Goal: Task Accomplishment & Management: Use online tool/utility

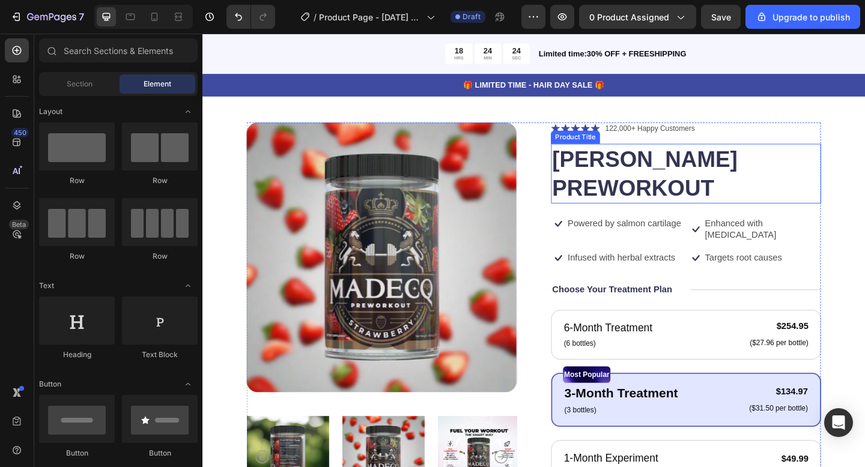
scroll to position [30, 0]
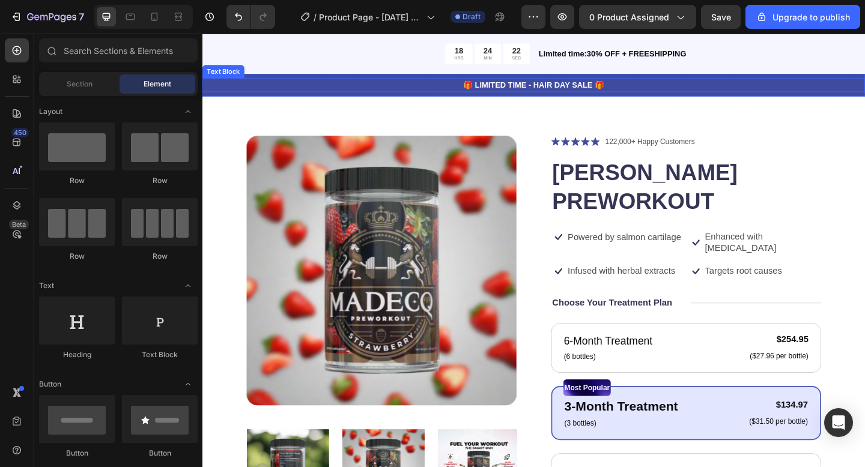
click at [593, 92] on p "🎁 LIMITED TIME - HAIR DAY SALE 🎁" at bounding box center [563, 89] width 718 height 13
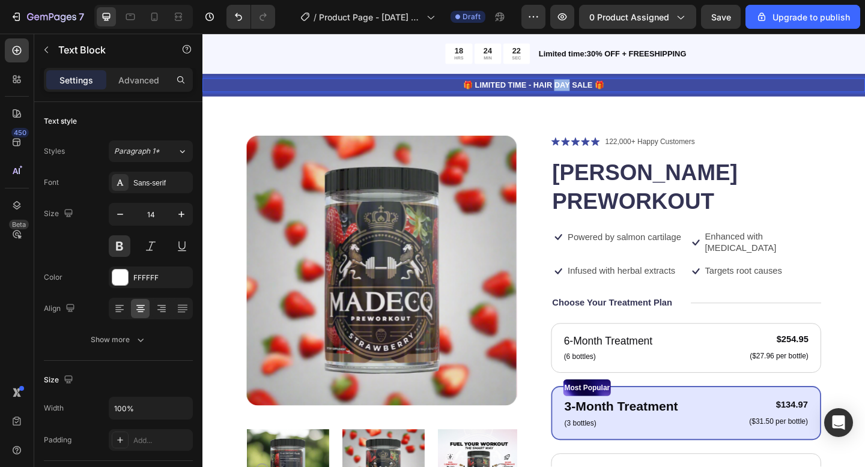
click at [593, 92] on p "🎁 LIMITED TIME - HAIR DAY SALE 🎁" at bounding box center [563, 89] width 718 height 13
click at [576, 89] on p "🎁 LIMITED TIME - HAIR DAY SALE 🎁" at bounding box center [563, 89] width 718 height 13
click at [598, 90] on p "🎁 LIMITED TIME - HAIR DAY SALE 🎁" at bounding box center [563, 89] width 718 height 13
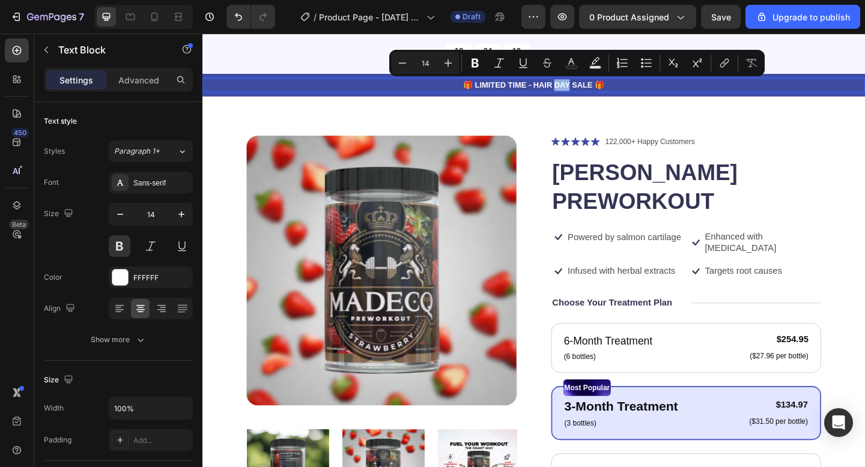
click at [598, 90] on p "🎁 LIMITED TIME - HAIR DAY SALE 🎁" at bounding box center [563, 89] width 718 height 13
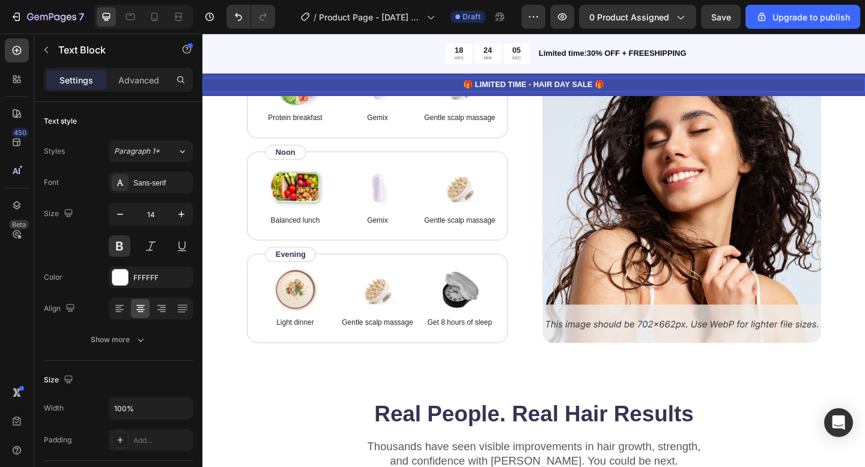
scroll to position [2250, 0]
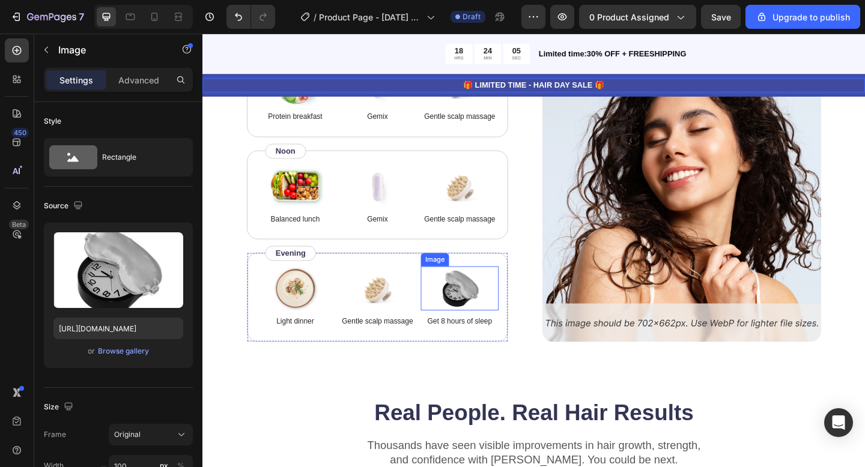
click at [446, 314] on div at bounding box center [482, 311] width 85 height 48
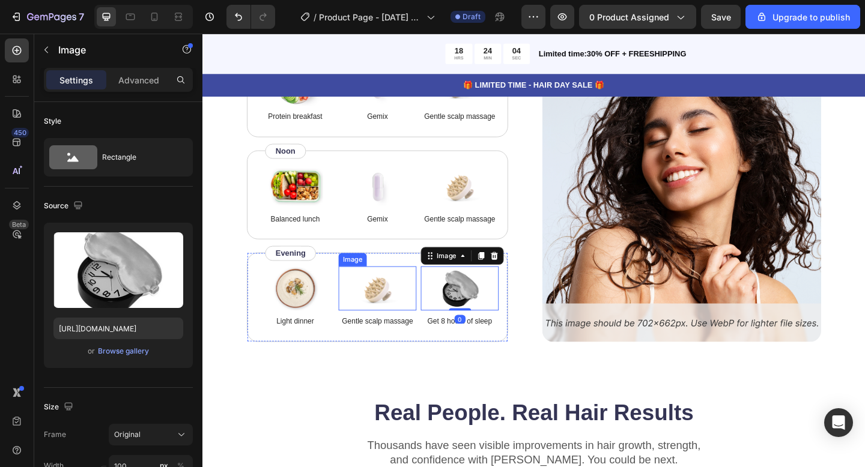
click at [370, 308] on img at bounding box center [393, 311] width 60 height 48
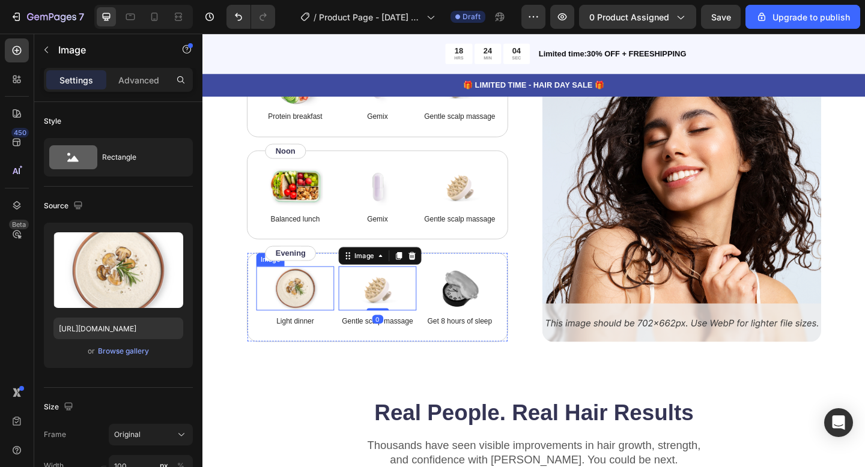
click at [299, 308] on img at bounding box center [303, 311] width 60 height 48
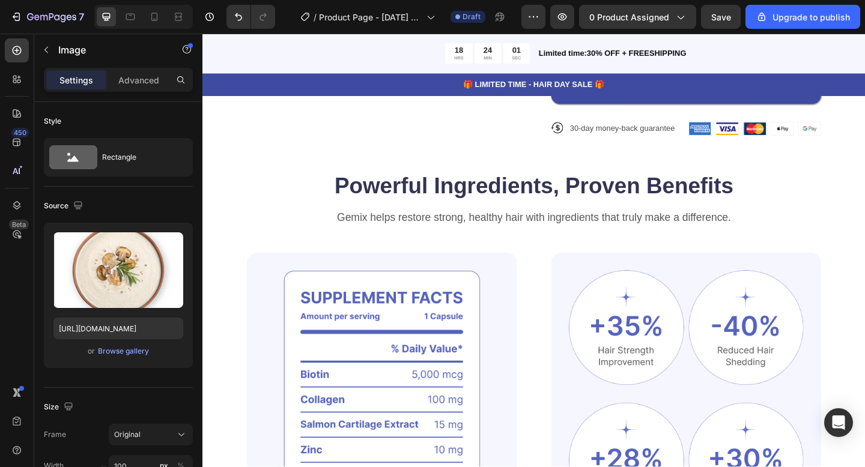
scroll to position [593, 0]
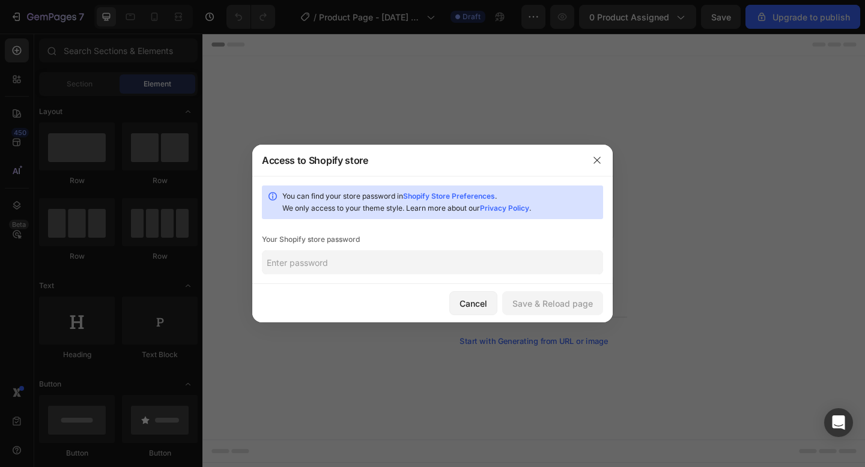
click at [425, 273] on input "text" at bounding box center [432, 262] width 341 height 24
click at [606, 163] on button "button" at bounding box center [596, 160] width 19 height 19
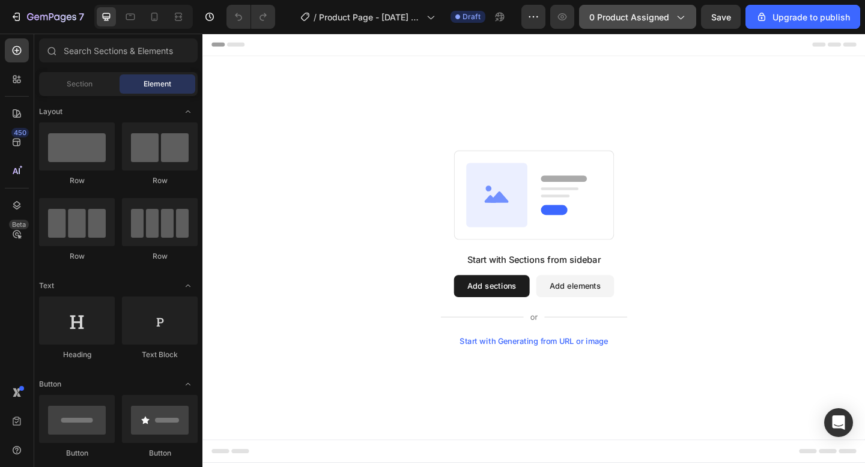
click at [676, 11] on icon "button" at bounding box center [680, 17] width 12 height 12
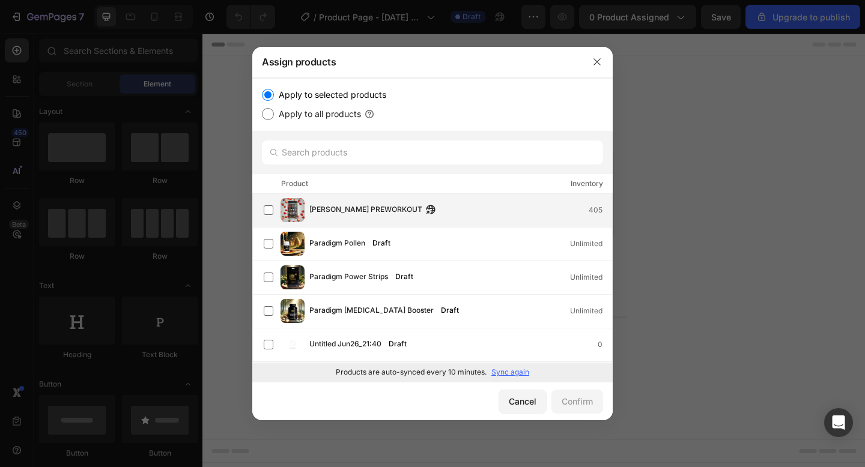
click at [366, 207] on span "[PERSON_NAME] PREWORKOUT" at bounding box center [365, 210] width 113 height 13
click at [584, 394] on button "Confirm" at bounding box center [577, 402] width 52 height 24
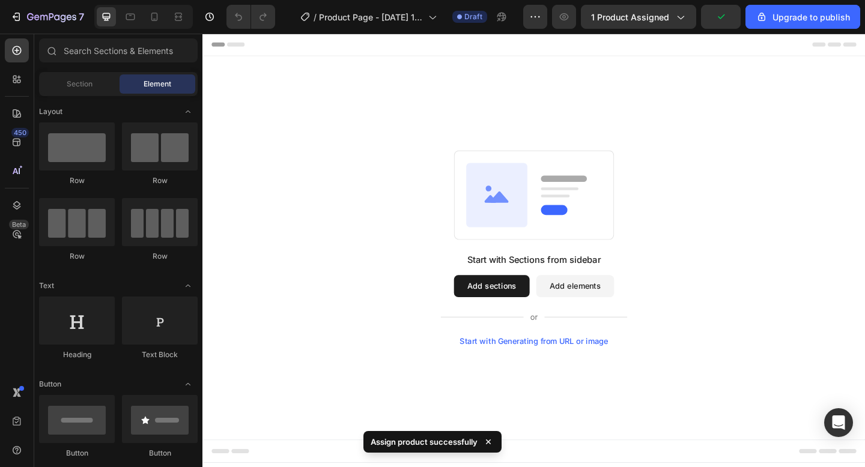
click at [509, 314] on button "Add sections" at bounding box center [517, 309] width 82 height 24
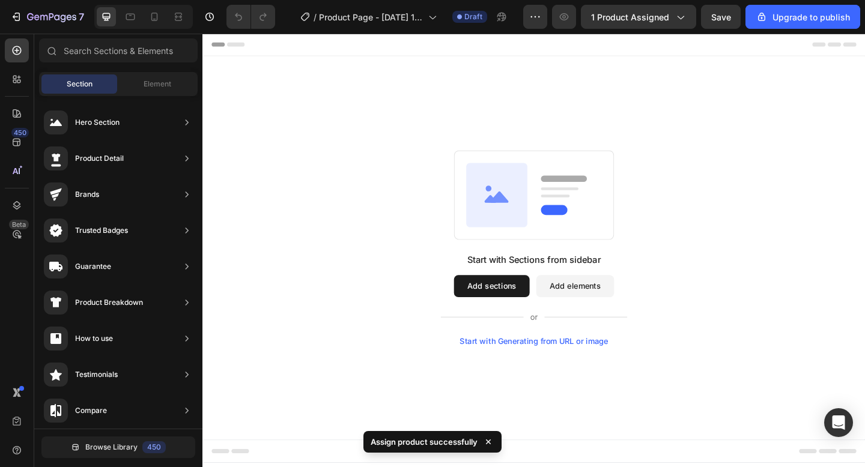
click at [508, 311] on button "Add sections" at bounding box center [517, 309] width 82 height 24
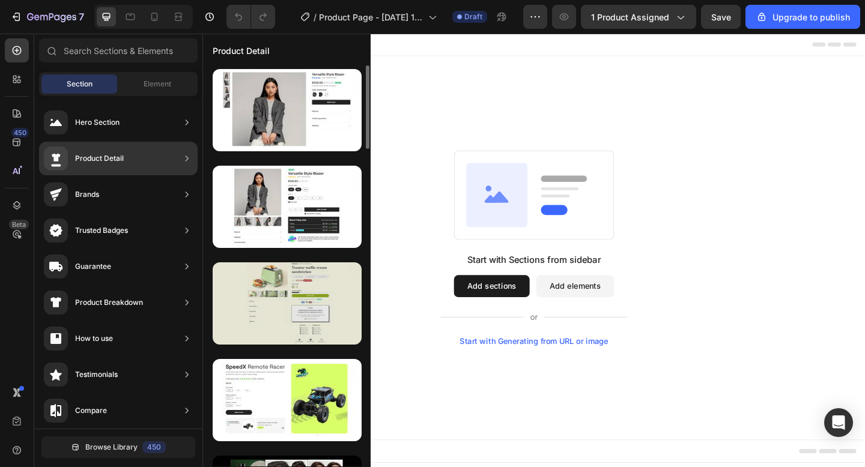
click at [290, 314] on div at bounding box center [287, 304] width 149 height 82
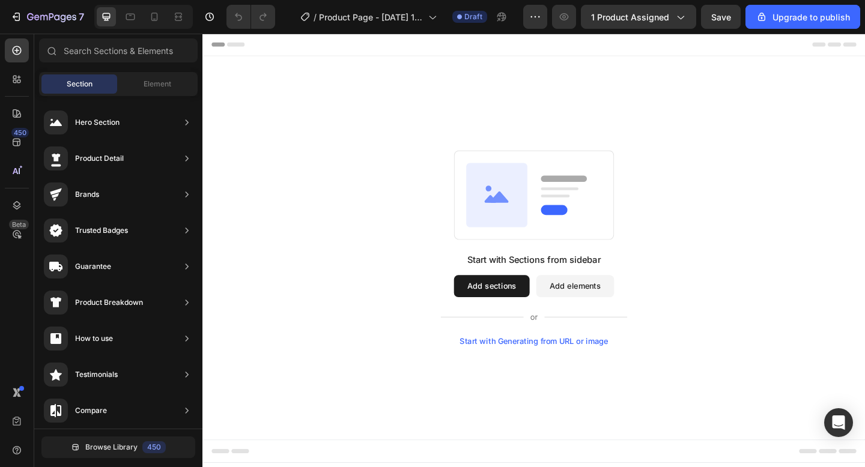
click at [521, 310] on button "Add sections" at bounding box center [517, 309] width 82 height 24
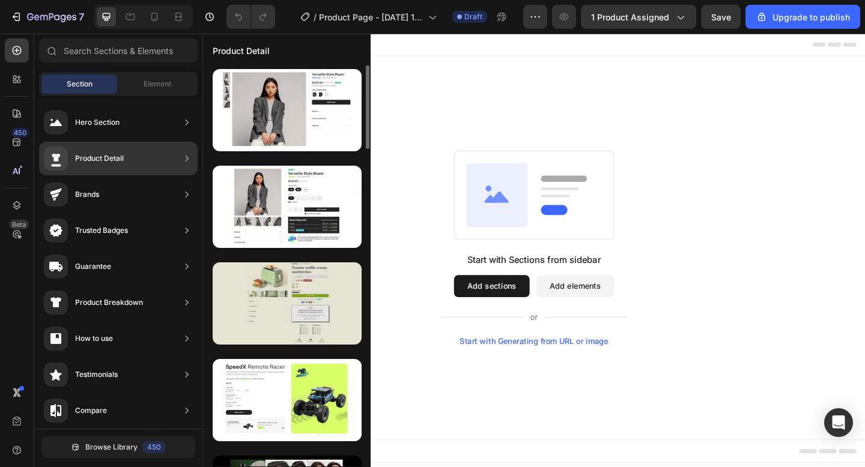
click at [261, 297] on div at bounding box center [287, 304] width 149 height 82
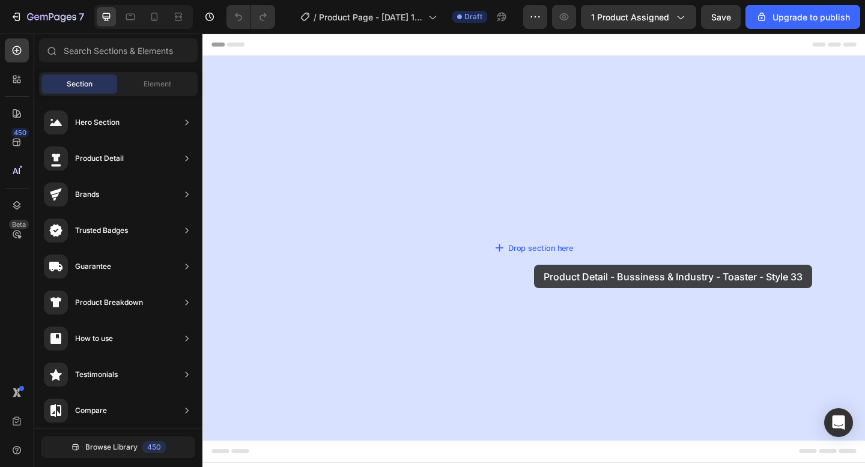
drag, startPoint x: 463, startPoint y: 330, endPoint x: 535, endPoint y: 288, distance: 83.5
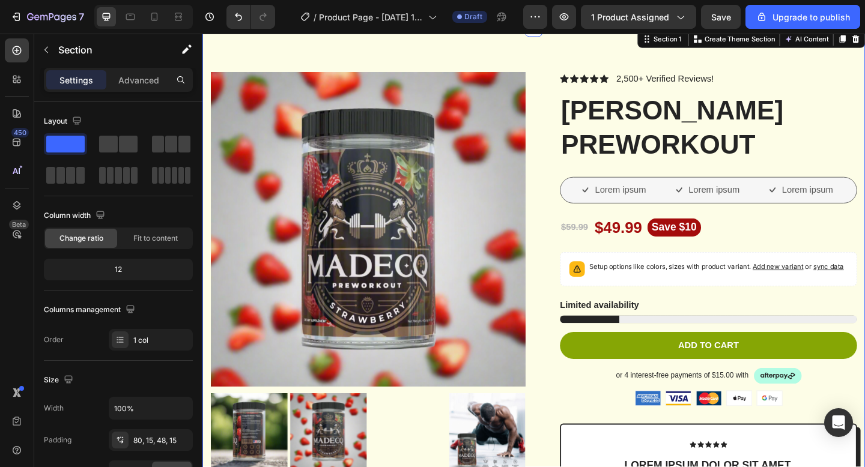
scroll to position [32, 0]
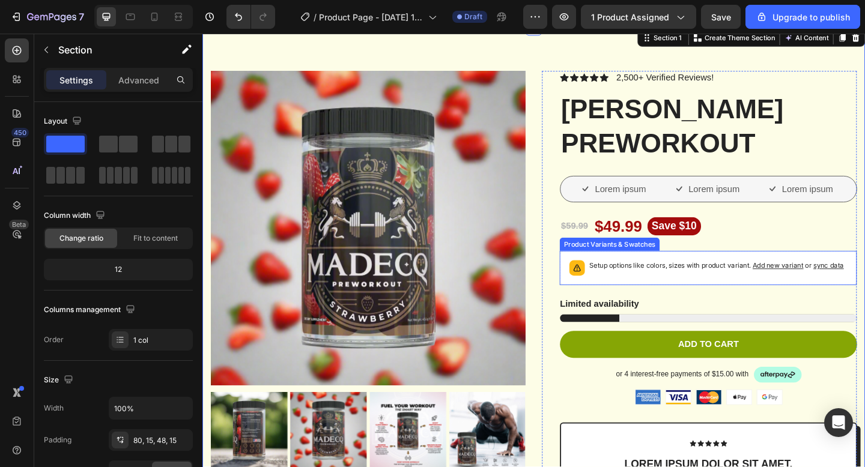
click at [632, 290] on p "Setup options like colors, sizes with product variant. Add new variant or sync …" at bounding box center [761, 287] width 277 height 12
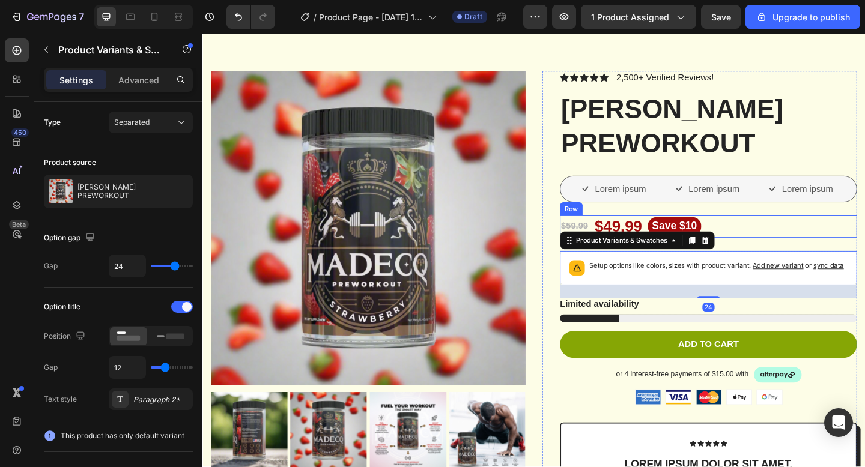
click at [822, 247] on div "$59.99 Product Price Product Price $49.99 Product Price Product Price Save $10 …" at bounding box center [752, 244] width 323 height 24
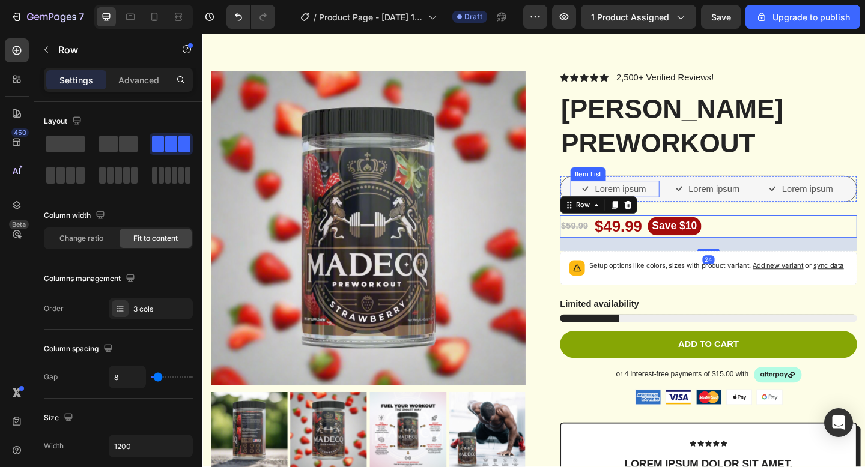
click at [656, 201] on p "Lorem ipsum" at bounding box center [656, 203] width 55 height 14
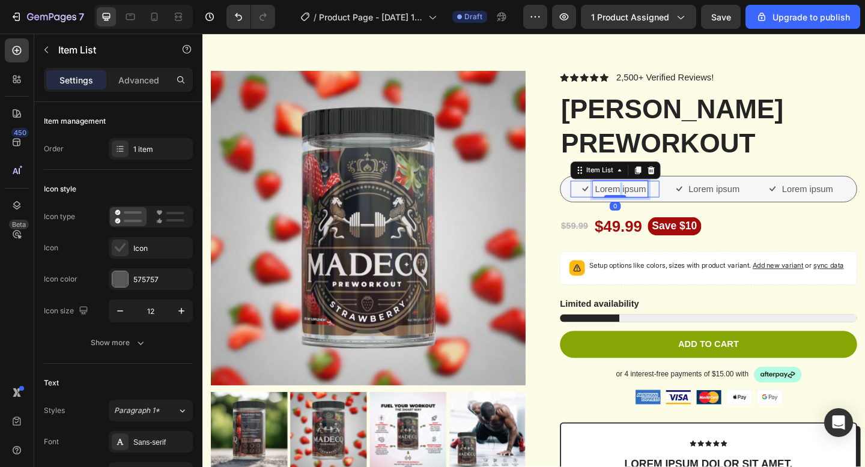
click at [656, 201] on p "Lorem ipsum" at bounding box center [656, 203] width 55 height 14
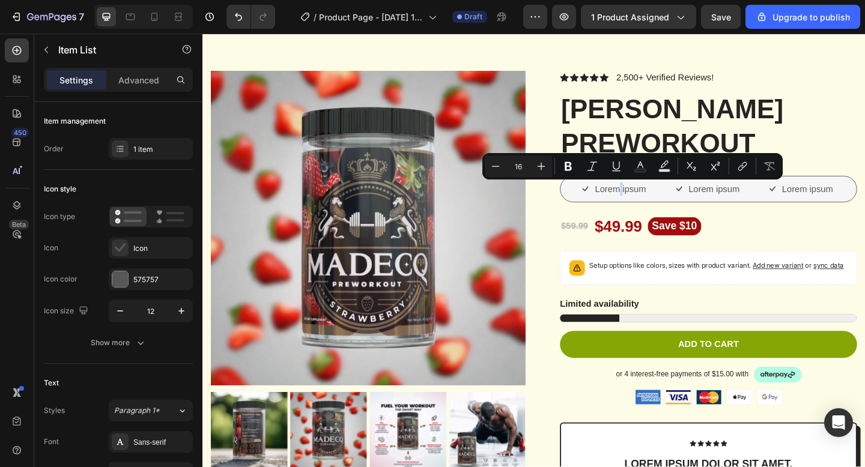
click at [617, 204] on icon at bounding box center [619, 202] width 7 height 5
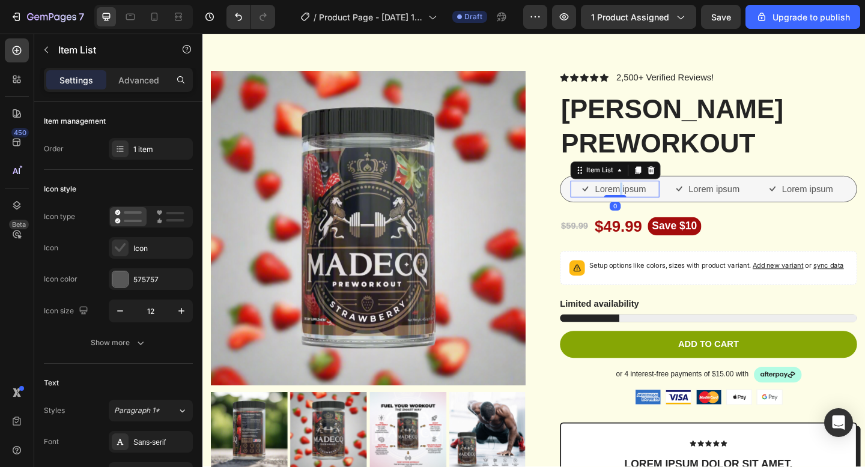
click at [619, 204] on icon at bounding box center [619, 202] width 7 height 5
click at [677, 206] on p "Lorem ipsum" at bounding box center [656, 203] width 55 height 14
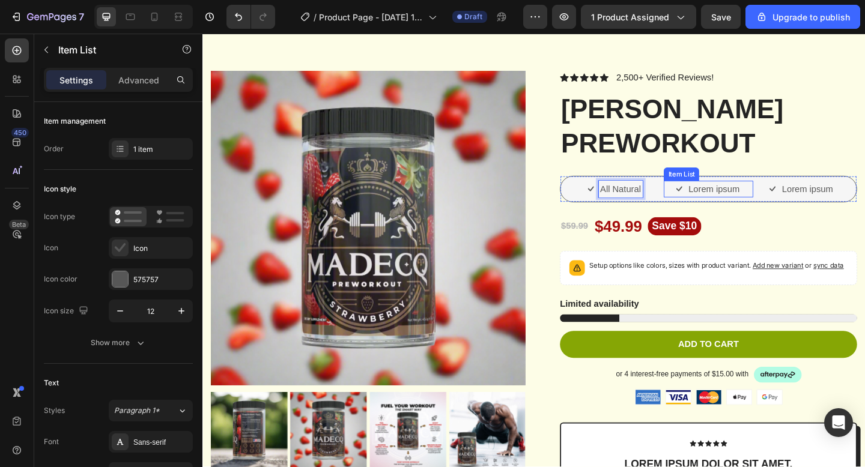
click at [769, 201] on p "Lorem ipsum" at bounding box center [758, 203] width 55 height 14
click at [857, 191] on div "All Natural Item List No Crash Item List 0 Lorem ipsum Item List Row" at bounding box center [752, 203] width 323 height 29
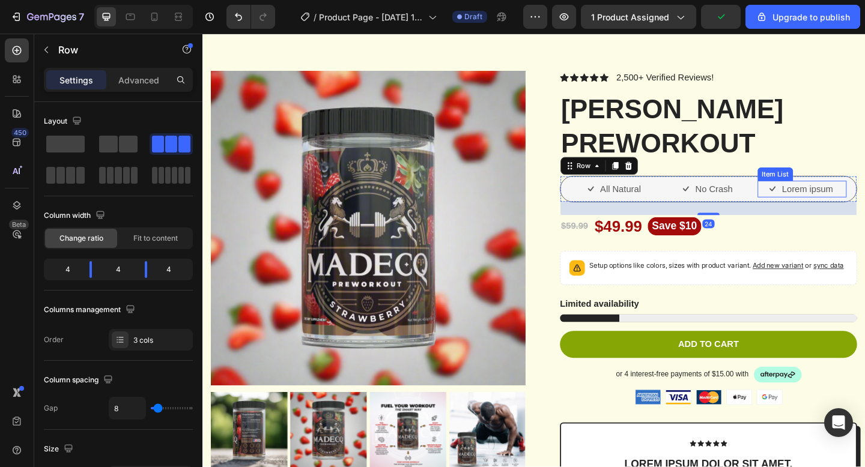
click at [856, 210] on div "Lorem ipsum" at bounding box center [860, 203] width 59 height 18
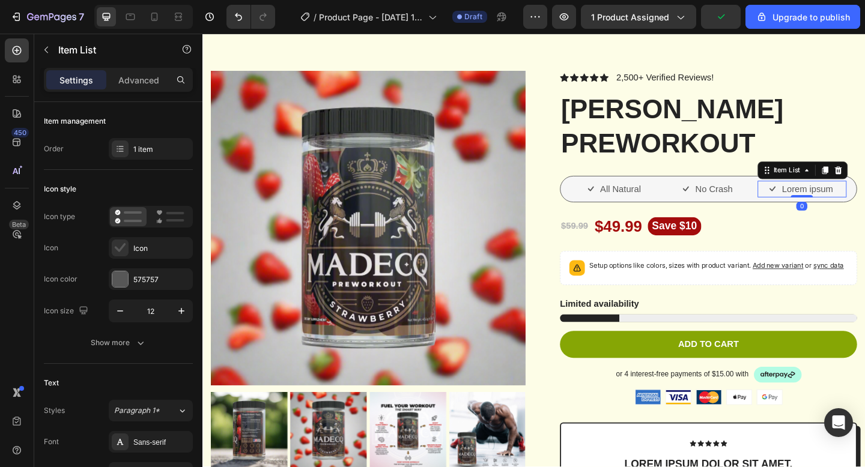
click at [856, 210] on div at bounding box center [854, 211] width 24 height 2
type input "100%"
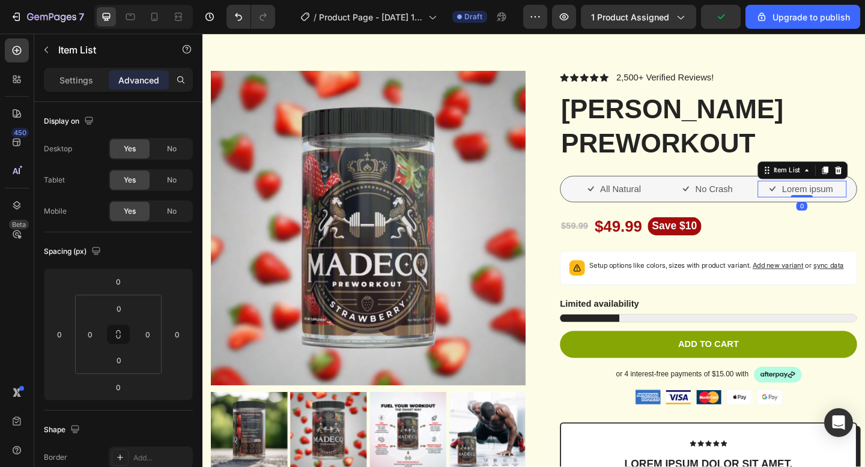
click at [858, 202] on p "Lorem ipsum" at bounding box center [860, 203] width 55 height 14
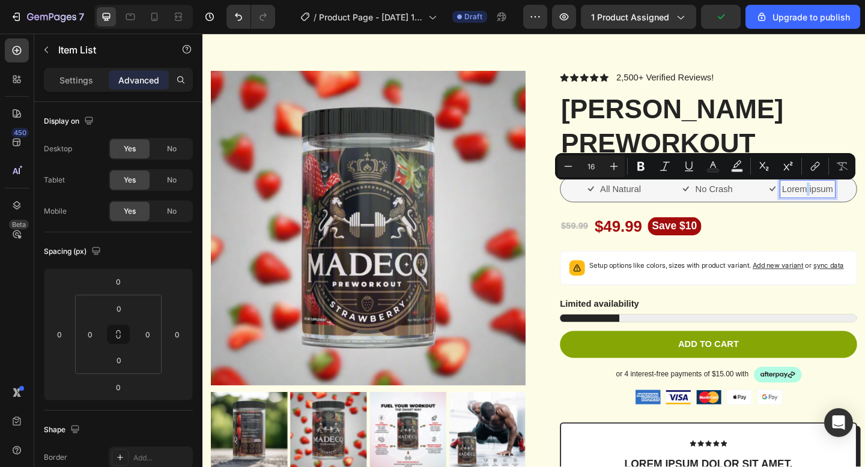
click at [858, 202] on p "Lorem ipsum" at bounding box center [860, 203] width 55 height 14
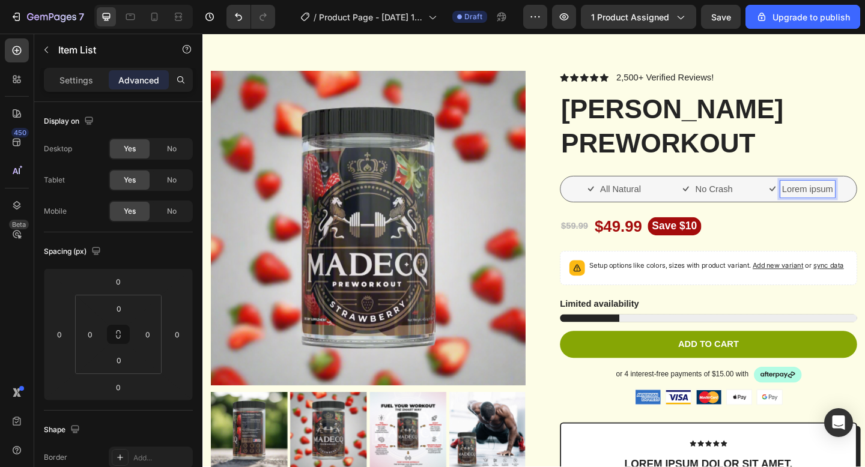
click at [858, 202] on p "Lorem ipsum" at bounding box center [860, 203] width 55 height 14
click at [864, 204] on p "Lorem ipsum" at bounding box center [860, 203] width 55 height 14
click at [864, 205] on div "Lorem ipsum" at bounding box center [854, 203] width 97 height 18
click at [864, 202] on p "Lorem ipsum" at bounding box center [860, 203] width 55 height 14
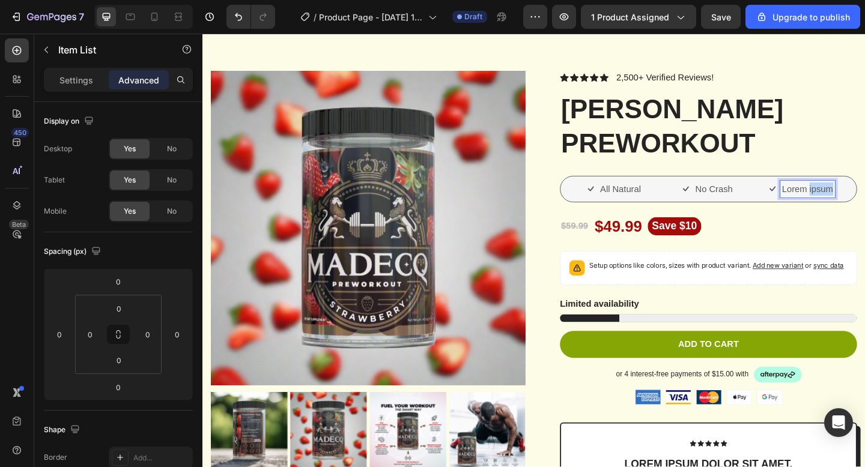
click at [864, 202] on p "Lorem ipsum" at bounding box center [860, 203] width 55 height 14
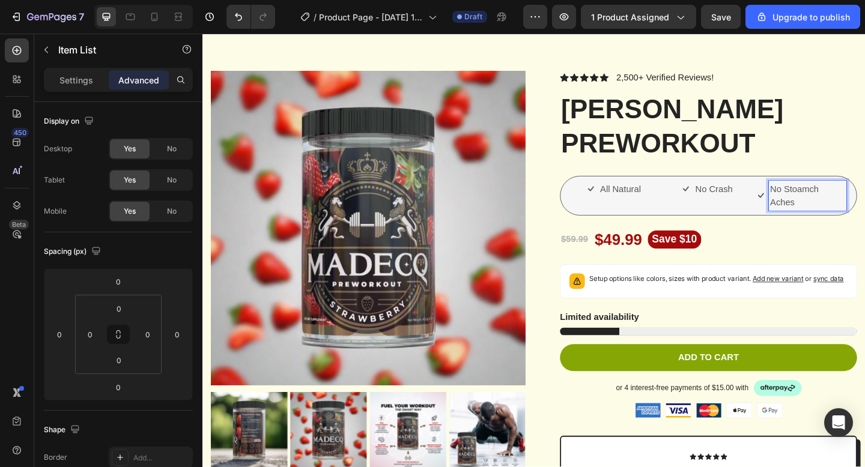
click at [855, 218] on p "No Stoamch Aches" at bounding box center [860, 210] width 81 height 29
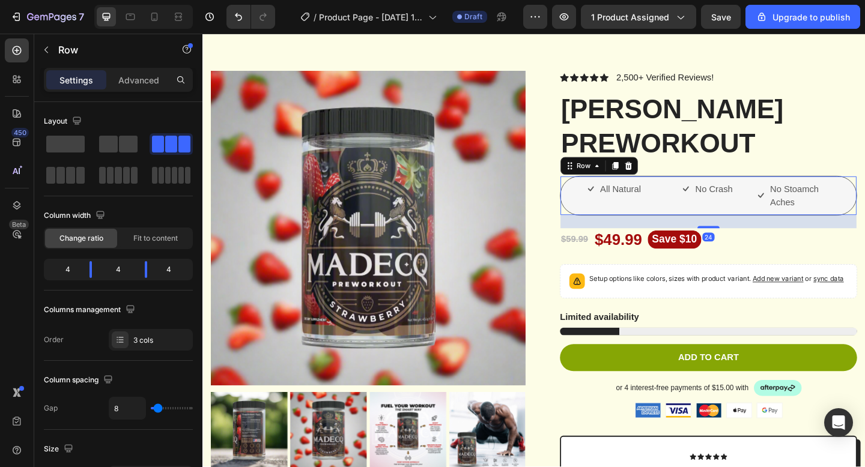
click at [864, 211] on div "All Natural Item List No Crash Item List No Stoamch Aches Item List Row 24" at bounding box center [752, 210] width 323 height 43
click at [864, 210] on p "No Stoamch Aches" at bounding box center [860, 210] width 81 height 29
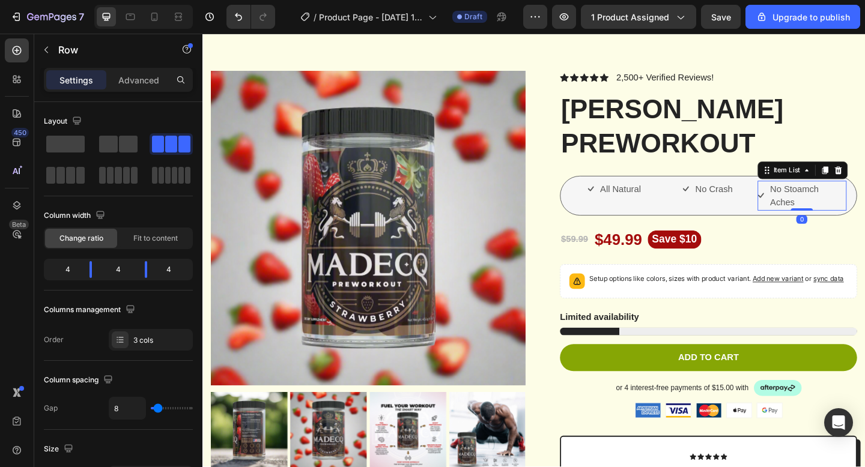
click at [805, 202] on div "All Natural Item List No Crash Item List No Stoamch Aches Item List 0 Row" at bounding box center [752, 210] width 323 height 43
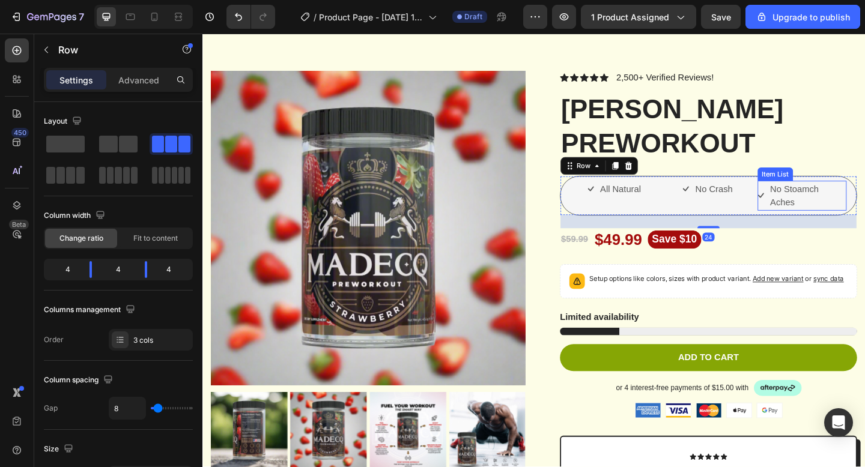
click at [864, 209] on p "No Stoamch Aches" at bounding box center [860, 210] width 81 height 29
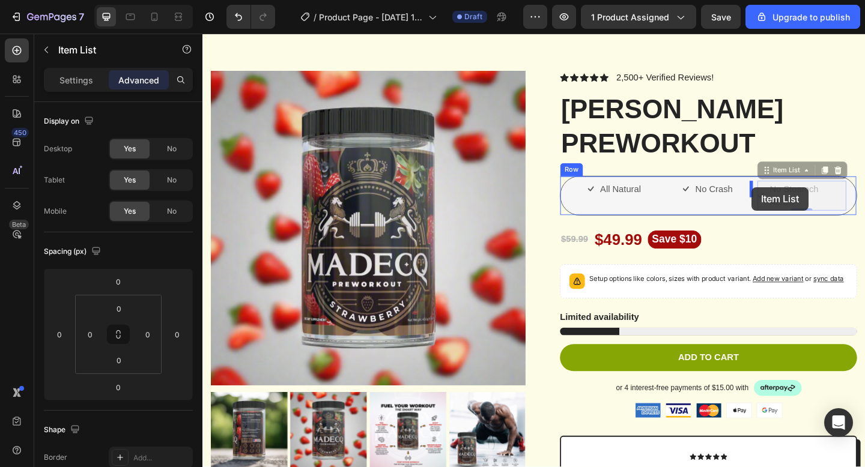
drag, startPoint x: 806, startPoint y: 201, endPoint x: 800, endPoint y: 201, distance: 6.6
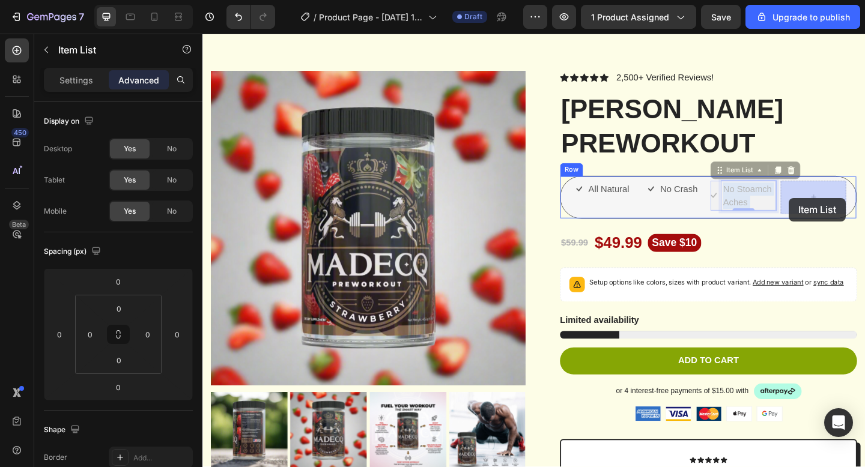
drag, startPoint x: 818, startPoint y: 213, endPoint x: 842, endPoint y: 213, distance: 24.6
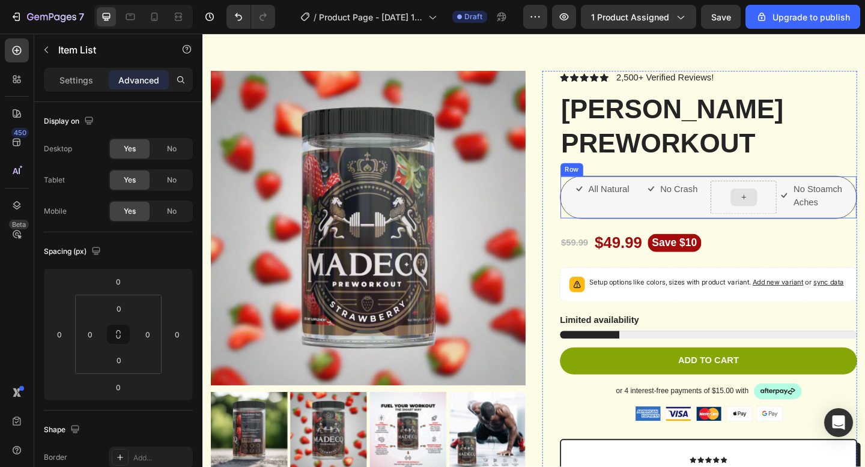
click at [791, 208] on icon at bounding box center [791, 212] width 10 height 10
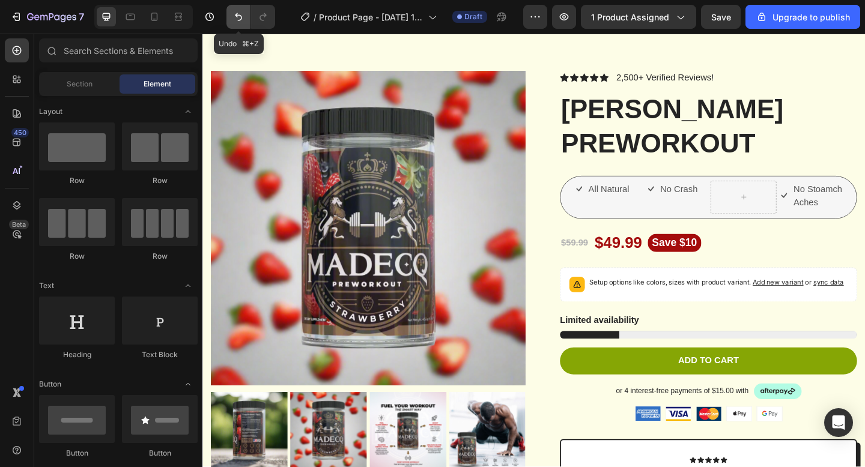
click at [234, 17] on icon "Undo/Redo" at bounding box center [238, 17] width 12 height 12
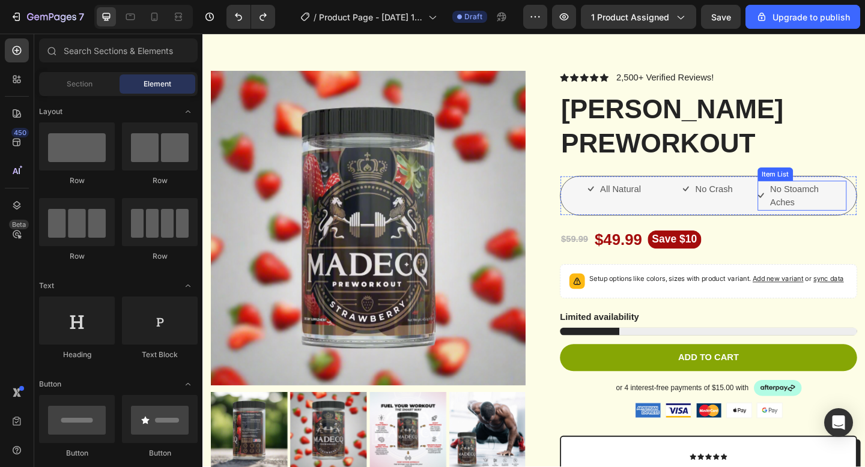
click at [846, 213] on p "No Stoamch Aches" at bounding box center [860, 210] width 81 height 29
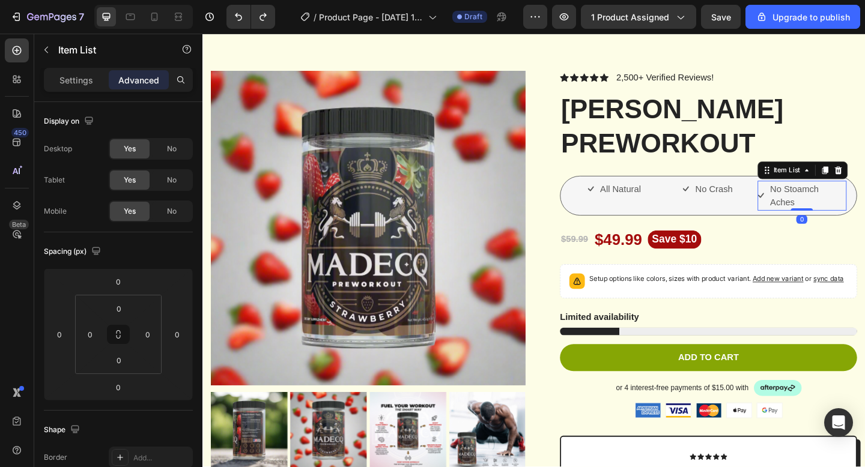
click at [846, 213] on p "No Stoamch Aches" at bounding box center [860, 210] width 81 height 29
click at [864, 226] on div "No Stoamch Aches" at bounding box center [860, 210] width 85 height 32
click at [864, 213] on p "No Stoamch Aches" at bounding box center [860, 210] width 81 height 29
click at [835, 207] on p "No Stoamch Aches" at bounding box center [860, 210] width 81 height 29
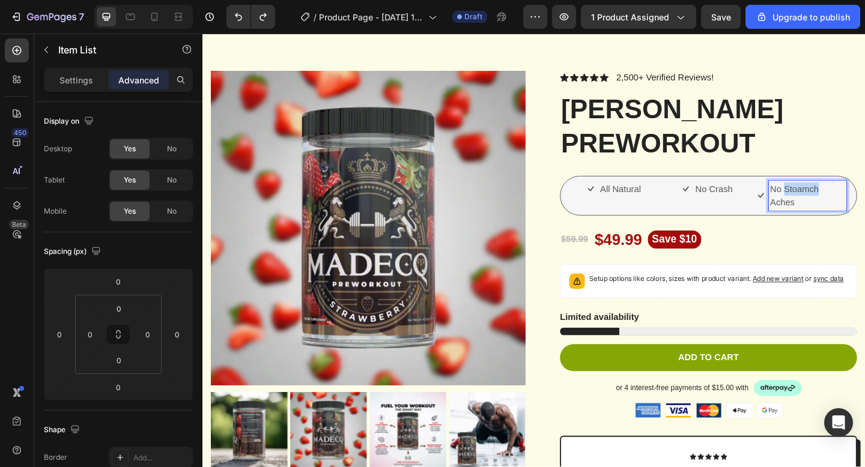
click at [835, 207] on p "No Stoamch Aches" at bounding box center [860, 210] width 81 height 29
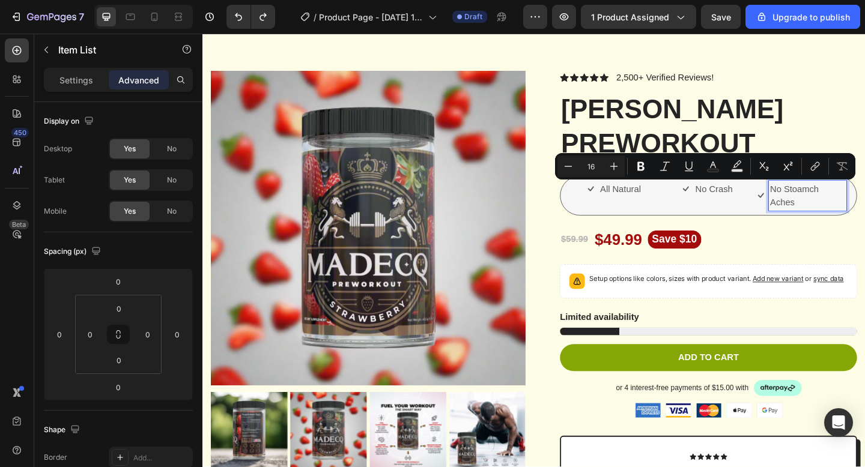
click at [820, 201] on p "No Stoamch Aches" at bounding box center [860, 210] width 81 height 29
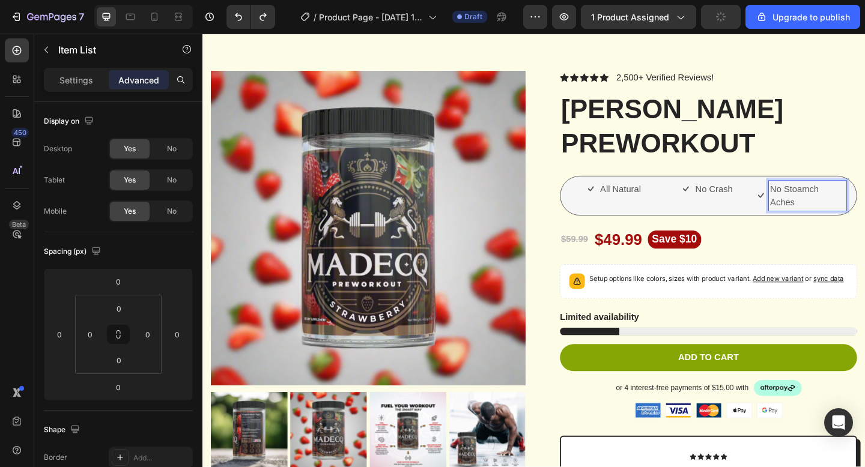
click at [826, 205] on p "No Stoamch Aches" at bounding box center [860, 210] width 81 height 29
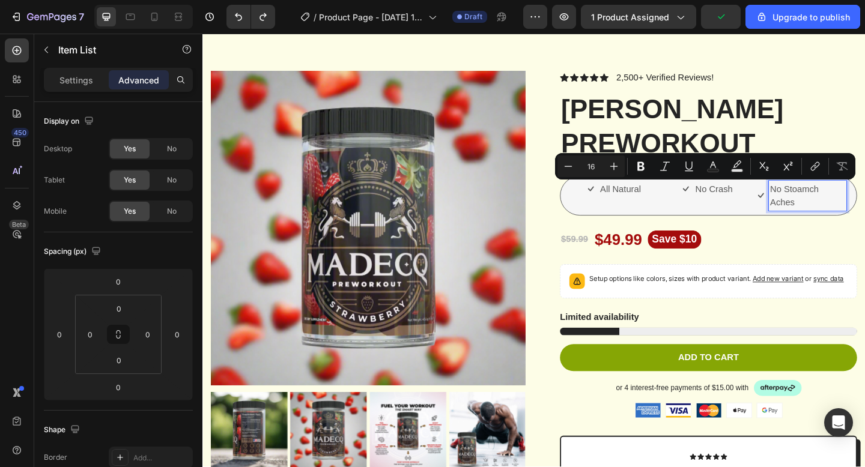
click at [839, 209] on p "No Stoamch Aches" at bounding box center [860, 210] width 81 height 29
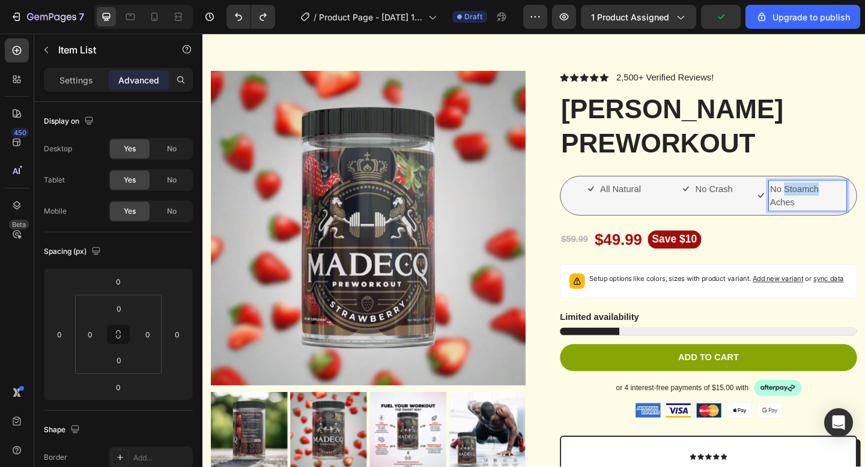
click at [839, 209] on p "No Stoamch Aches" at bounding box center [860, 210] width 81 height 29
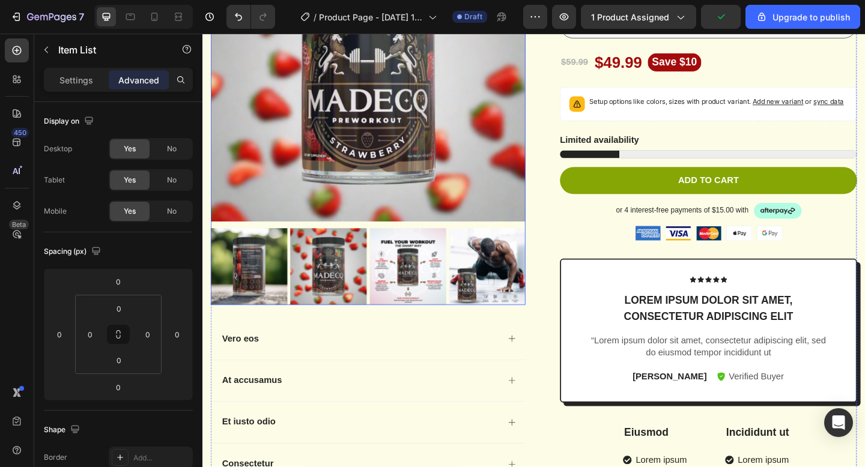
scroll to position [222, 0]
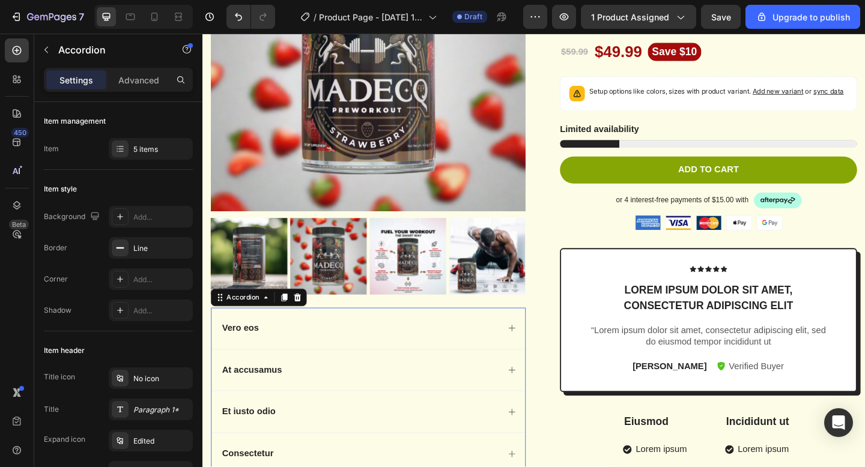
click at [410, 358] on div "Vero eos" at bounding box center [373, 355] width 303 height 16
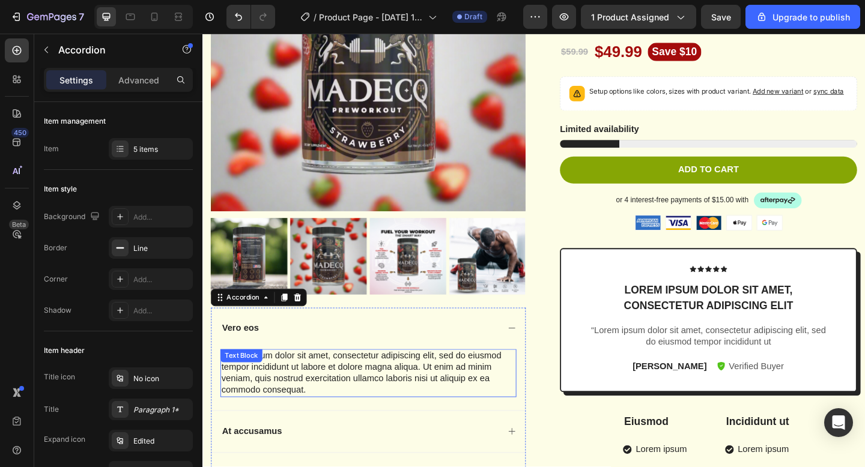
scroll to position [228, 0]
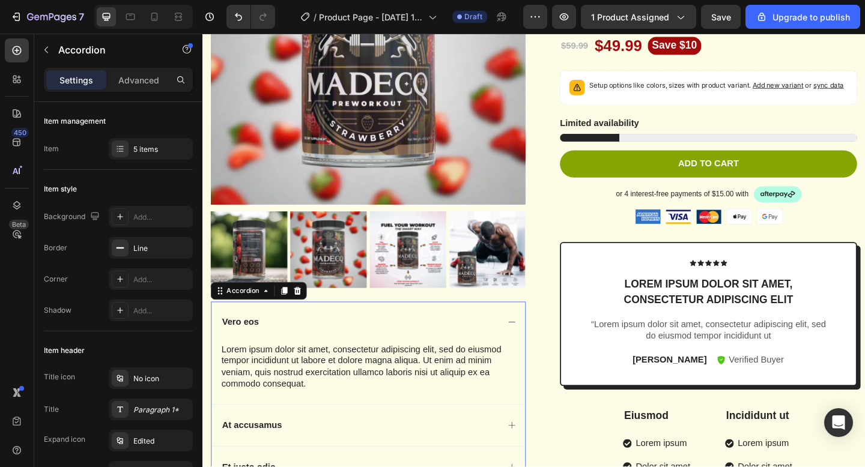
click at [270, 354] on div "Vero eos" at bounding box center [373, 348] width 303 height 16
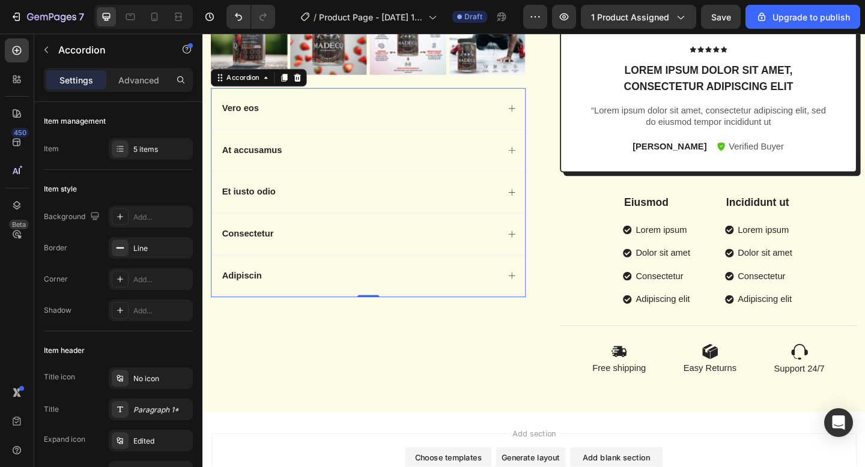
scroll to position [573, 0]
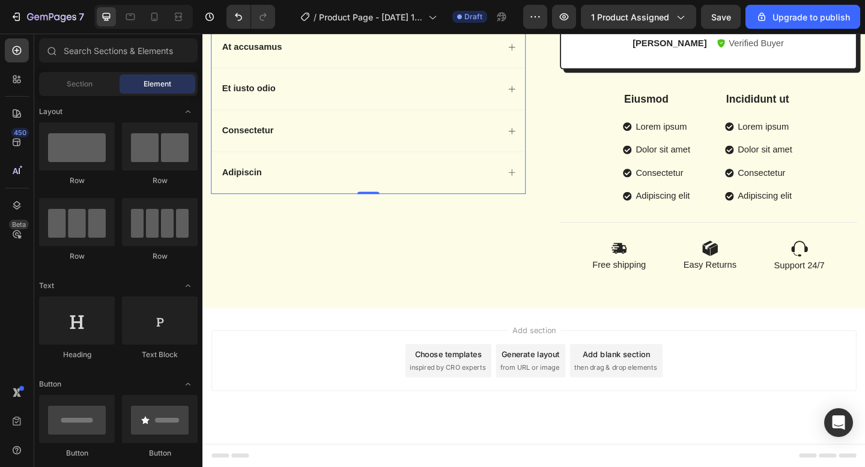
click at [362, 400] on div "Add section Choose templates inspired by CRO experts Generate layout from URL o…" at bounding box center [563, 390] width 702 height 66
click at [548, 362] on div "Add section Choose templates inspired by CRO experts Generate layout from URL o…" at bounding box center [563, 390] width 702 height 66
click at [553, 398] on span "from URL or image" at bounding box center [558, 397] width 64 height 11
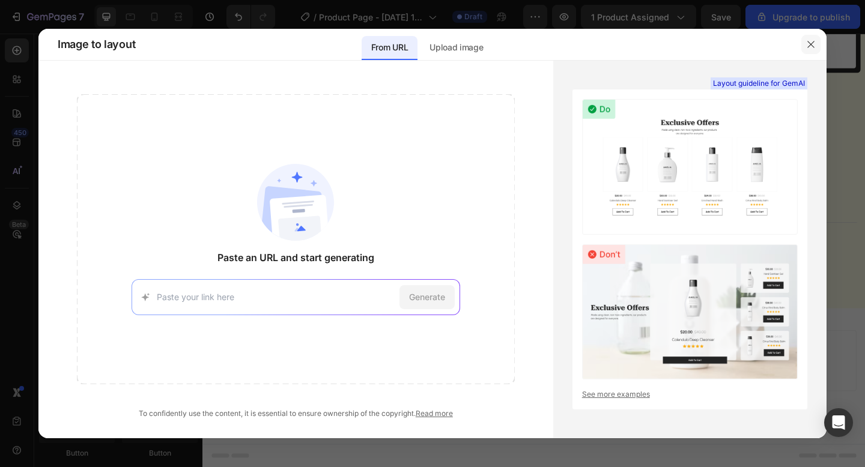
click at [810, 49] on button "button" at bounding box center [810, 44] width 19 height 19
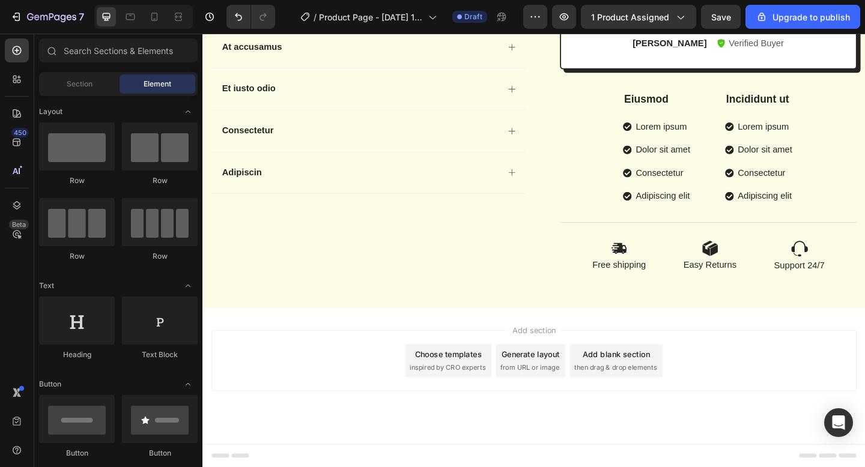
click at [337, 387] on div "Add section Choose templates inspired by CRO experts Generate layout from URL o…" at bounding box center [563, 390] width 702 height 66
click at [476, 398] on span "inspired by CRO experts" at bounding box center [469, 397] width 82 height 11
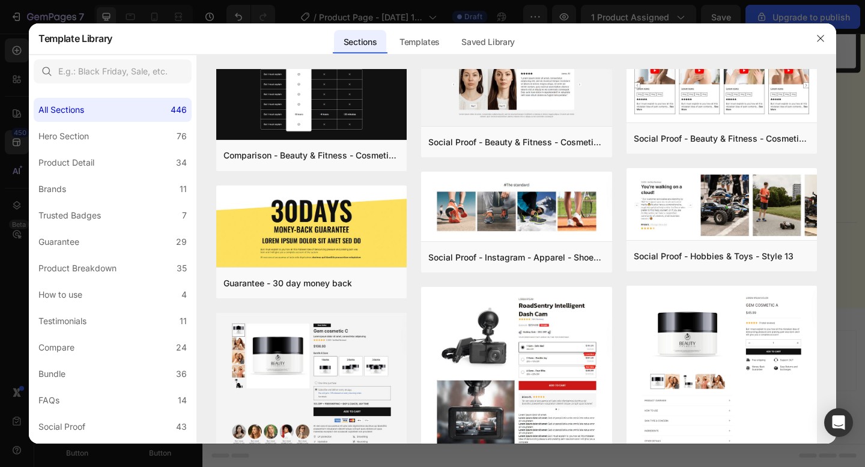
scroll to position [0, 0]
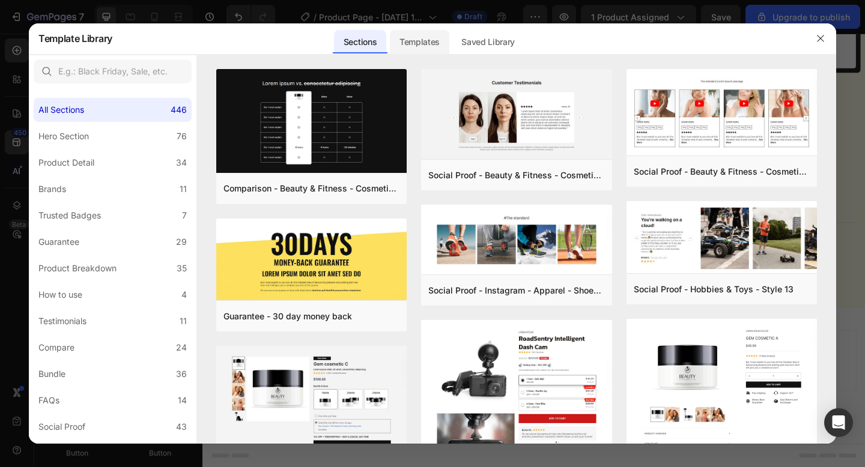
click at [420, 43] on div "Templates" at bounding box center [419, 42] width 59 height 24
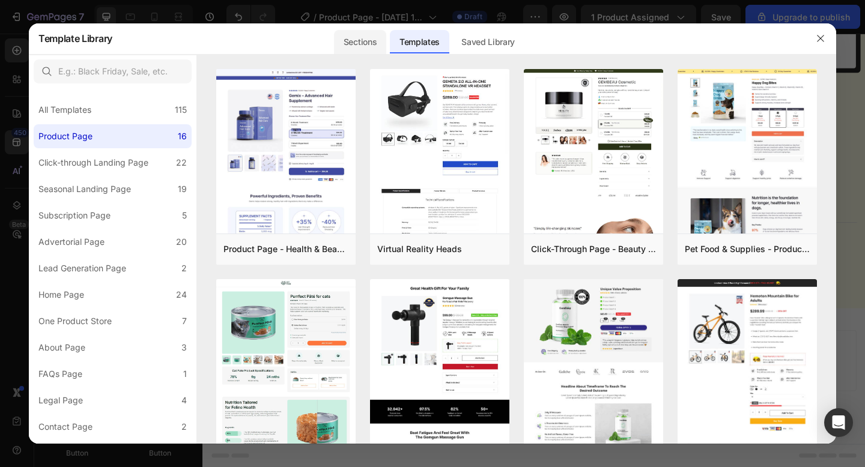
click at [373, 43] on div "Sections" at bounding box center [360, 42] width 52 height 24
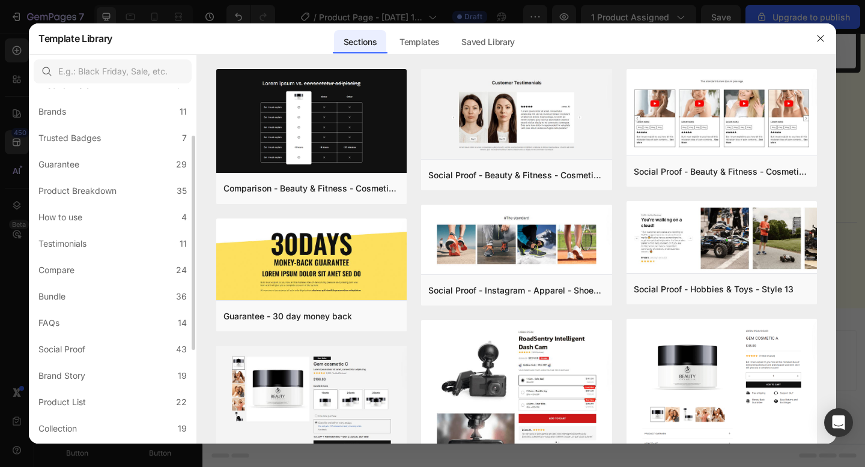
scroll to position [78, 0]
click at [77, 339] on label "Social Proof 43" at bounding box center [113, 349] width 158 height 24
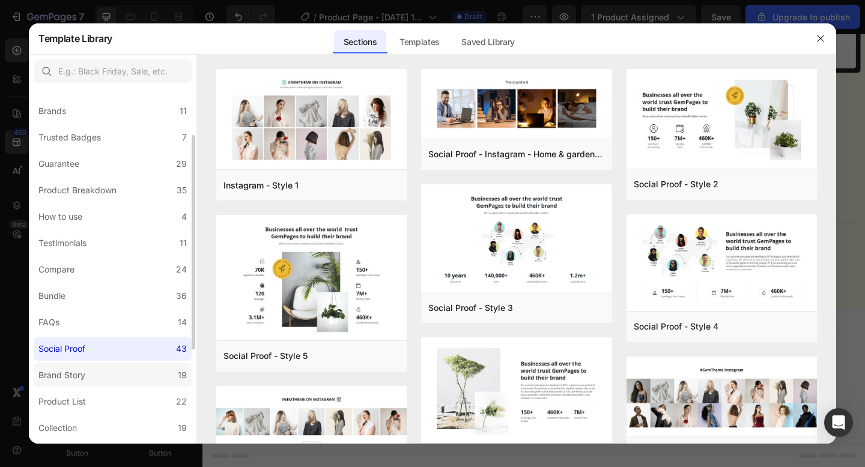
click at [102, 374] on label "Brand Story 19" at bounding box center [113, 375] width 158 height 24
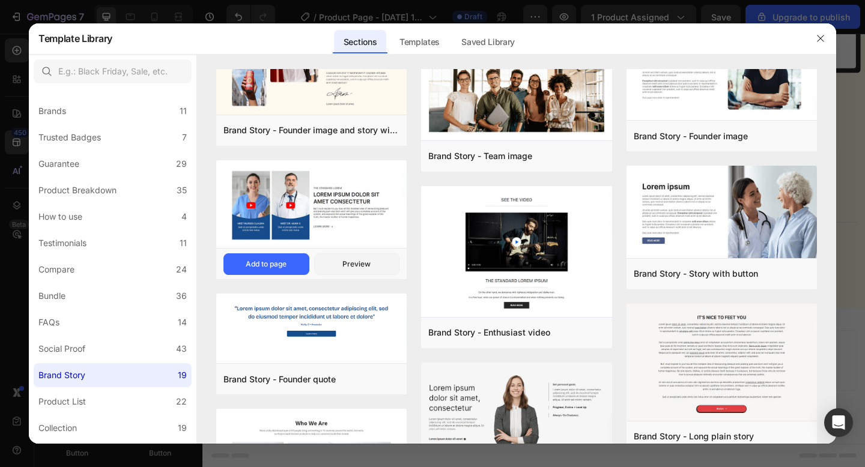
scroll to position [0, 0]
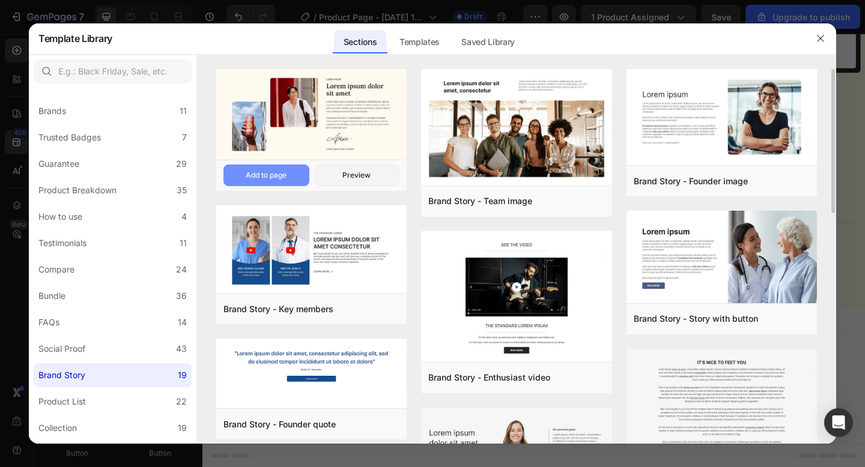
click at [279, 168] on button "Add to page" at bounding box center [266, 176] width 86 height 22
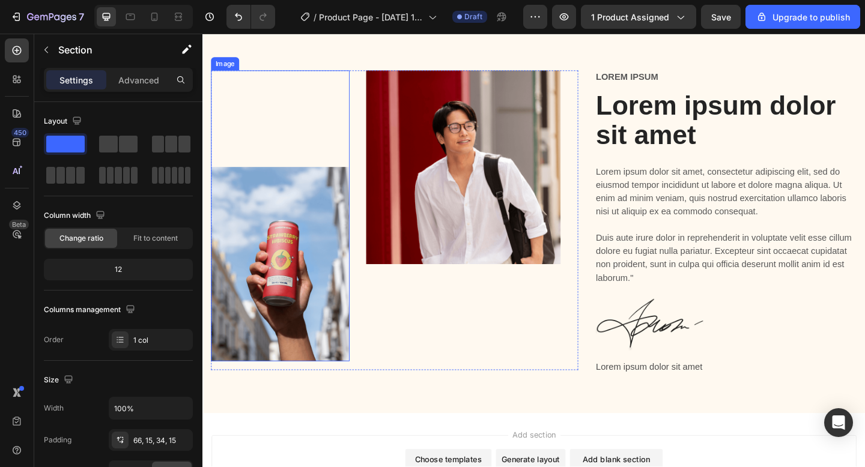
scroll to position [872, 0]
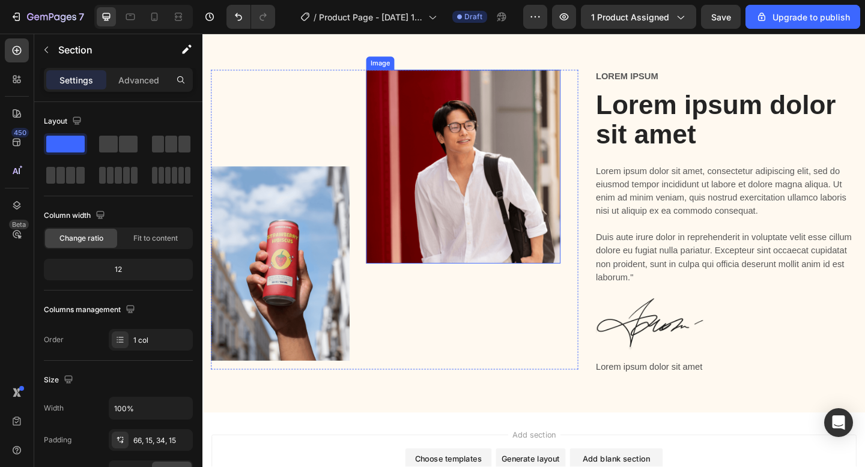
click at [452, 178] on img at bounding box center [485, 178] width 211 height 211
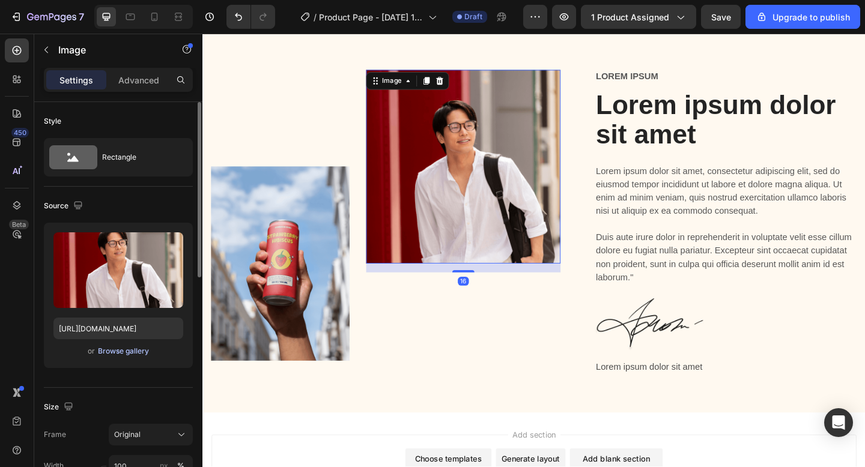
click at [120, 353] on div "Browse gallery" at bounding box center [123, 351] width 51 height 11
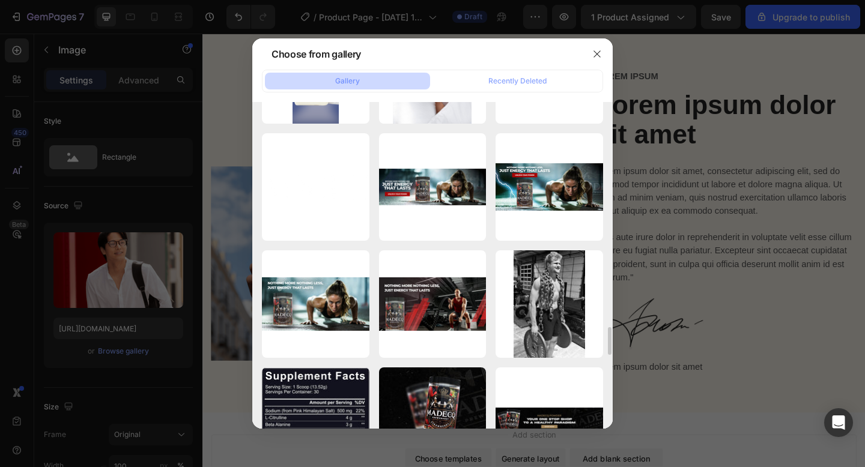
scroll to position [3020, 0]
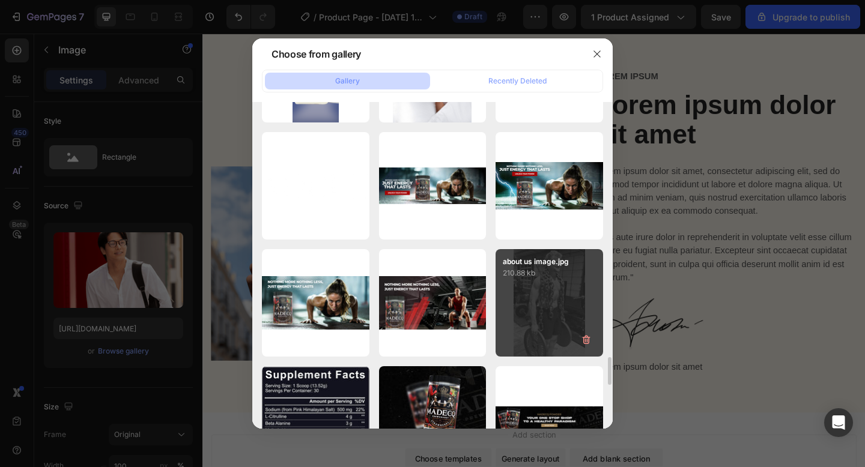
click at [536, 296] on div "about us image.jpg 210.88 kb" at bounding box center [550, 303] width 108 height 108
type input "[URL][DOMAIN_NAME]"
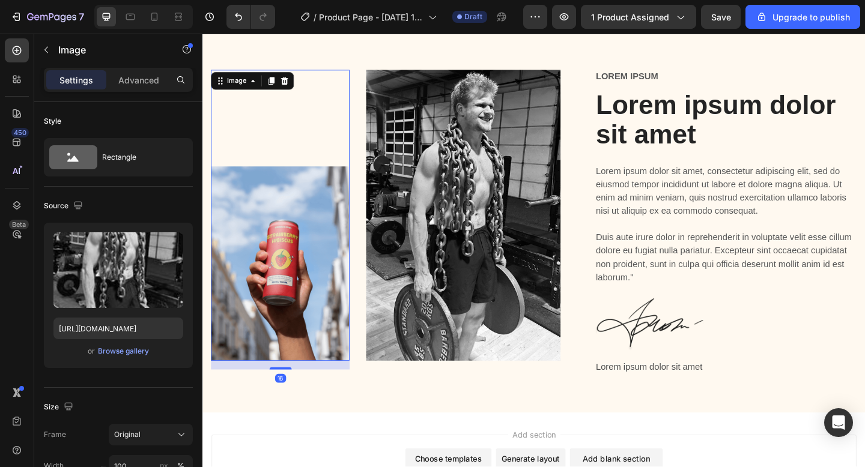
click at [291, 303] on img at bounding box center [286, 284] width 151 height 212
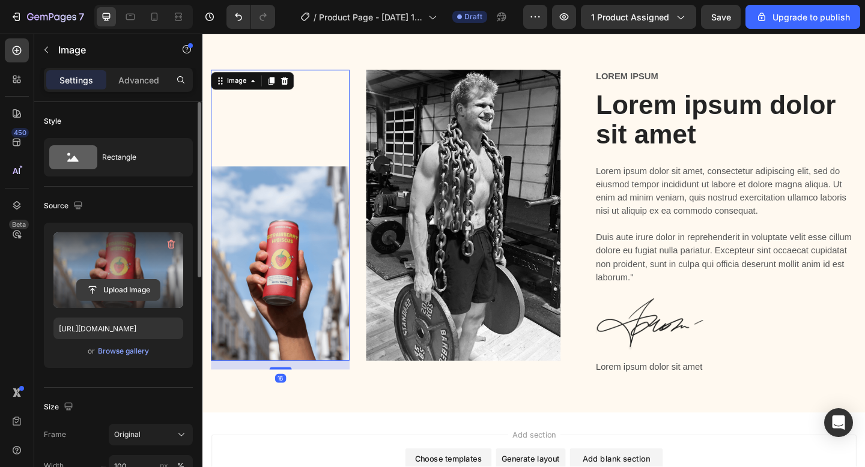
click at [116, 287] on input "file" at bounding box center [118, 290] width 83 height 20
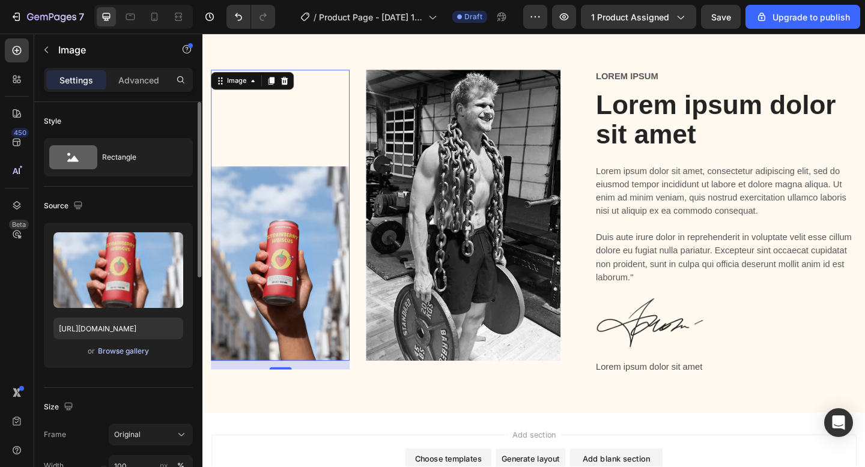
click at [118, 352] on div "Browse gallery" at bounding box center [123, 351] width 51 height 11
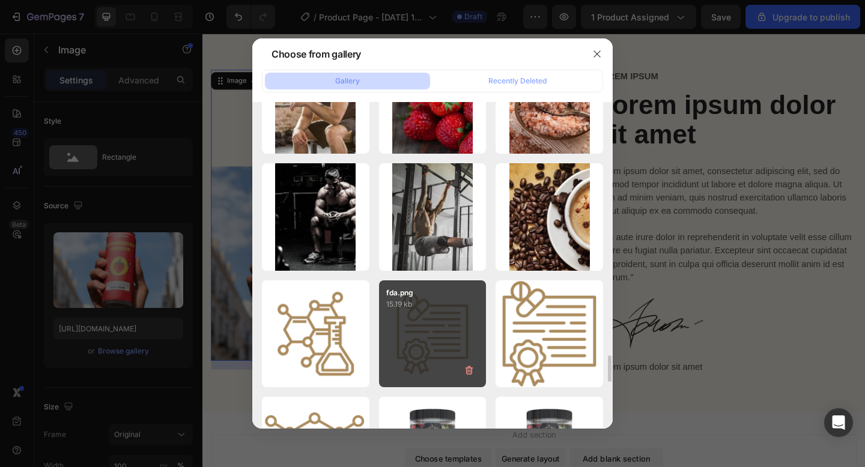
scroll to position [3473, 0]
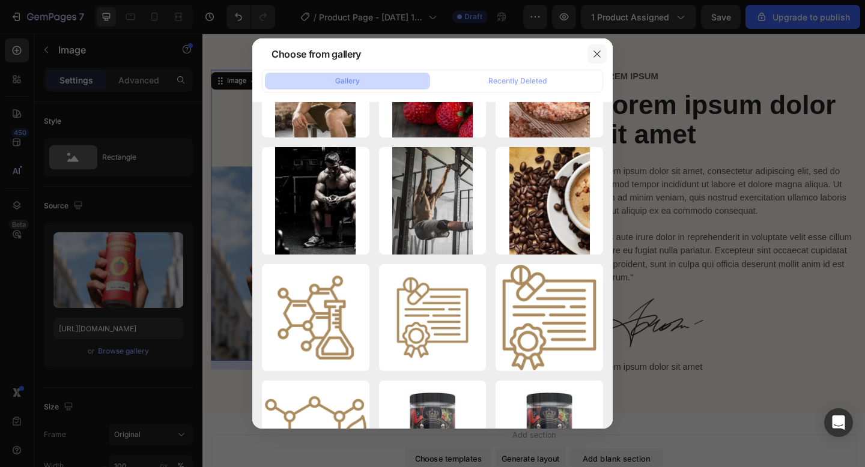
click at [598, 49] on icon "button" at bounding box center [597, 54] width 10 height 10
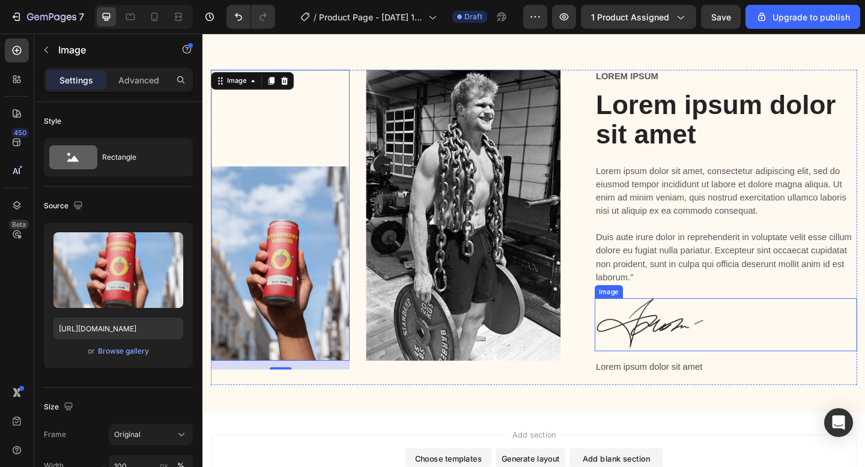
click at [699, 335] on img at bounding box center [689, 351] width 120 height 58
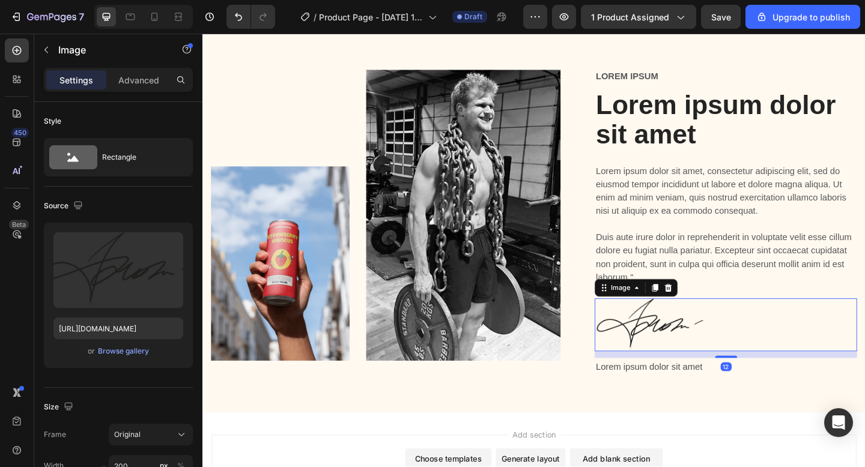
click at [699, 357] on img at bounding box center [689, 351] width 120 height 58
click at [692, 364] on img at bounding box center [689, 351] width 120 height 58
click at [691, 364] on img at bounding box center [689, 351] width 120 height 58
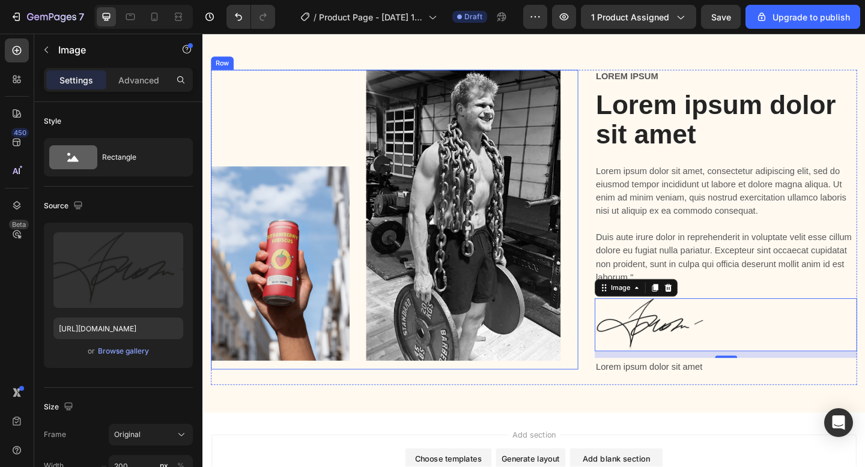
scroll to position [846, 0]
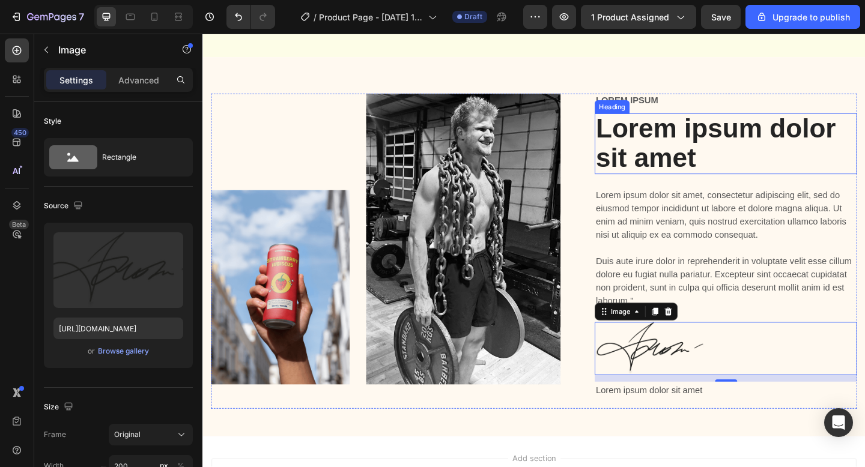
click at [696, 125] on h2 "Lorem ipsum dolor sit amet" at bounding box center [771, 154] width 285 height 66
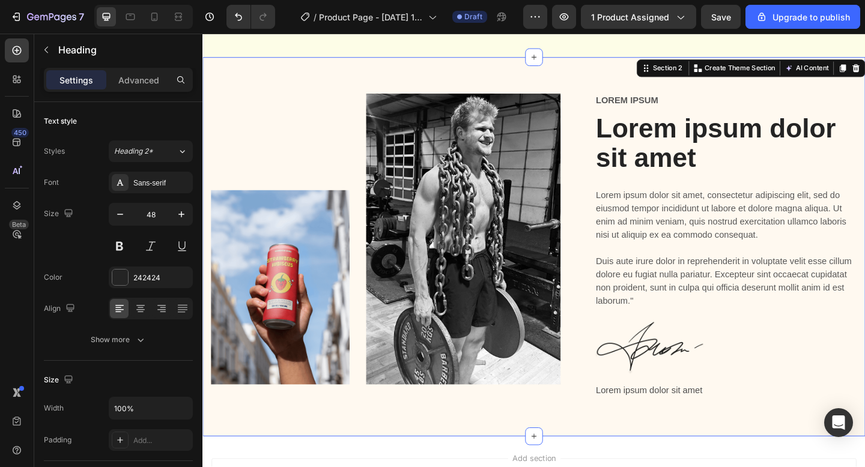
click at [742, 94] on div "Image Image Row Lorem ipsum Text Block Lorem ipsum dolor sit amet Heading Lorem…" at bounding box center [562, 265] width 721 height 413
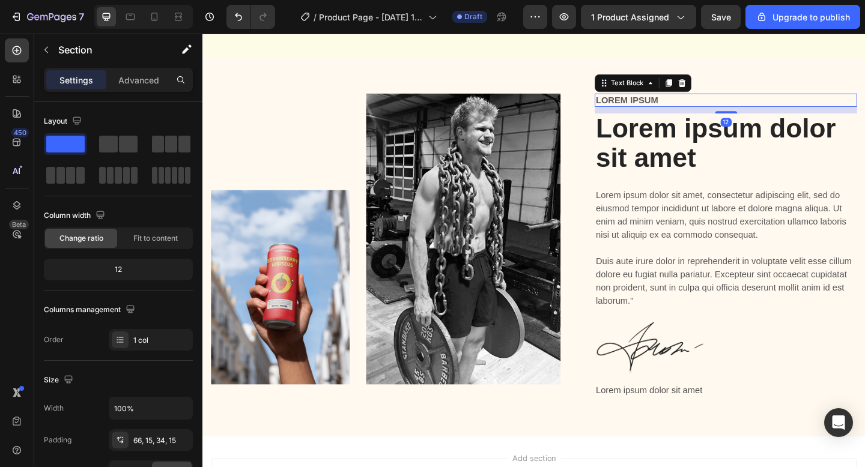
click at [697, 107] on p "Lorem ipsum" at bounding box center [771, 106] width 283 height 13
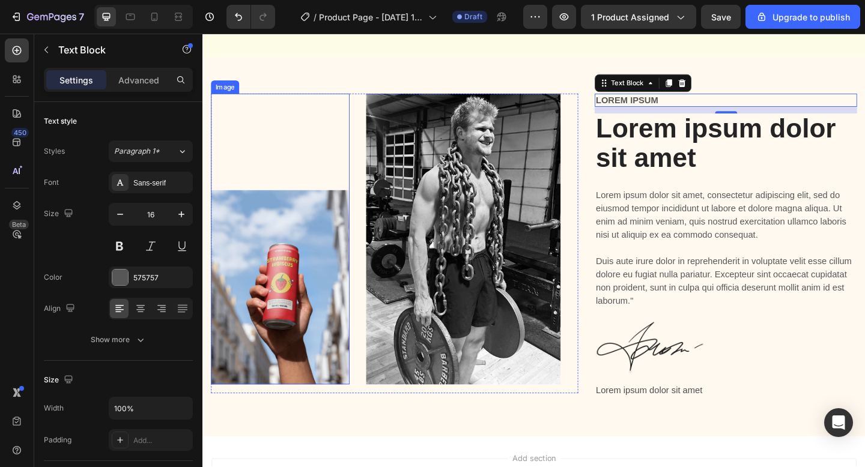
click at [268, 278] on img at bounding box center [286, 310] width 151 height 212
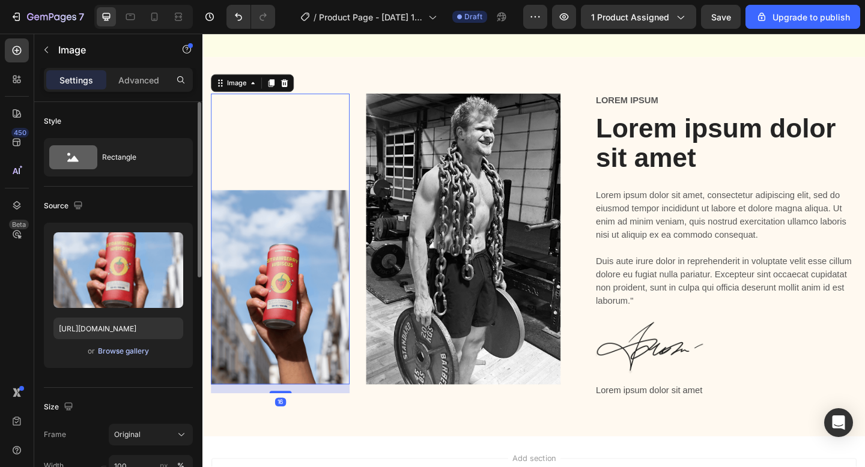
click at [123, 354] on div "Browse gallery" at bounding box center [123, 351] width 51 height 11
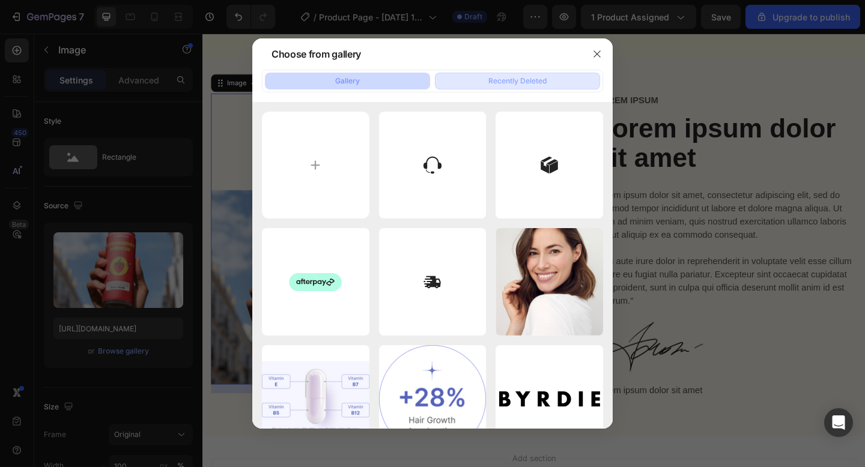
click at [521, 74] on button "Recently Deleted" at bounding box center [517, 81] width 165 height 17
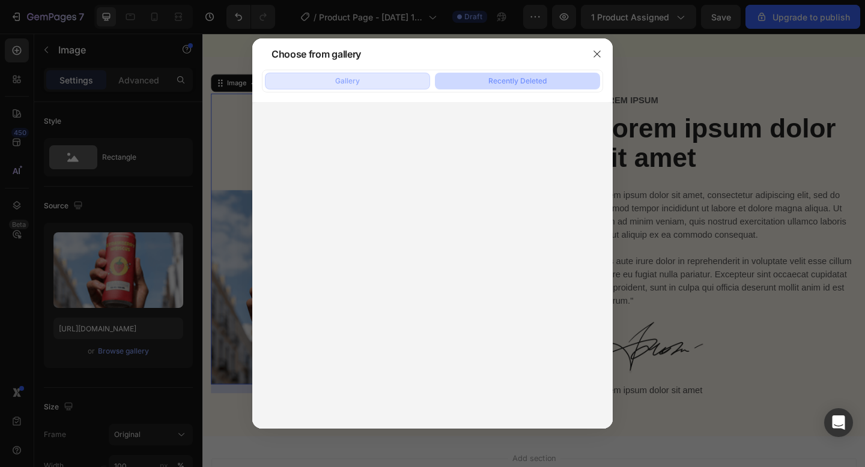
click at [329, 82] on button "Gallery" at bounding box center [347, 81] width 165 height 17
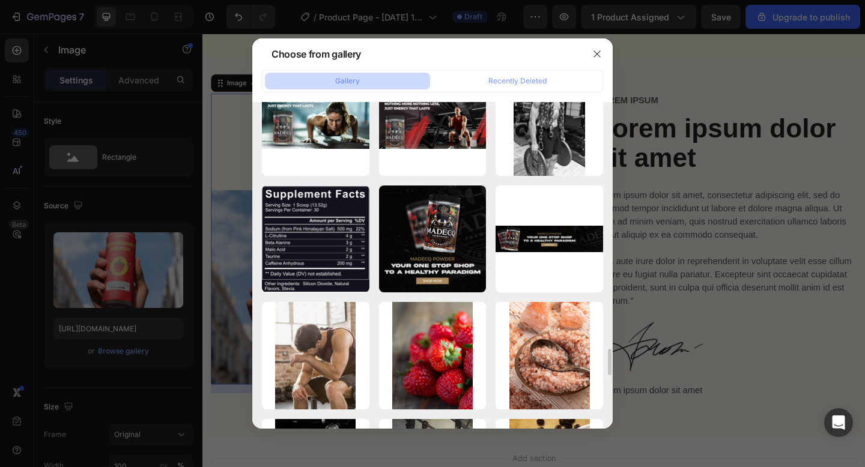
scroll to position [3179, 0]
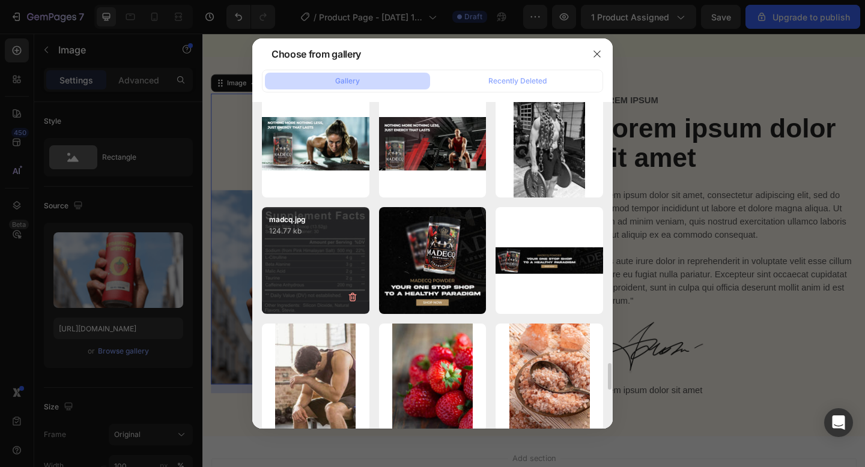
click at [332, 288] on div "madcq.jpg 124.77 kb" at bounding box center [316, 261] width 108 height 108
type input "[URL][DOMAIN_NAME]"
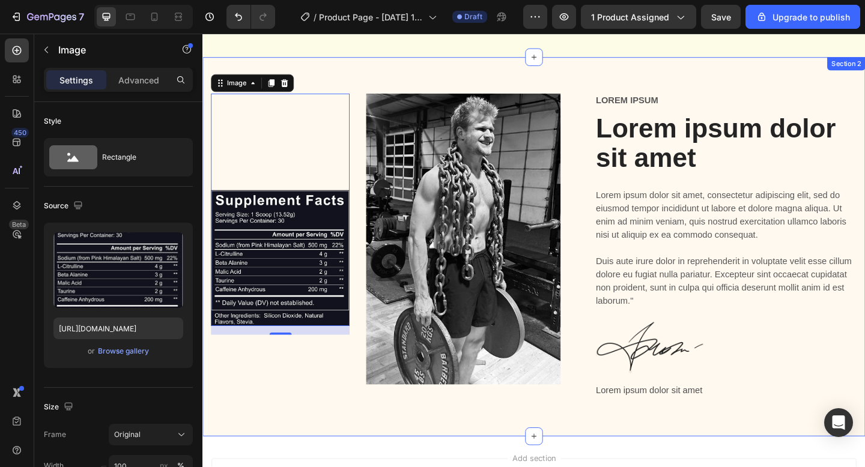
click at [401, 460] on div "Image 16 Image Row Lorem ipsum Text Block Lorem ipsum dolor sit amet Heading Lo…" at bounding box center [562, 265] width 721 height 413
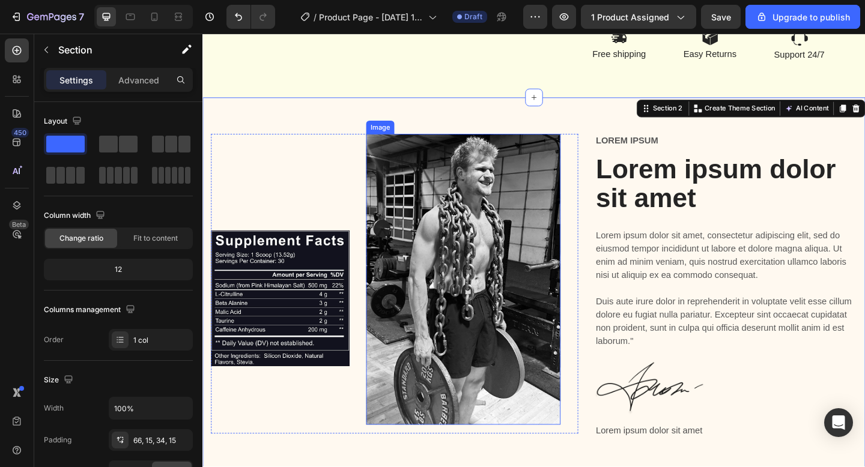
scroll to position [783, 0]
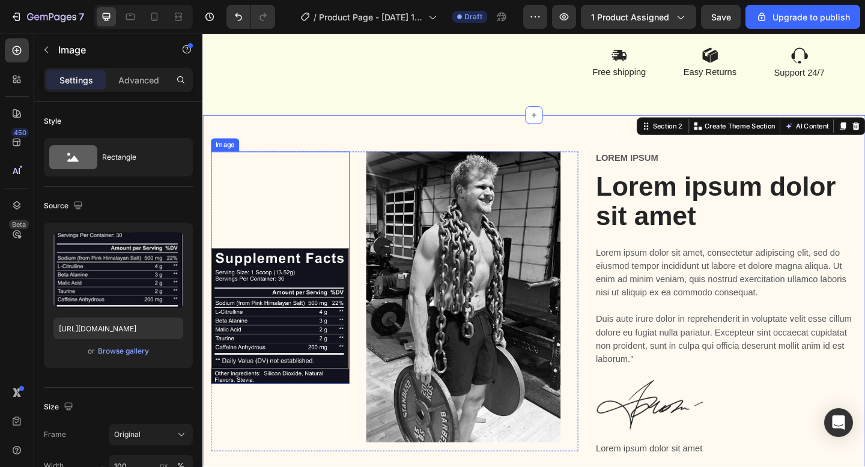
click at [264, 333] on img at bounding box center [286, 341] width 151 height 148
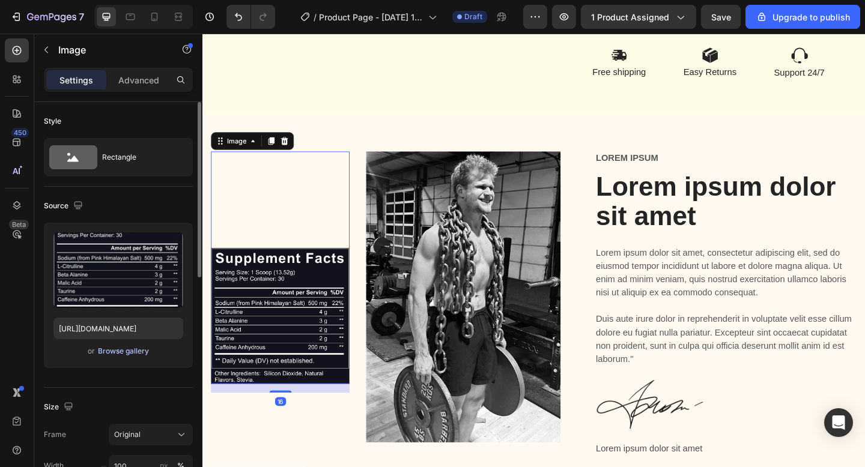
click at [120, 350] on div "Browse gallery" at bounding box center [123, 351] width 51 height 11
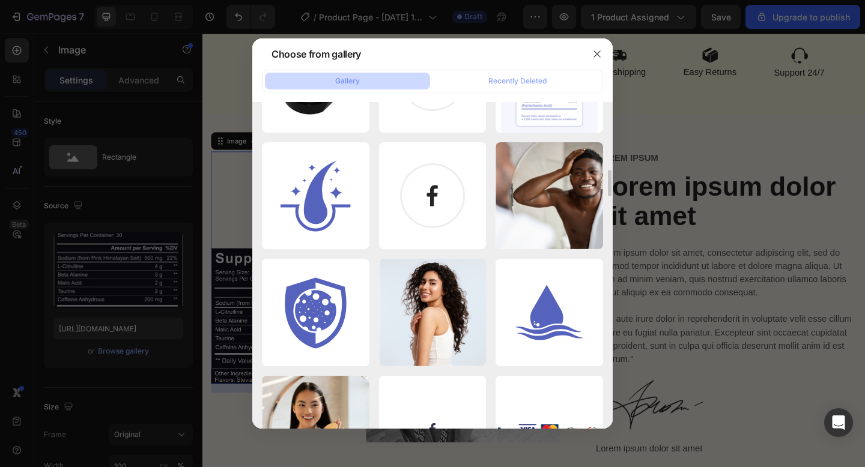
scroll to position [1006, 0]
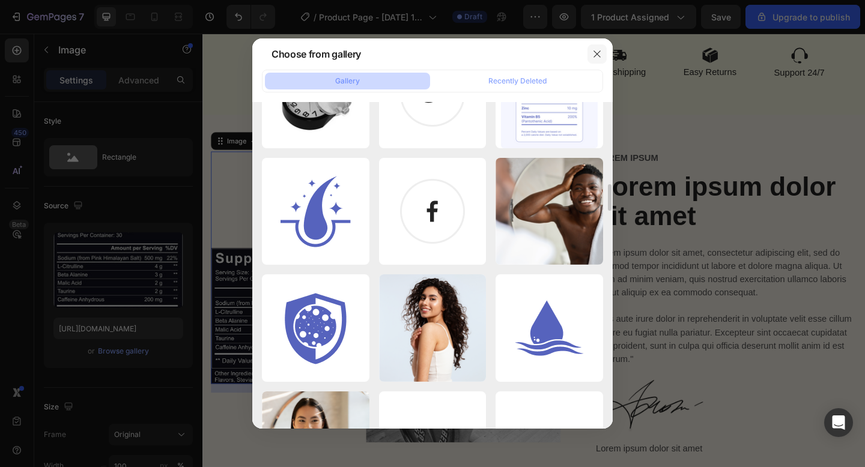
click at [601, 52] on icon "button" at bounding box center [597, 54] width 10 height 10
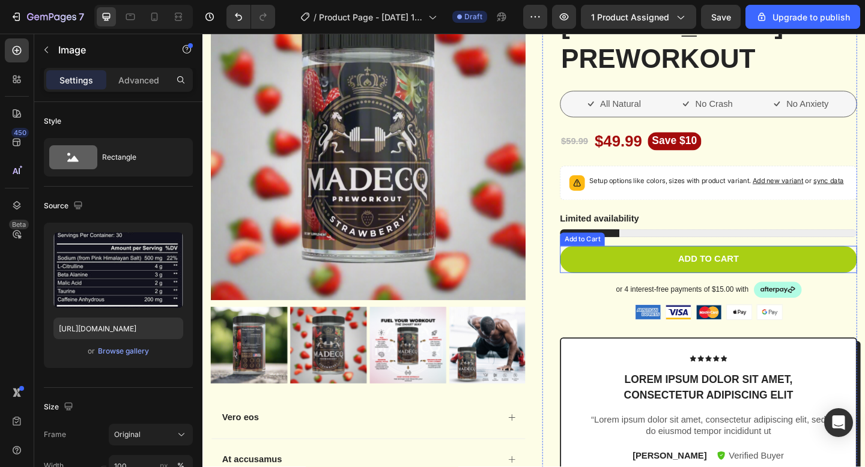
scroll to position [123, 0]
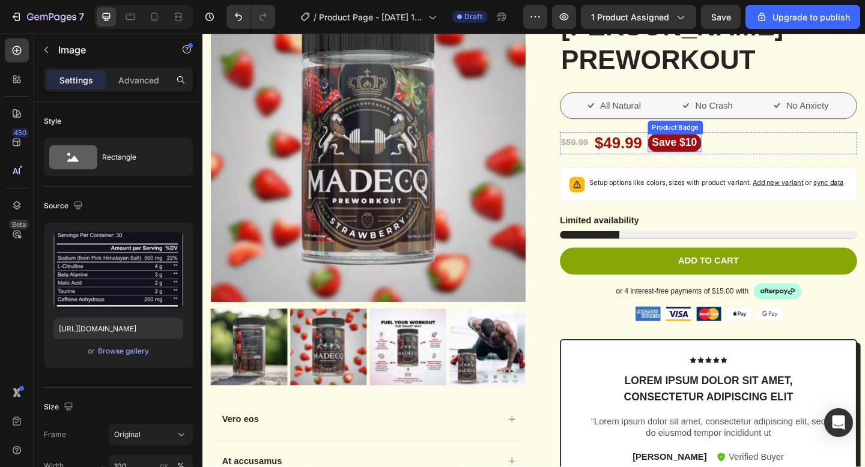
click at [706, 157] on pre "Save $10" at bounding box center [716, 153] width 58 height 20
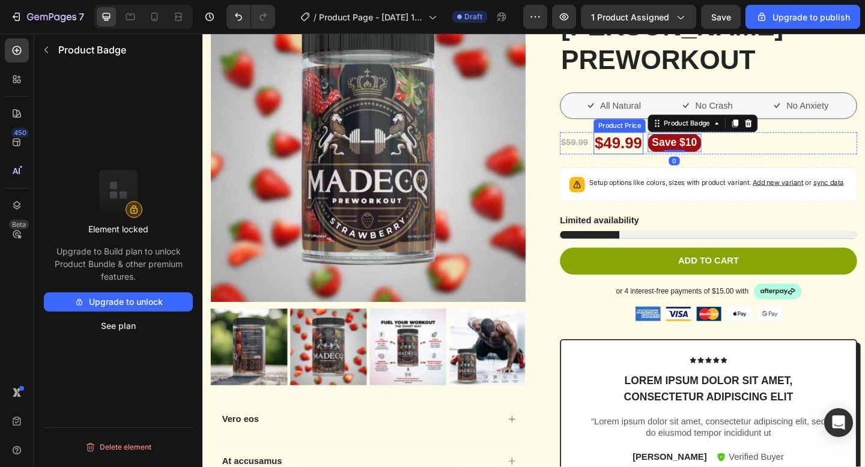
click at [654, 150] on div "$49.99" at bounding box center [655, 153] width 54 height 24
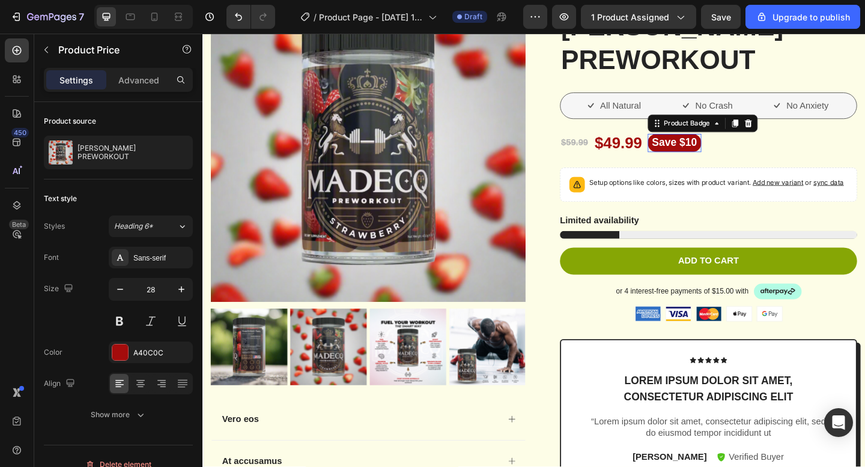
click at [714, 158] on pre "Save $10" at bounding box center [716, 153] width 58 height 20
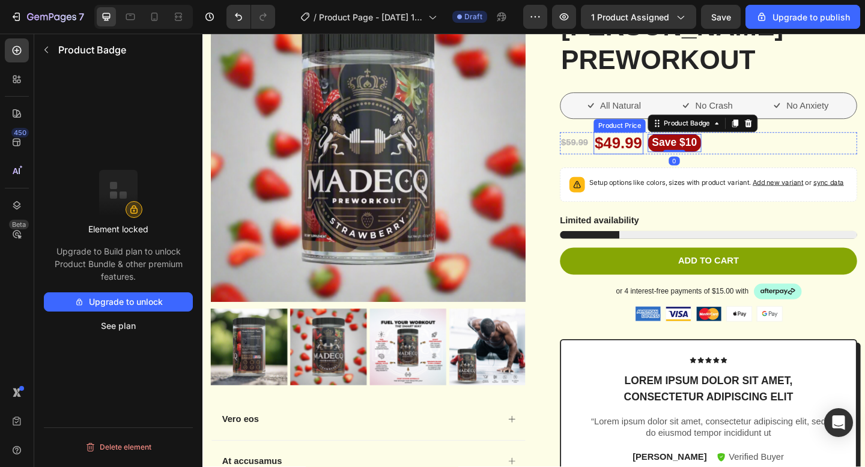
click at [666, 158] on div "$49.99" at bounding box center [655, 153] width 54 height 24
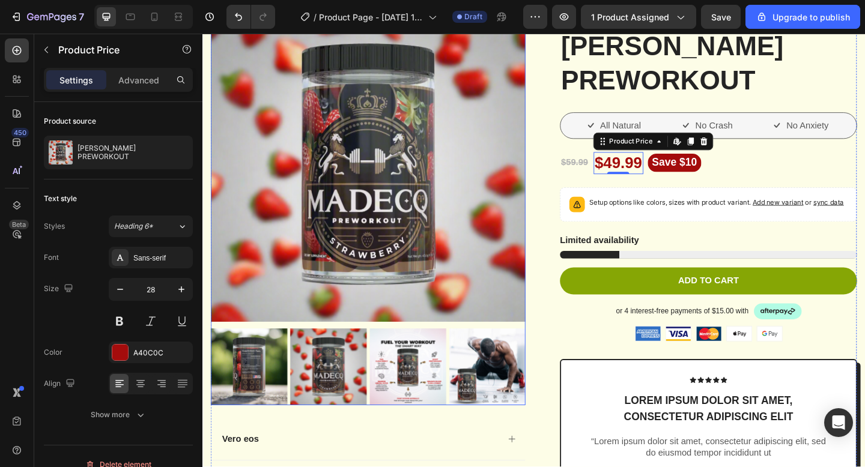
scroll to position [0, 0]
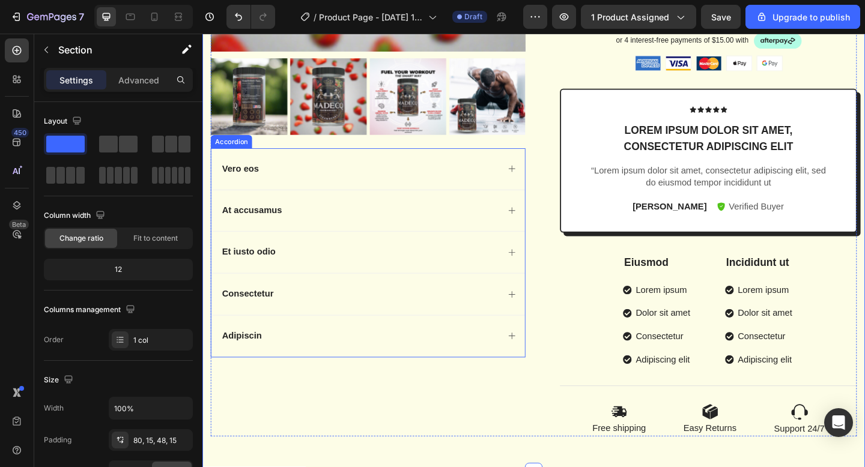
scroll to position [429, 0]
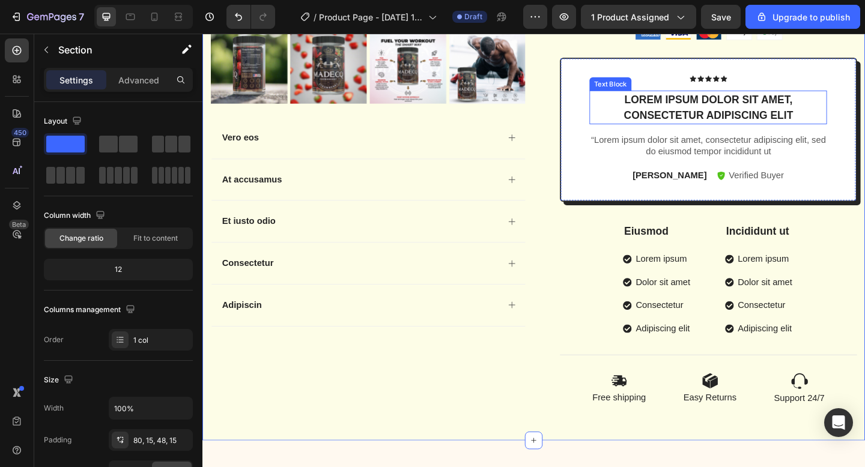
click at [704, 116] on p "Lorem ipsum dolor sit amet, consectetur adipiscing elit" at bounding box center [753, 114] width 256 height 34
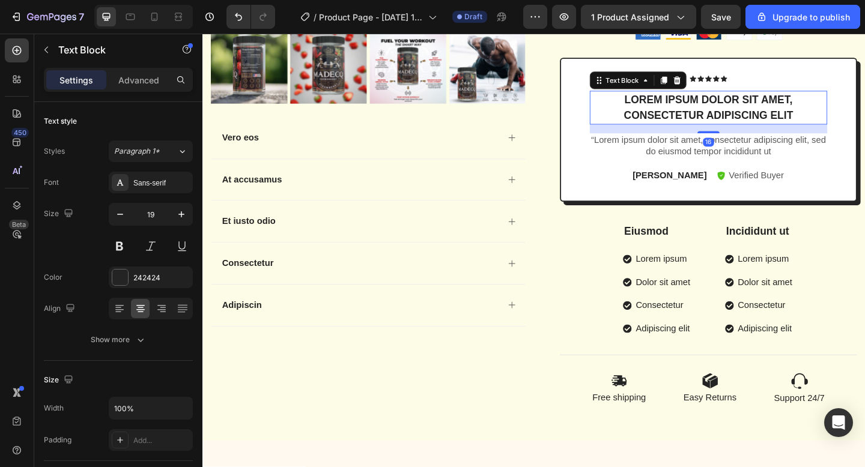
click at [704, 116] on p "Lorem ipsum dolor sit amet, consectetur adipiscing elit" at bounding box center [753, 114] width 256 height 34
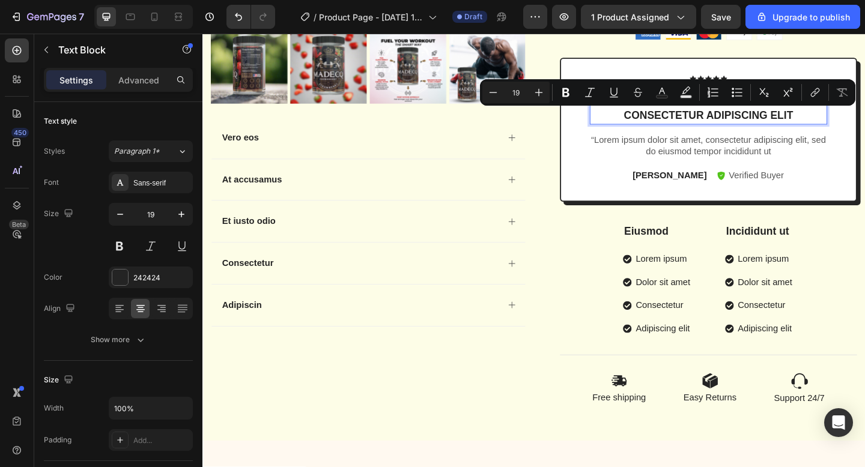
click at [774, 121] on p "Lorem ipsum dolor sit amet, consectetur adipiscing elit" at bounding box center [753, 114] width 256 height 34
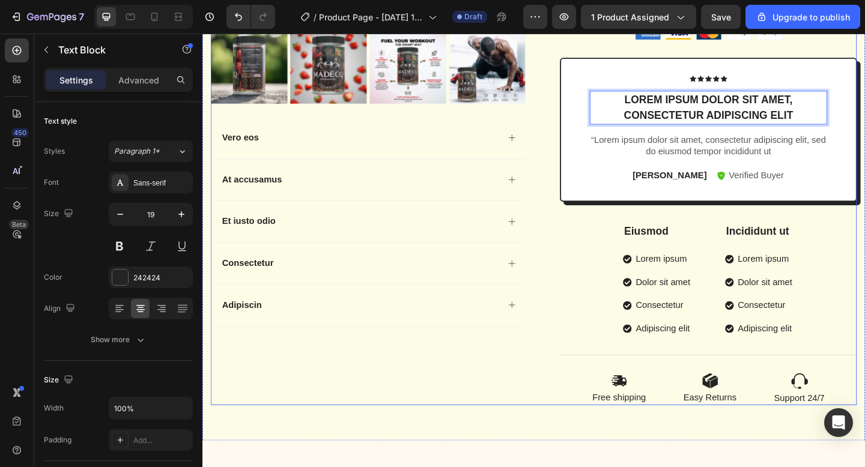
click at [470, 386] on div "Product Images Vero eos At accusamus Et iusto odio Consectetur Adipiscin Accord…" at bounding box center [382, 57] width 342 height 761
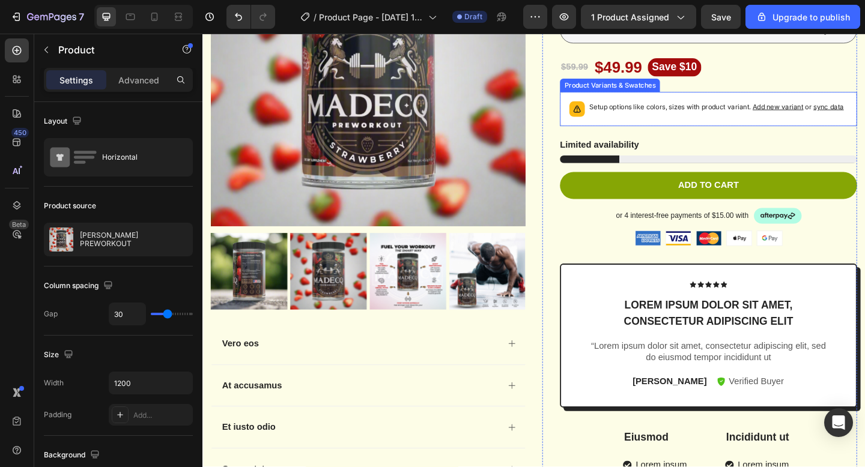
scroll to position [212, 0]
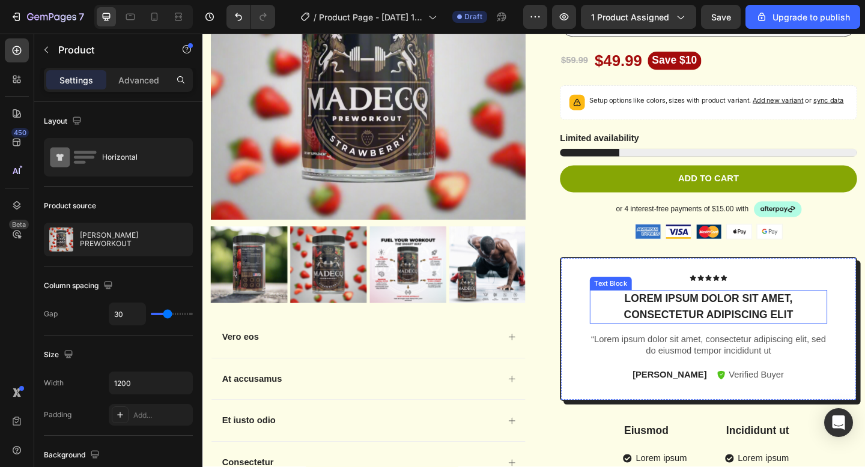
click at [769, 328] on p "Lorem ipsum dolor sit amet, consectetur adipiscing elit" at bounding box center [753, 331] width 256 height 34
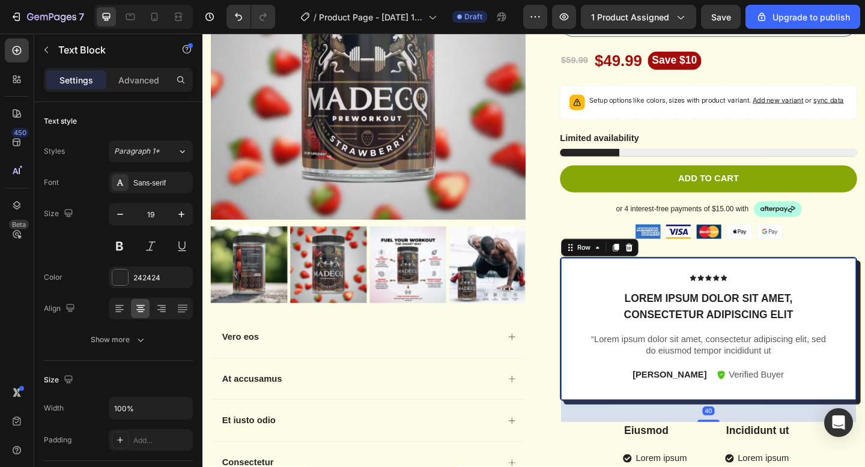
click at [751, 387] on div "Icon Icon Icon Icon Icon Icon List Lorem ipsum dolor sit amet, consectetur adip…" at bounding box center [753, 355] width 258 height 118
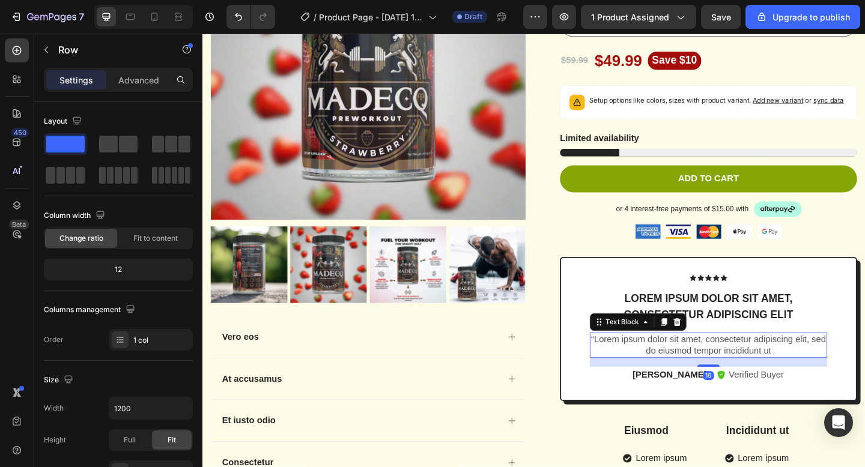
click at [776, 372] on p "“Lorem ipsum dolor sit amet, consectetur adipiscing elit, sed do eiusmod tempor…" at bounding box center [753, 372] width 256 height 25
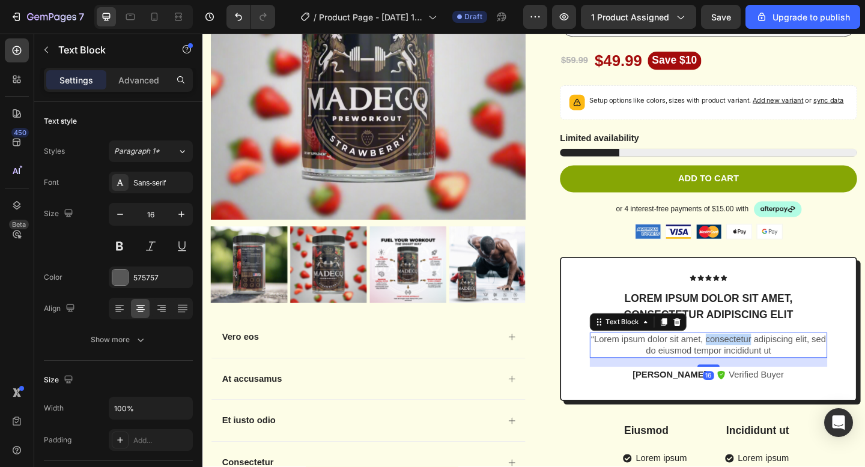
click at [776, 372] on p "“Lorem ipsum dolor sit amet, consectetur adipiscing elit, sed do eiusmod tempor…" at bounding box center [753, 372] width 256 height 25
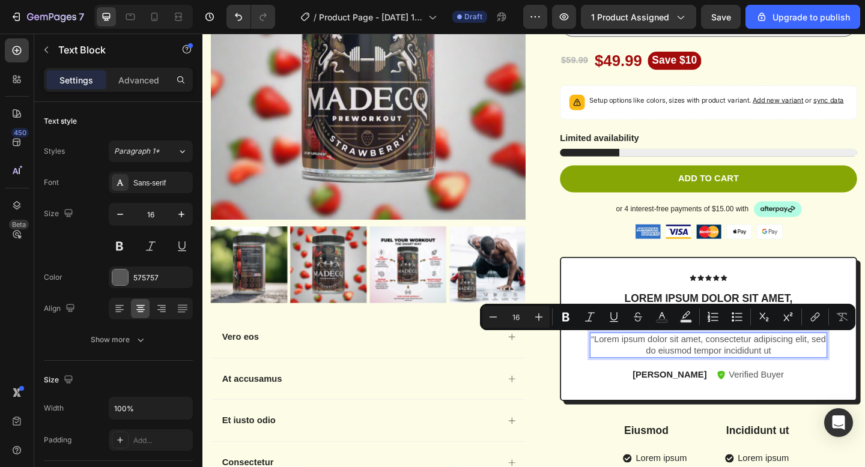
click at [818, 385] on p "“Lorem ipsum dolor sit amet, consectetur adipiscing elit, sed do eiusmod tempor…" at bounding box center [753, 372] width 256 height 25
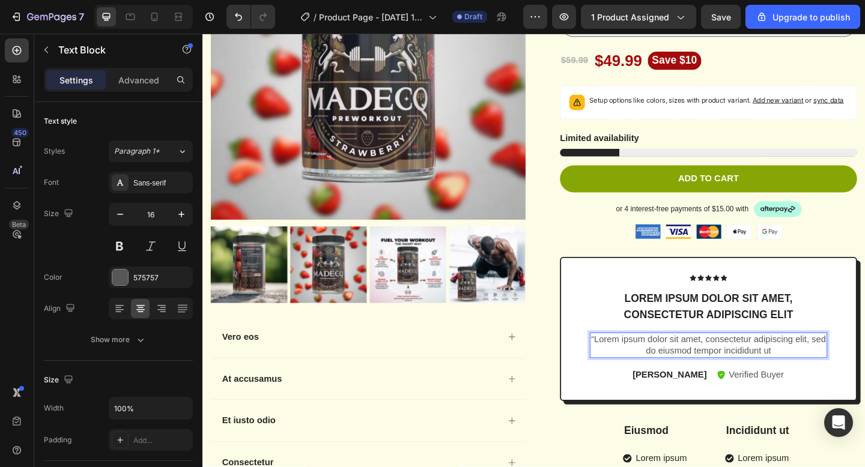
click at [818, 385] on p "“Lorem ipsum dolor sit amet, consectetur adipiscing elit, sed do eiusmod tempor…" at bounding box center [753, 372] width 256 height 25
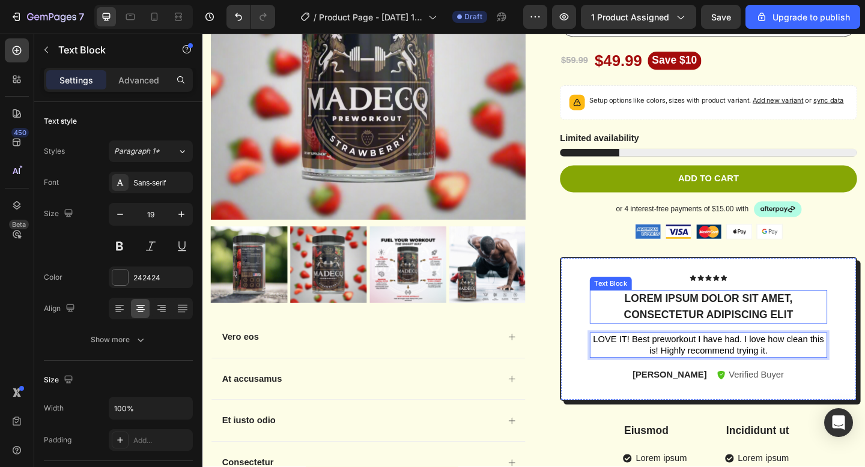
click at [745, 321] on p "Lorem ipsum dolor sit amet, consectetur adipiscing elit" at bounding box center [753, 331] width 256 height 34
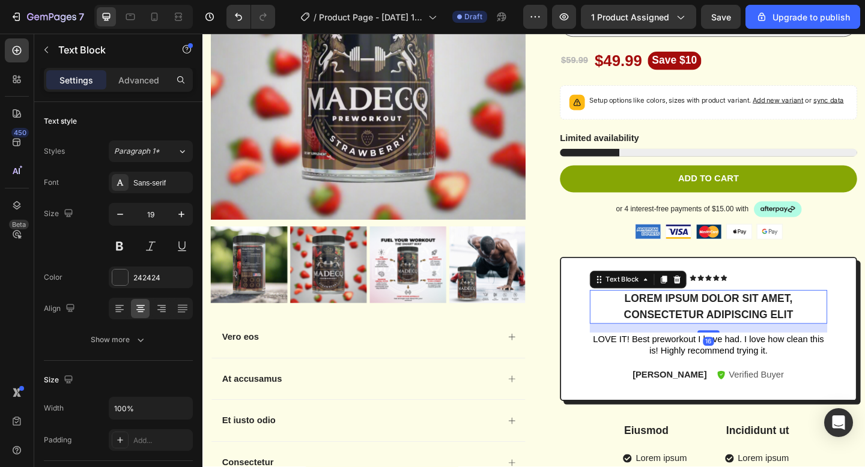
click at [745, 321] on p "Lorem ipsum dolor sit amet, consectetur adipiscing elit" at bounding box center [753, 331] width 256 height 34
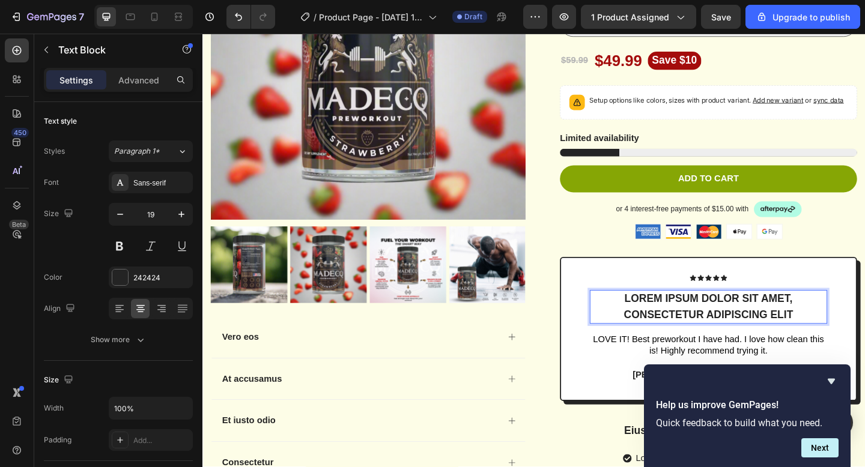
click at [840, 340] on p "Lorem ipsum dolor sit amet, consectetur adipiscing elit" at bounding box center [753, 331] width 256 height 34
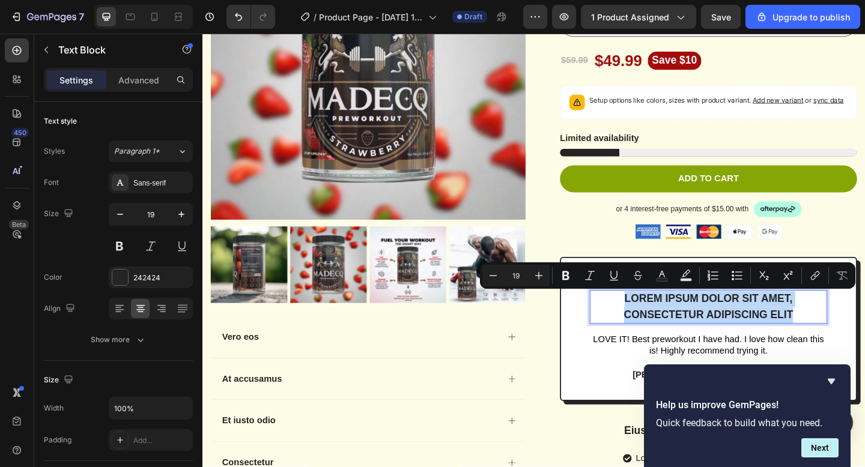
drag, startPoint x: 840, startPoint y: 340, endPoint x: 663, endPoint y: 320, distance: 178.9
click at [663, 320] on p "Lorem ipsum dolor sit amet, consectetur adipiscing elit" at bounding box center [753, 331] width 256 height 34
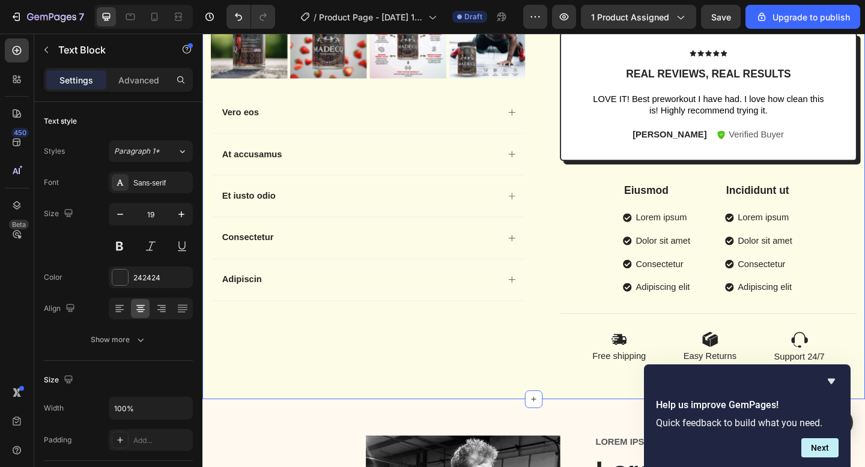
scroll to position [457, 0]
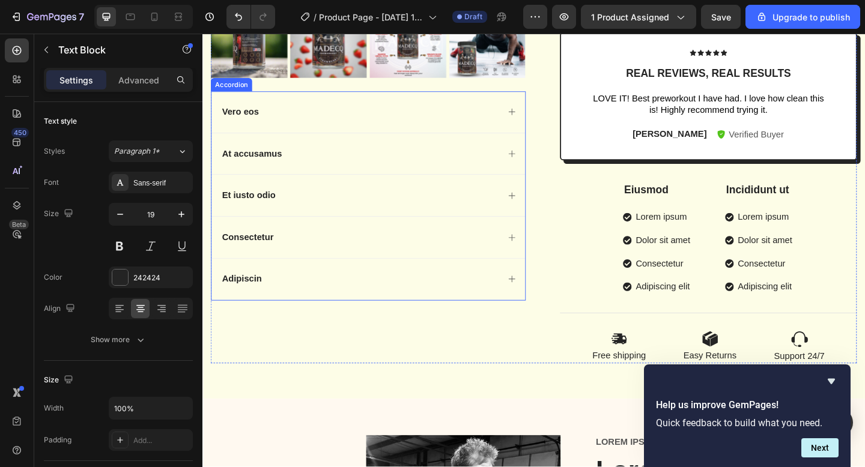
click at [366, 118] on div "Vero eos" at bounding box center [373, 119] width 303 height 16
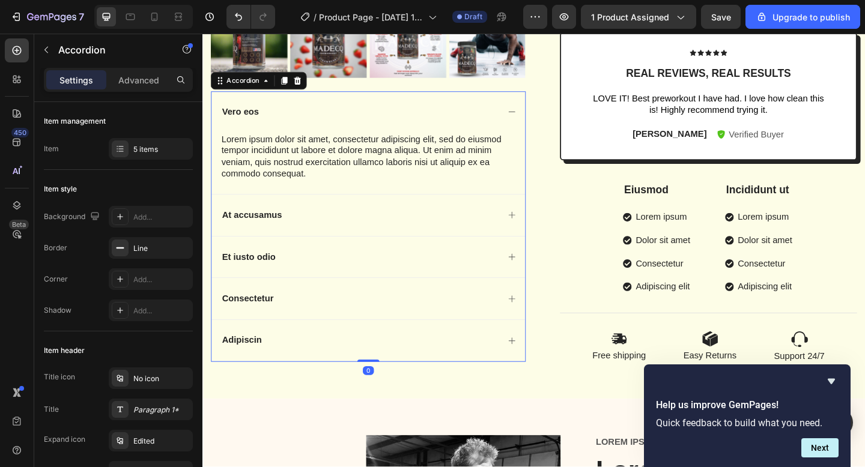
click at [247, 109] on div "Vero eos" at bounding box center [382, 119] width 341 height 45
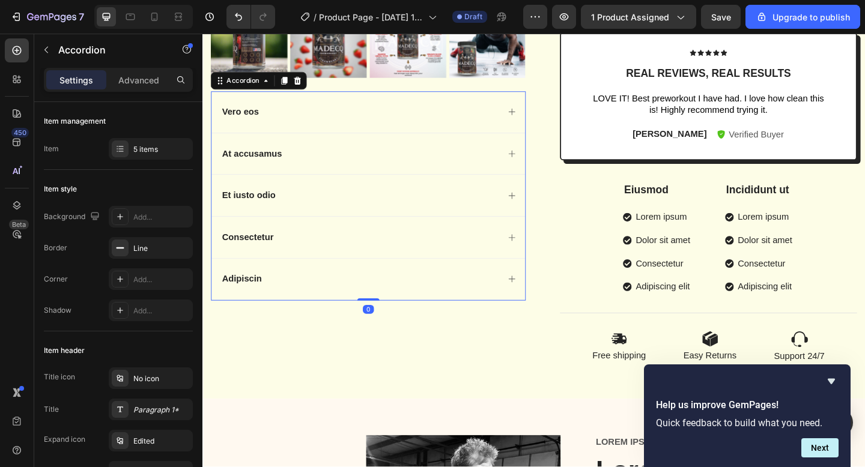
click at [247, 120] on p "Vero eos" at bounding box center [243, 119] width 40 height 13
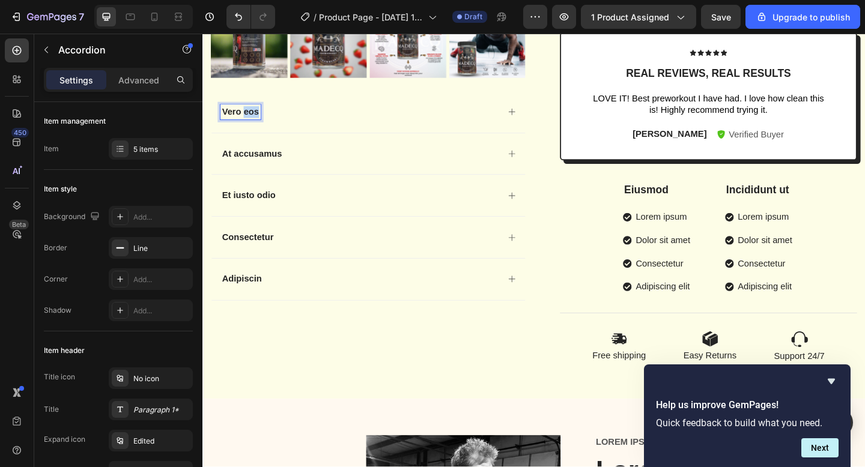
click at [247, 120] on p "Vero eos" at bounding box center [243, 119] width 40 height 13
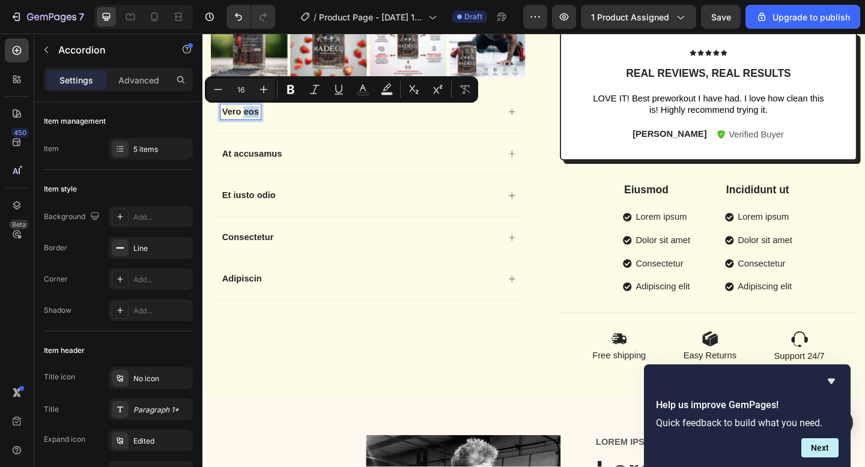
click at [247, 120] on p "Vero eos" at bounding box center [243, 119] width 40 height 13
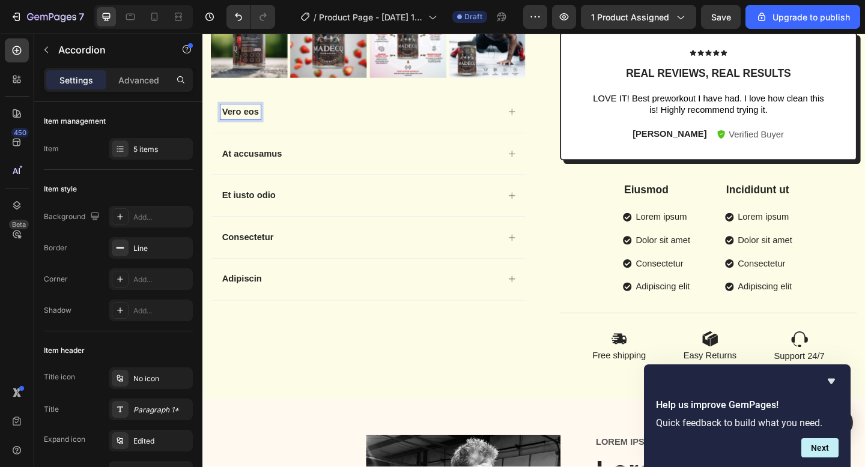
click at [247, 120] on p "Vero eos" at bounding box center [243, 119] width 40 height 13
click at [223, 116] on p "Vero eos" at bounding box center [243, 119] width 40 height 13
click at [228, 116] on p "Vero eos" at bounding box center [243, 119] width 40 height 13
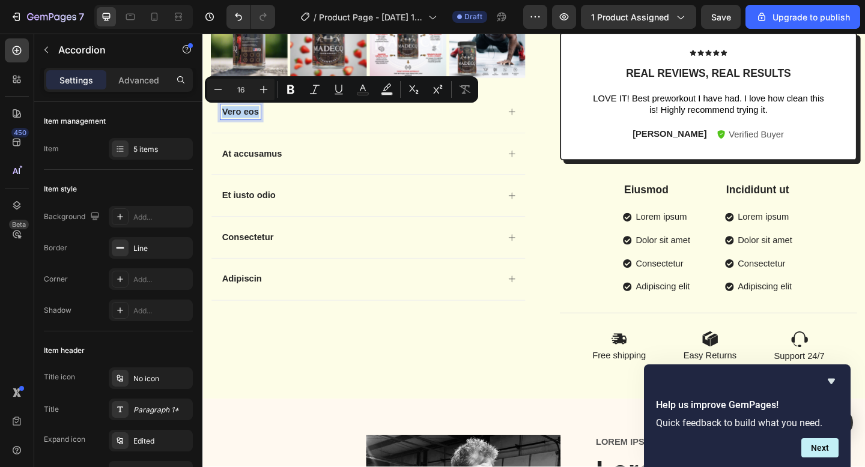
drag, startPoint x: 228, startPoint y: 116, endPoint x: 269, endPoint y: 120, distance: 41.7
click at [269, 120] on div "Vero eos" at bounding box center [373, 119] width 303 height 16
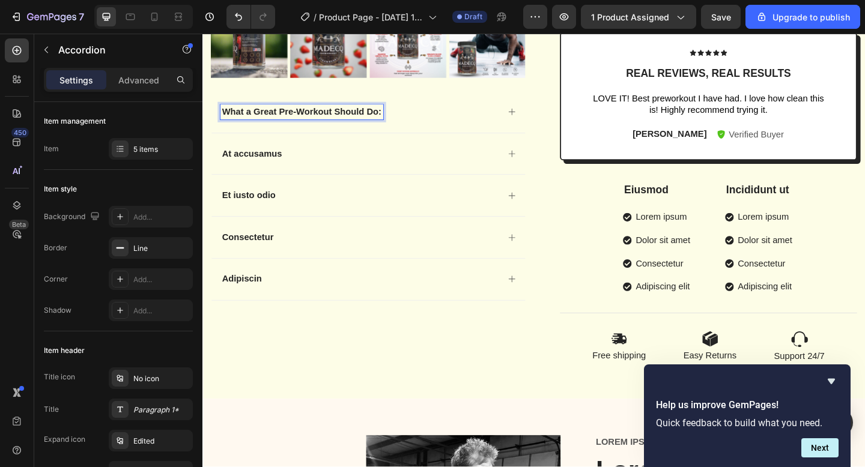
click at [489, 120] on div "What a Great Pre-Workout Should Do:" at bounding box center [373, 119] width 303 height 16
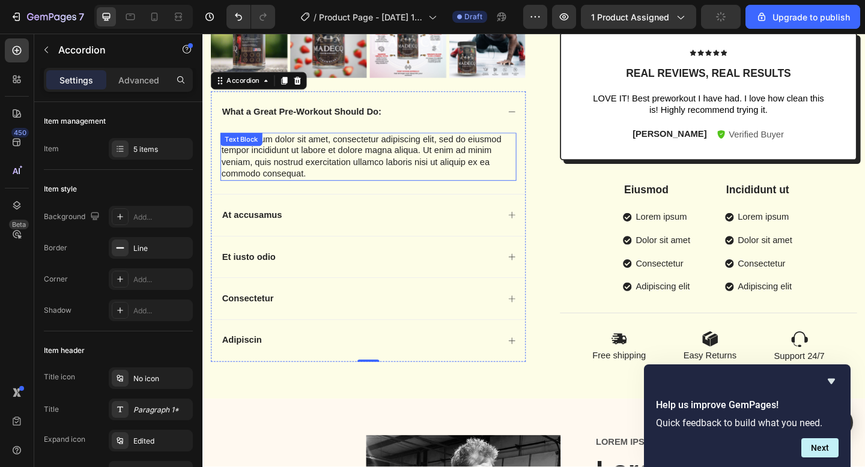
click at [318, 184] on div "Lorem ipsum dolor sit amet, consectetur adipiscing elit, sed do eiusmod tempor …" at bounding box center [383, 168] width 322 height 52
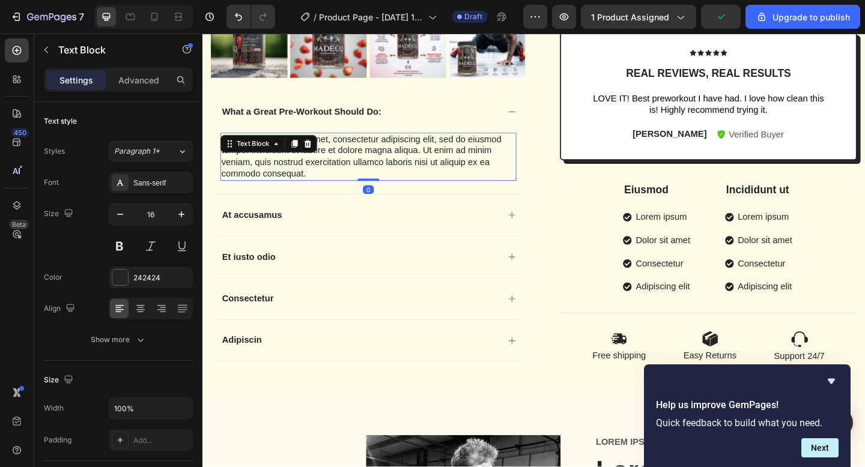
click at [318, 184] on div "Lorem ipsum dolor sit amet, consectetur adipiscing elit, sed do eiusmod tempor …" at bounding box center [383, 168] width 322 height 52
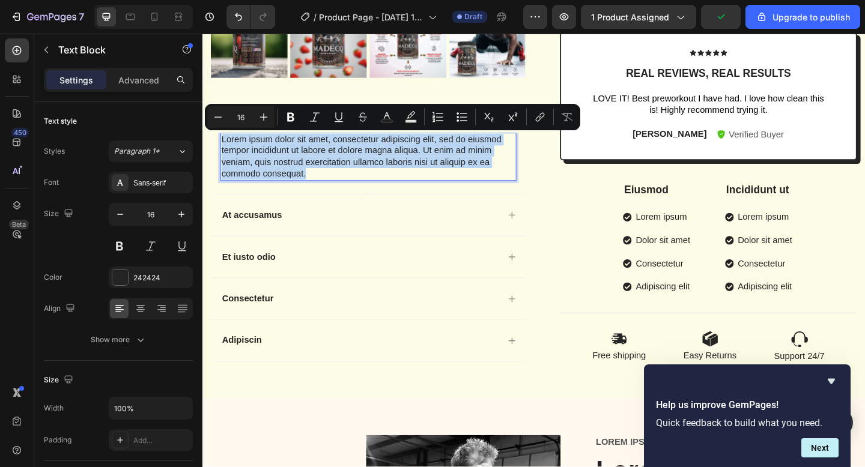
drag, startPoint x: 318, startPoint y: 184, endPoint x: 264, endPoint y: 160, distance: 58.9
click at [264, 160] on p "Lorem ipsum dolor sit amet, consectetur adipiscing elit, sed do eiusmod tempor …" at bounding box center [383, 168] width 320 height 50
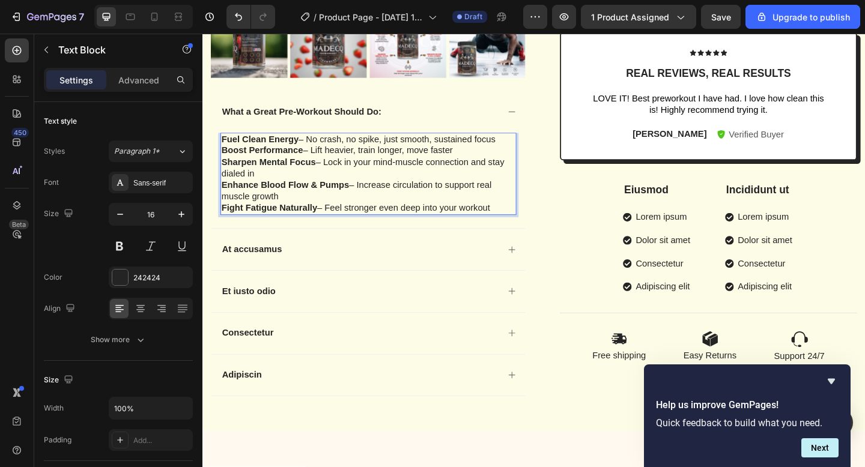
click at [529, 150] on p "Fuel Clean Energy – No crash, no spike, just smooth, sustained focus" at bounding box center [383, 149] width 320 height 13
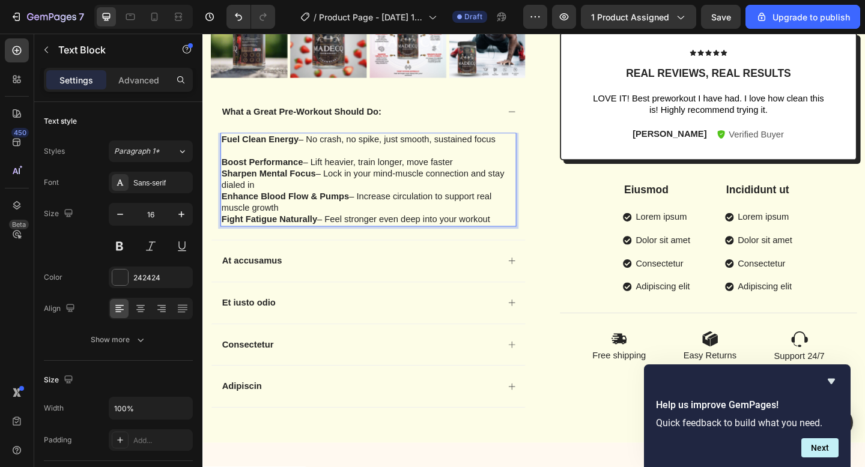
click at [483, 170] on p "Boost Performance – Lift heavier, train longer, move faster" at bounding box center [383, 174] width 320 height 13
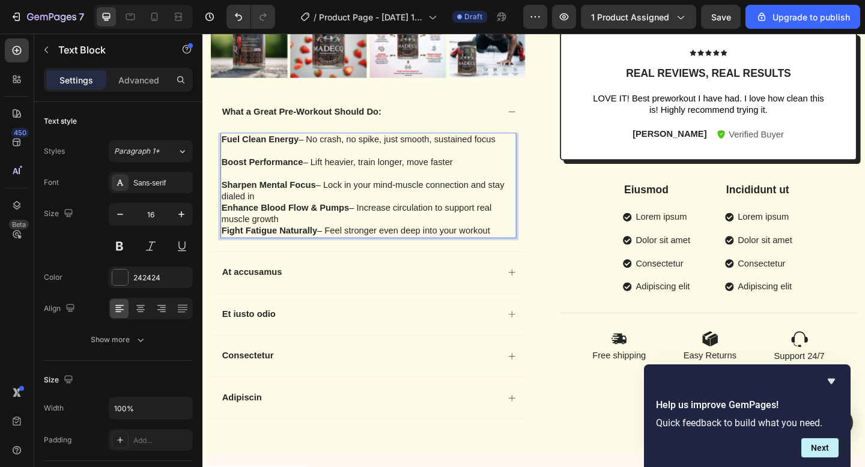
click at [442, 209] on p "Sharpen Mental Focus – Lock in your mind-muscle connection and stay dialed in" at bounding box center [383, 205] width 320 height 25
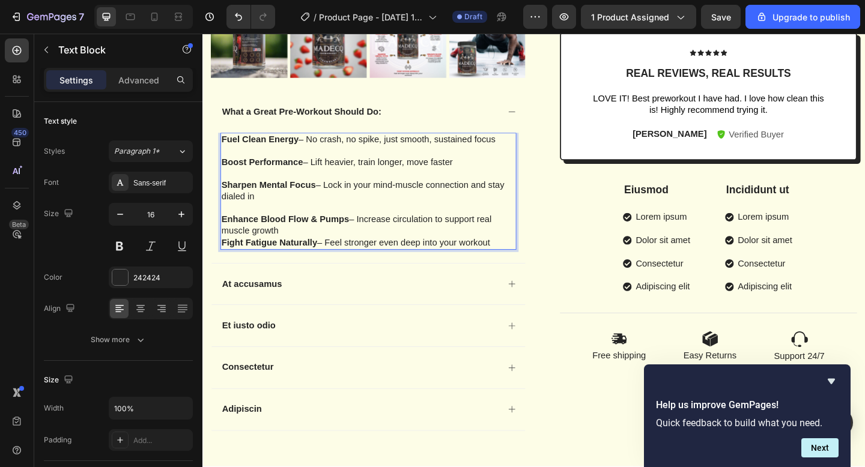
click at [399, 243] on p "Enhance Blood Flow & Pumps – Increase circulation to support real muscle growth" at bounding box center [383, 242] width 320 height 25
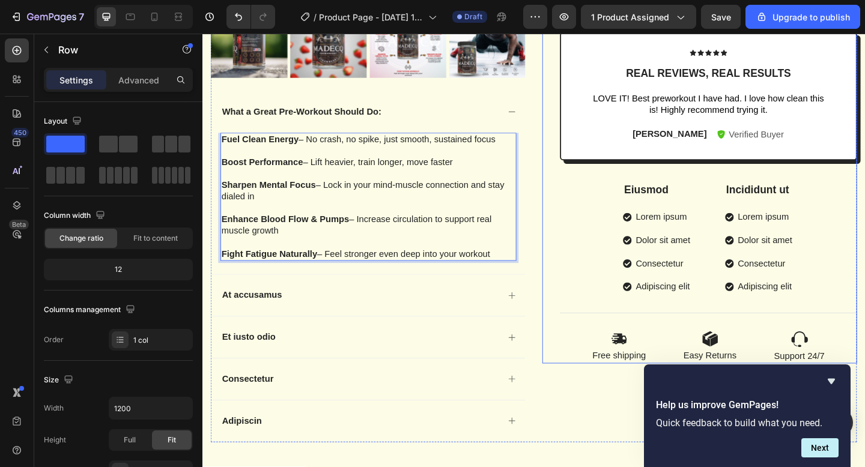
click at [589, 262] on div "Icon Icon Icon Icon Icon Icon List 2,500+ Verified Reviews! Text Block Row MADE…" at bounding box center [743, 21] width 342 height 744
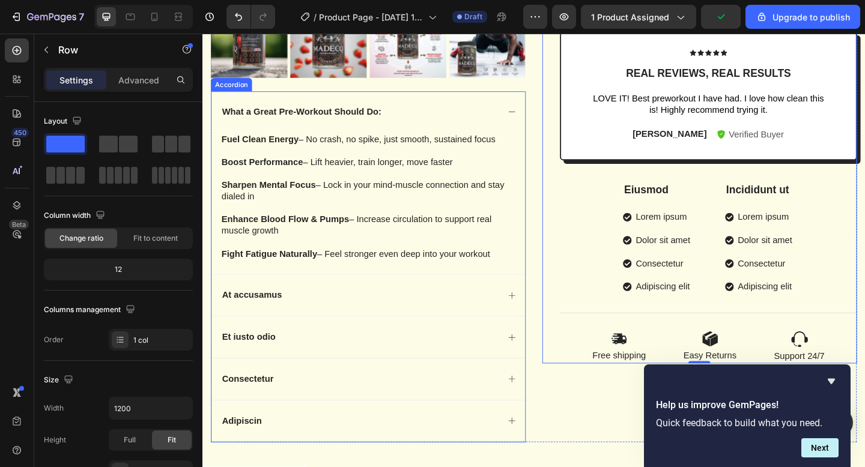
click at [533, 119] on div "What a Great Pre-Workout Should Do:" at bounding box center [382, 119] width 341 height 45
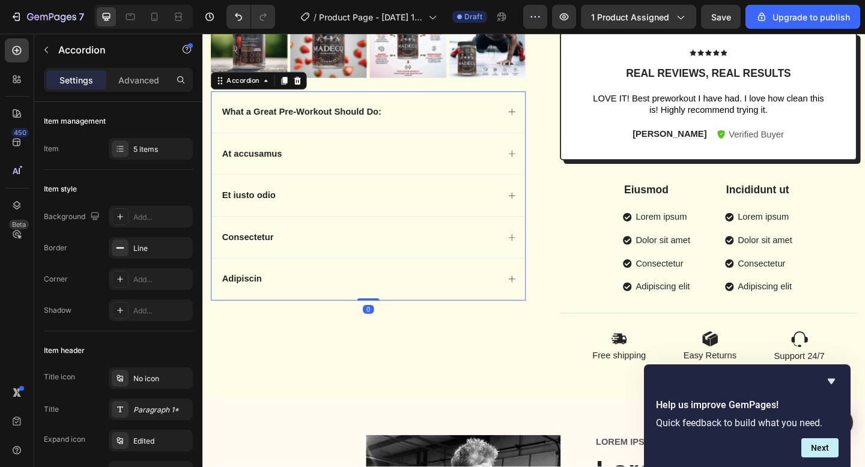
click at [439, 170] on div "At accusamus" at bounding box center [373, 165] width 303 height 16
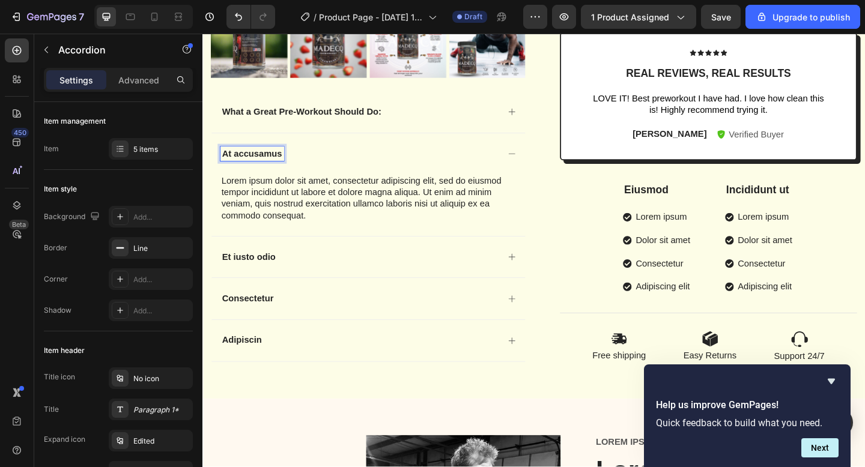
click at [263, 167] on p "At accusamus" at bounding box center [255, 165] width 65 height 13
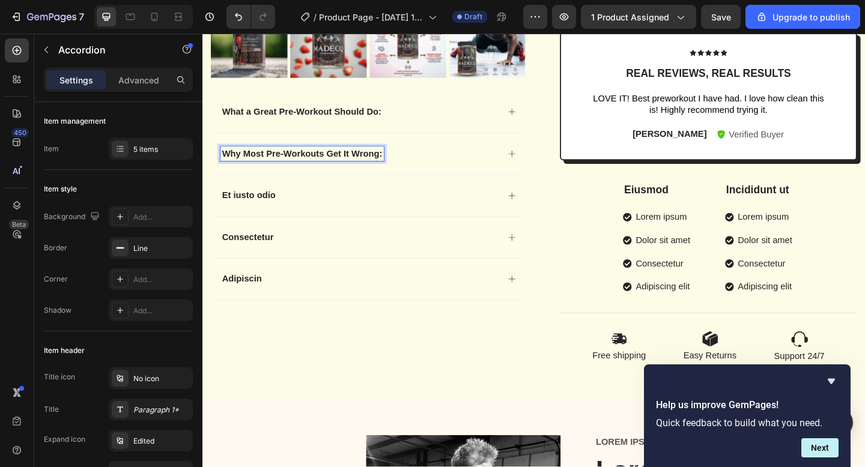
click at [472, 166] on div "Why Most Pre-Workouts Get It Wrong:" at bounding box center [373, 165] width 303 height 16
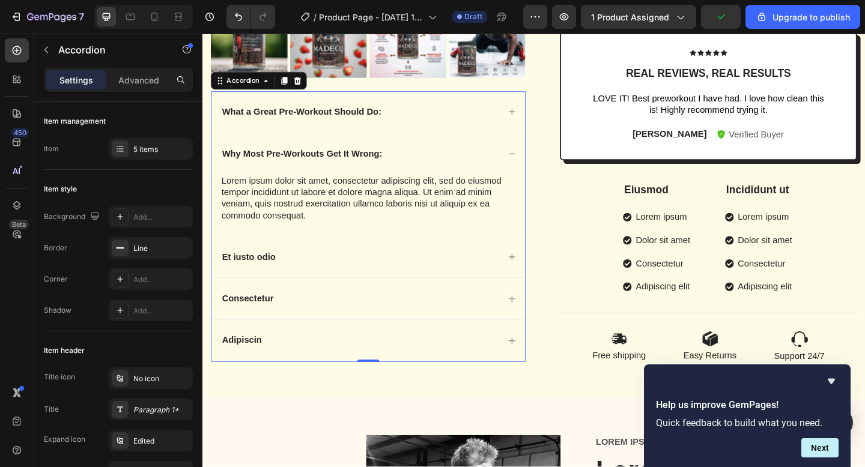
click at [360, 230] on div "Lorem ipsum dolor sit amet, consectetur adipiscing elit, sed do eiusmod tempor …" at bounding box center [383, 213] width 322 height 52
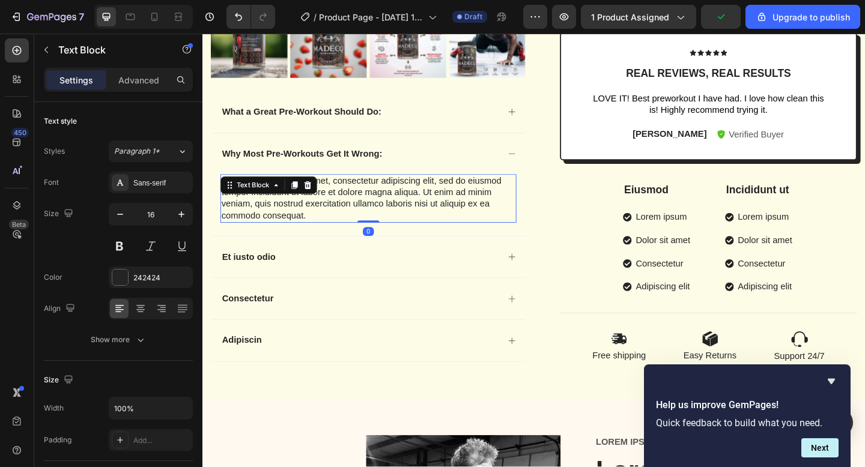
click at [360, 230] on div "Lorem ipsum dolor sit amet, consectetur adipiscing elit, sed do eiusmod tempor …" at bounding box center [383, 213] width 322 height 52
click at [360, 230] on p "Lorem ipsum dolor sit amet, consectetur adipiscing elit, sed do eiusmod tempor …" at bounding box center [383, 213] width 320 height 50
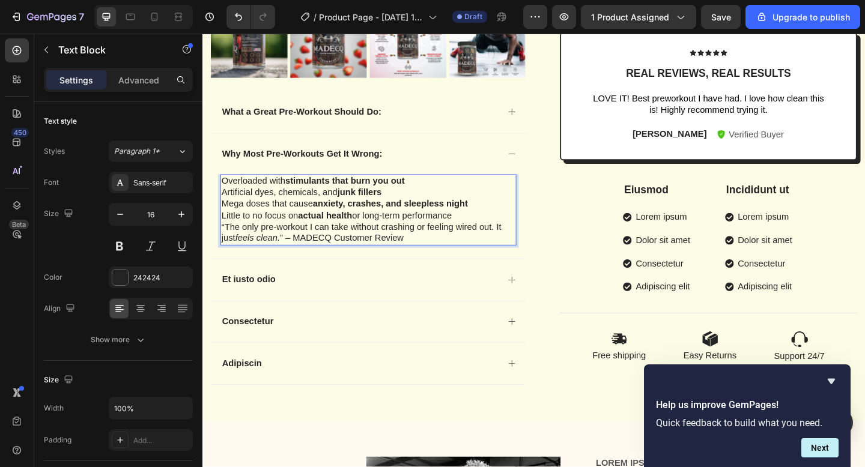
click at [458, 197] on p "Overloaded with stimulants that burn you out" at bounding box center [383, 194] width 320 height 13
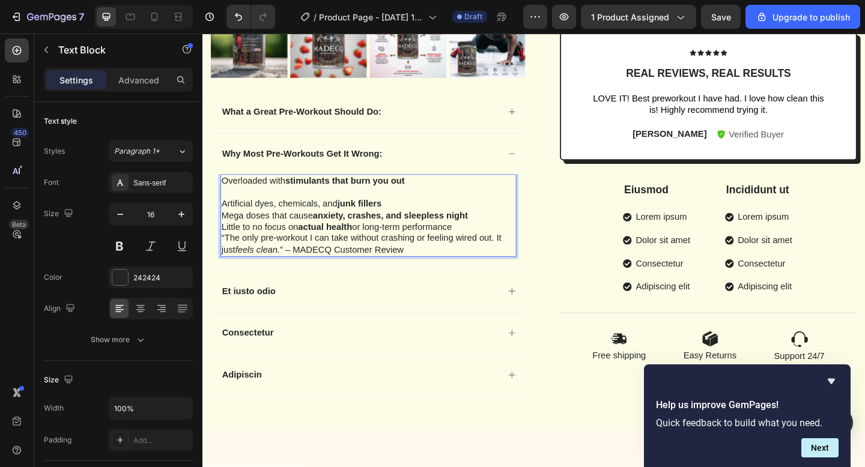
click at [410, 217] on p "Artificial dyes, chemicals, and junk fillers" at bounding box center [383, 219] width 320 height 13
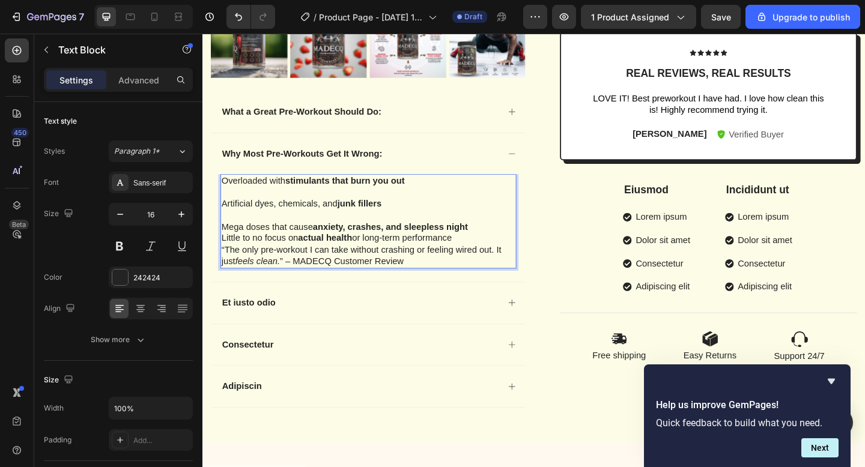
click at [505, 247] on p "Mega doses that cause anxiety, crashes, and sleepless night" at bounding box center [383, 244] width 320 height 13
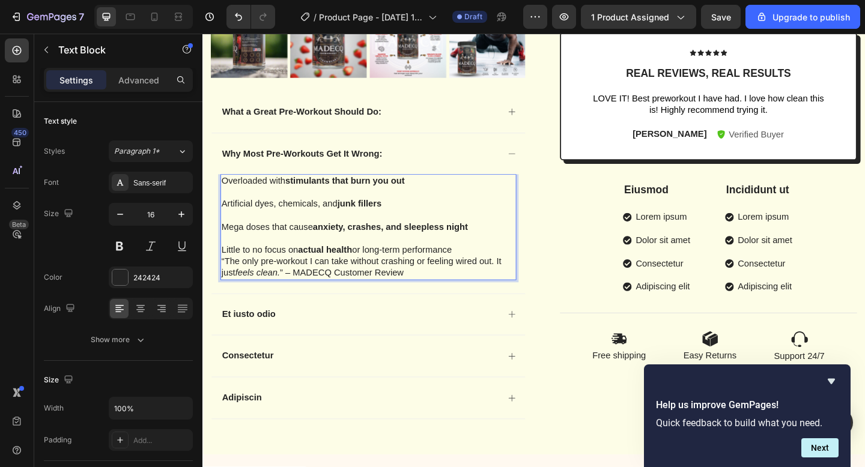
click at [496, 268] on p "Little to no focus on actual health or long-term performance" at bounding box center [383, 269] width 320 height 13
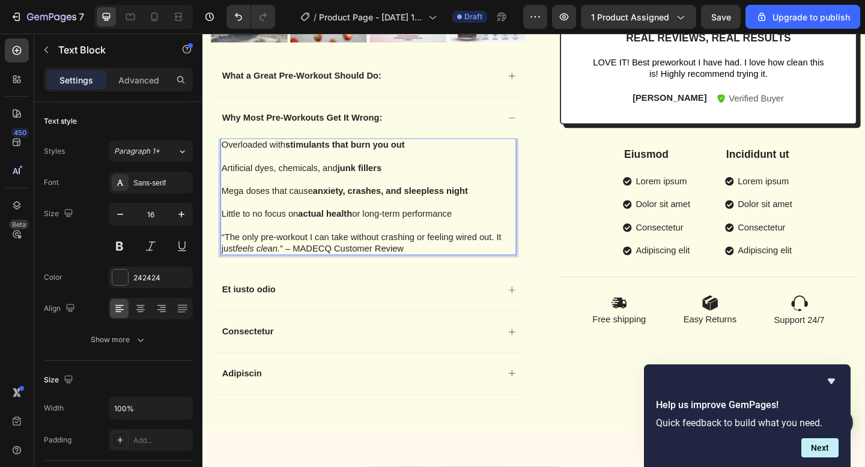
scroll to position [518, 0]
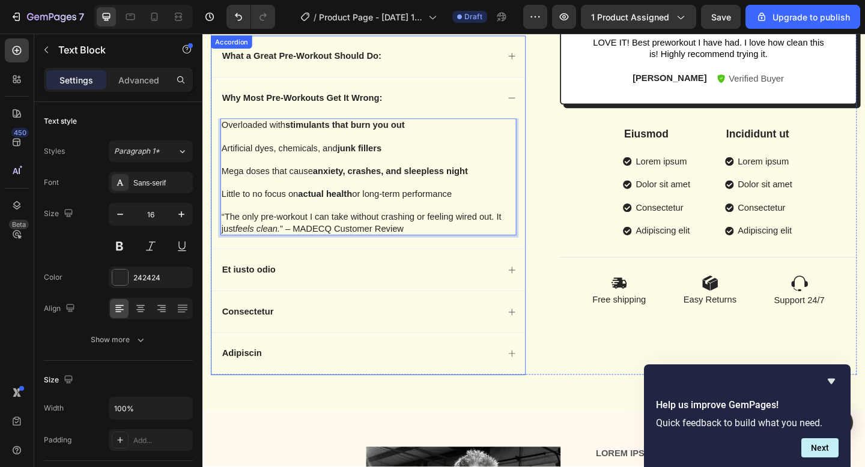
click at [422, 286] on div "Et iusto odio" at bounding box center [373, 291] width 303 height 16
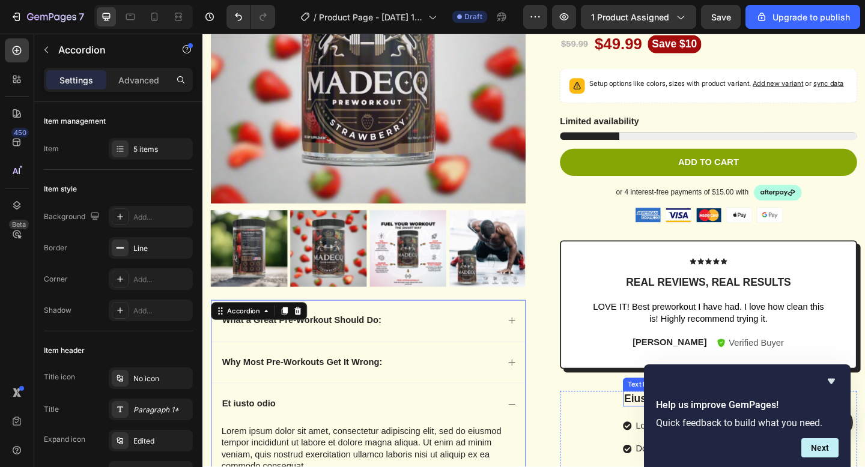
scroll to position [342, 0]
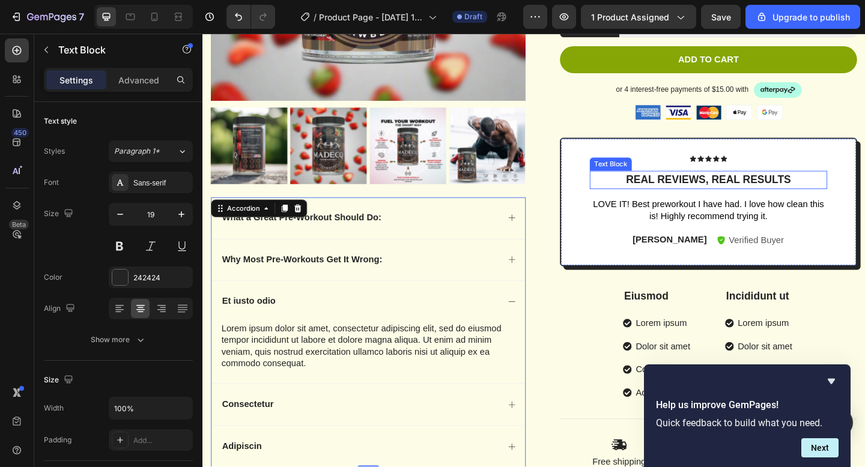
click at [742, 188] on p "Real reviews, real results" at bounding box center [753, 192] width 256 height 17
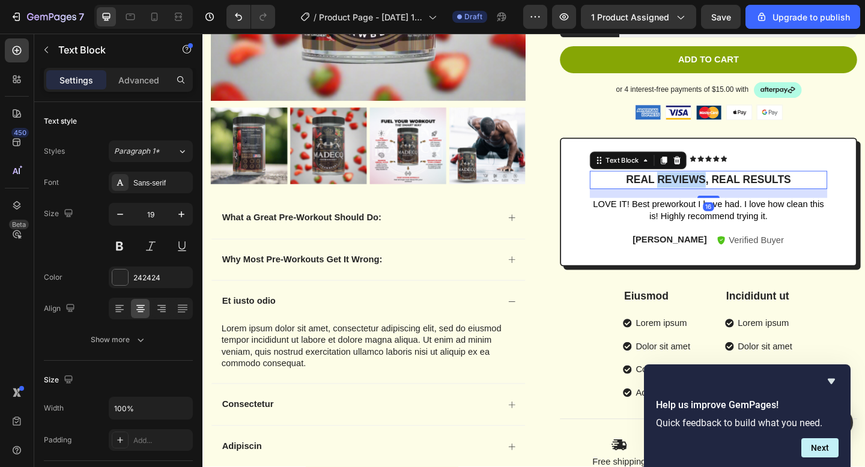
click at [742, 188] on p "Real reviews, real results" at bounding box center [753, 192] width 256 height 17
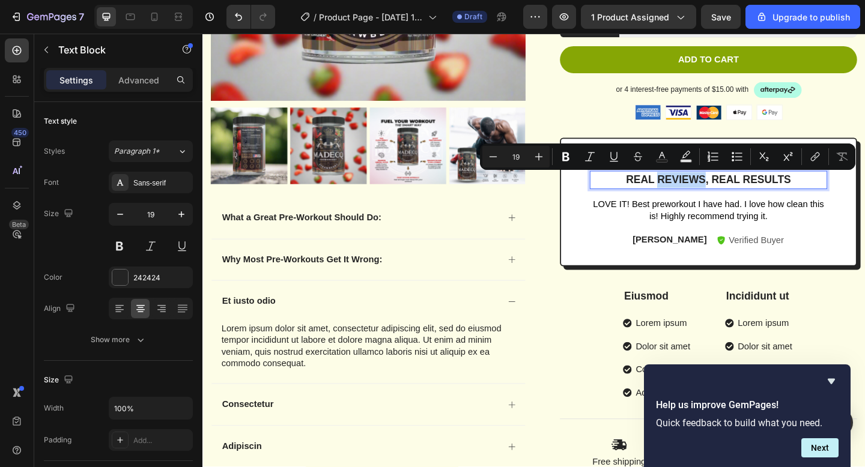
click at [742, 188] on p "Real reviews, real results" at bounding box center [753, 192] width 256 height 17
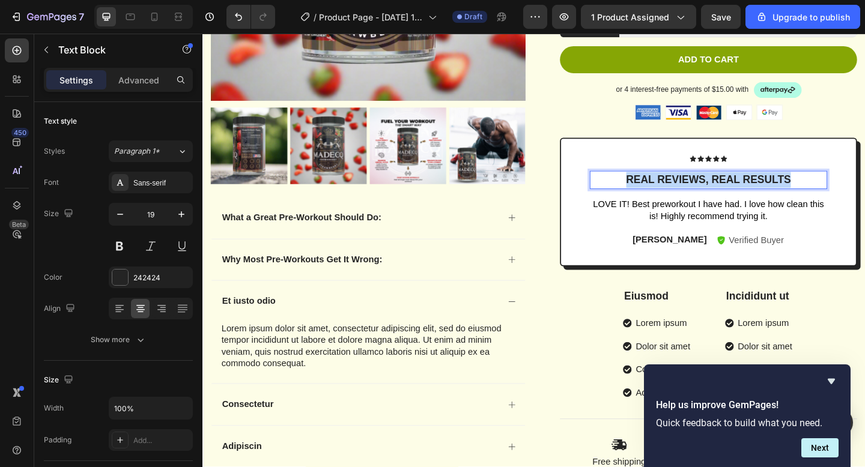
click at [742, 188] on p "Real reviews, real results" at bounding box center [753, 192] width 256 height 17
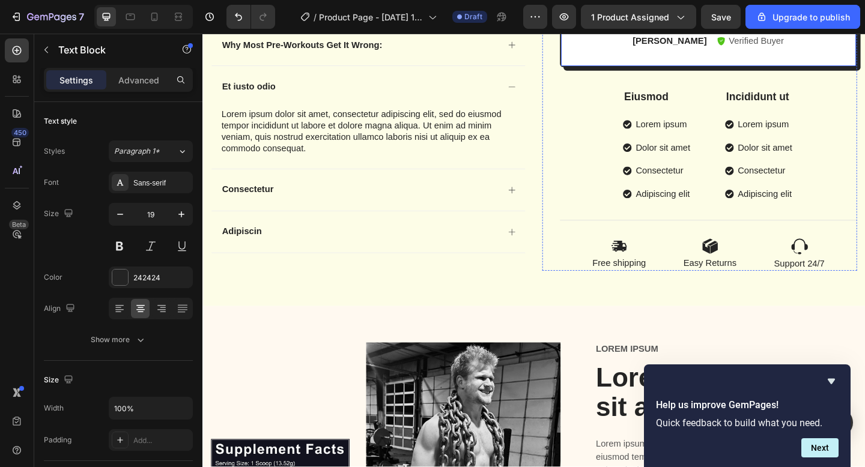
scroll to position [572, 0]
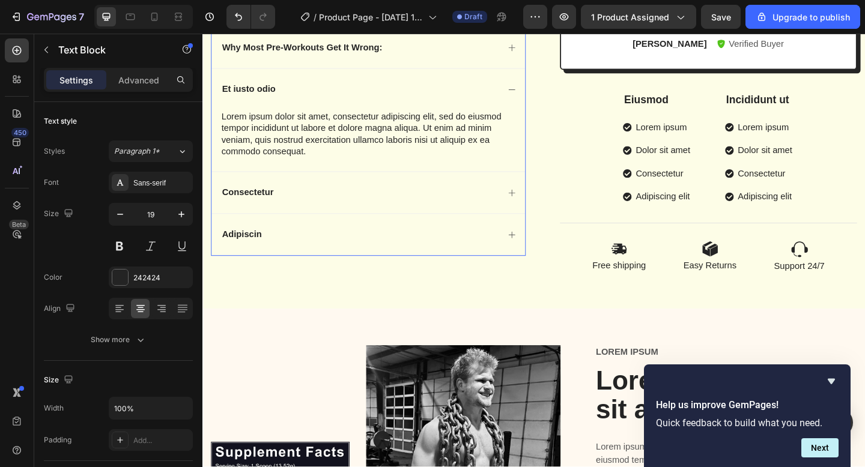
click at [259, 101] on div "Et iusto odio" at bounding box center [253, 94] width 62 height 16
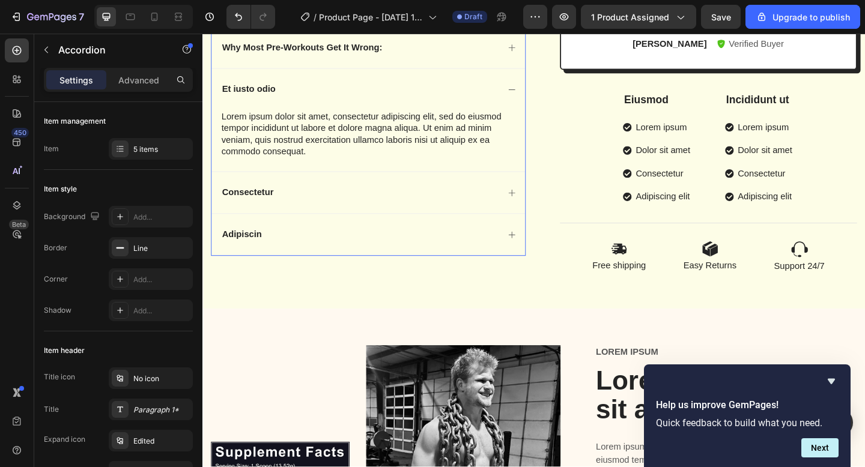
click at [259, 101] on div "Et iusto odio" at bounding box center [253, 94] width 62 height 16
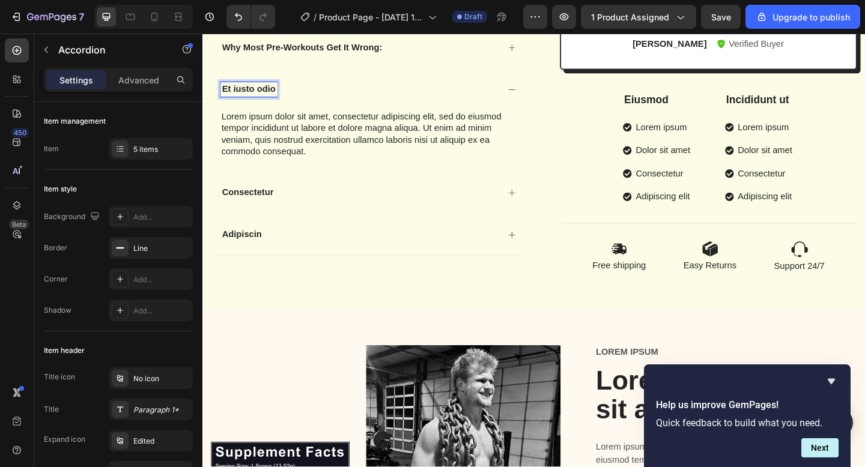
click at [257, 91] on p "Et iusto odio" at bounding box center [252, 94] width 58 height 13
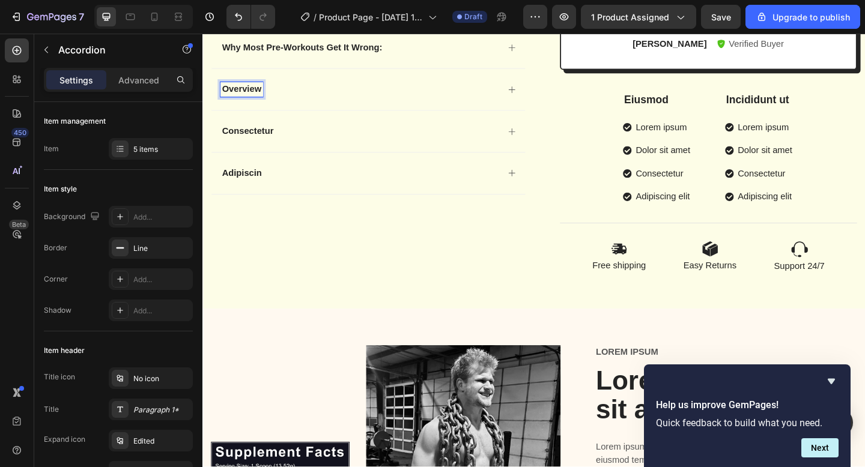
click at [330, 96] on div "Overview" at bounding box center [373, 94] width 303 height 16
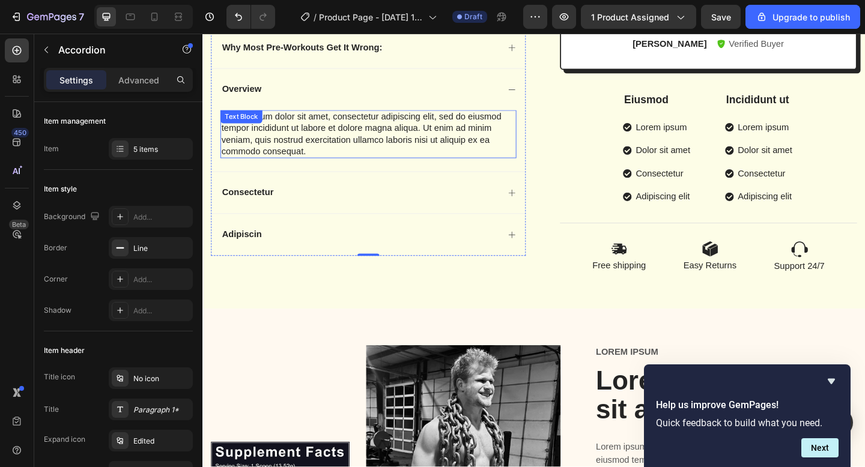
click at [316, 148] on div "Lorem ipsum dolor sit amet, consectetur adipiscing elit, sed do eiusmod tempor …" at bounding box center [383, 143] width 322 height 52
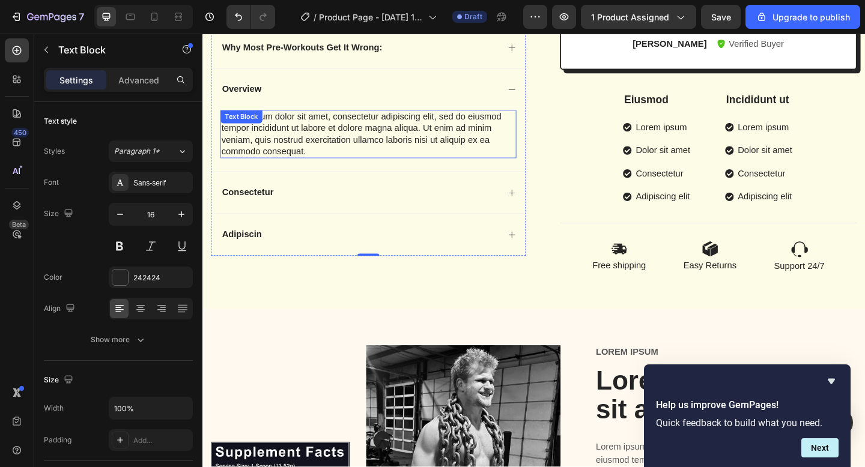
click at [316, 148] on div "Lorem ipsum dolor sit amet, consectetur adipiscing elit, sed do eiusmod tempor …" at bounding box center [383, 143] width 322 height 52
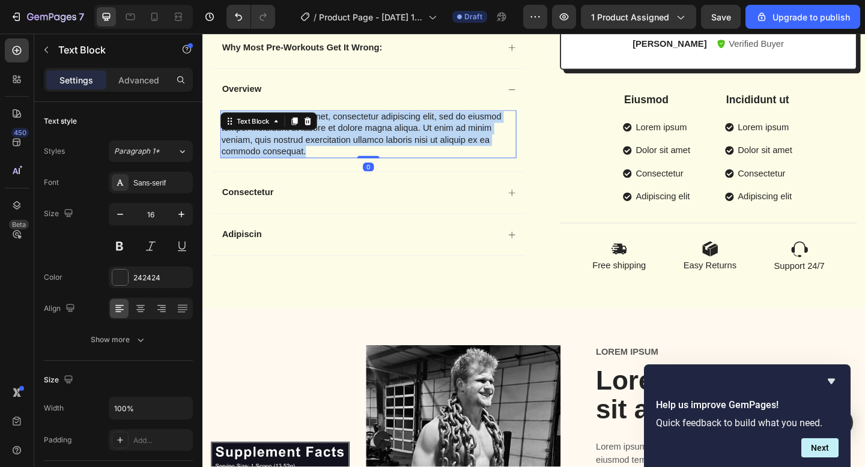
click at [316, 148] on p "Lorem ipsum dolor sit amet, consectetur adipiscing elit, sed do eiusmod tempor …" at bounding box center [383, 143] width 320 height 50
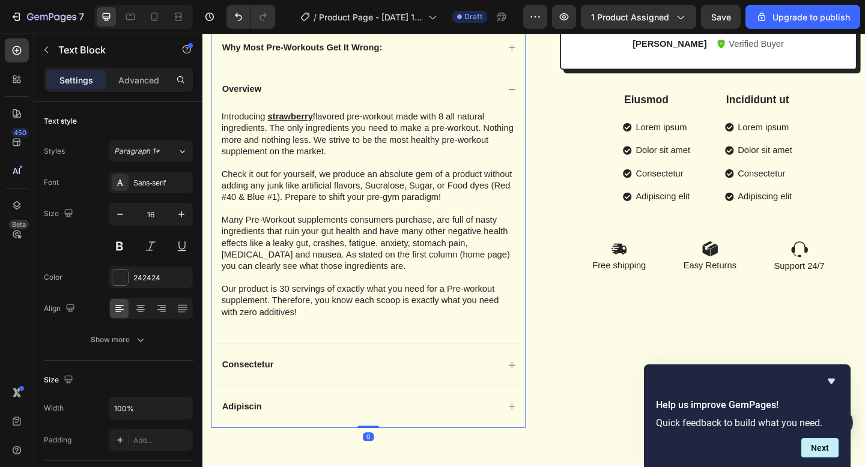
click at [329, 395] on div "Consectetur" at bounding box center [373, 394] width 303 height 16
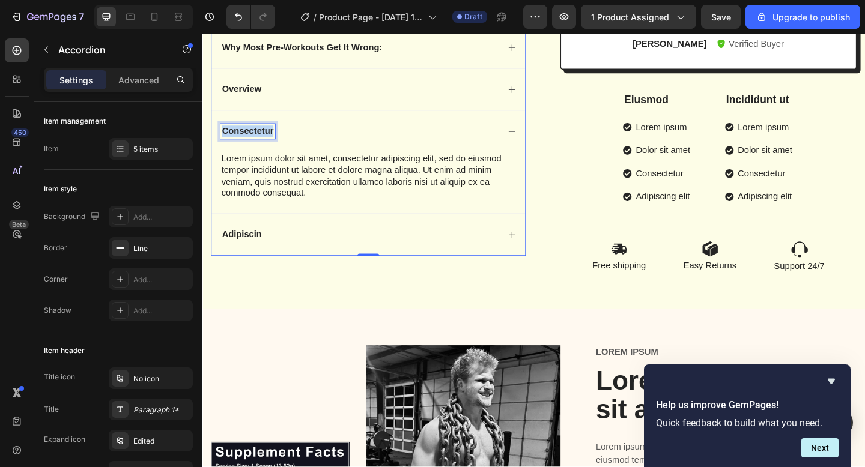
click at [248, 138] on p "Consectetur" at bounding box center [251, 140] width 56 height 13
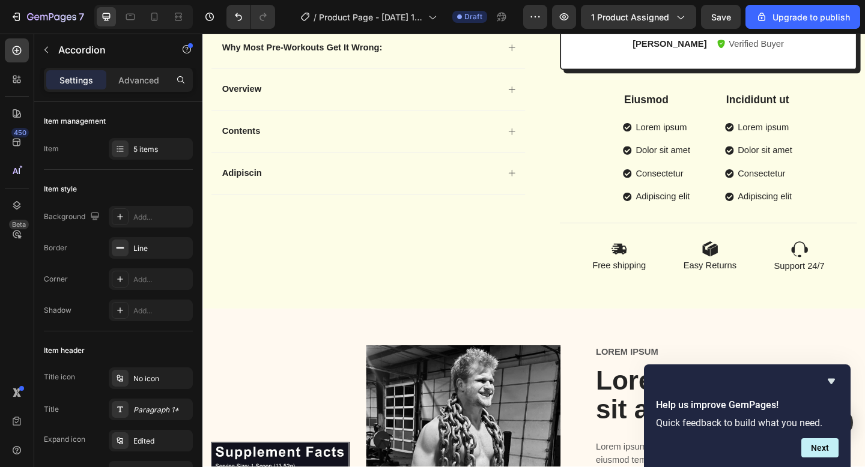
click at [401, 162] on div "Contents" at bounding box center [382, 140] width 341 height 45
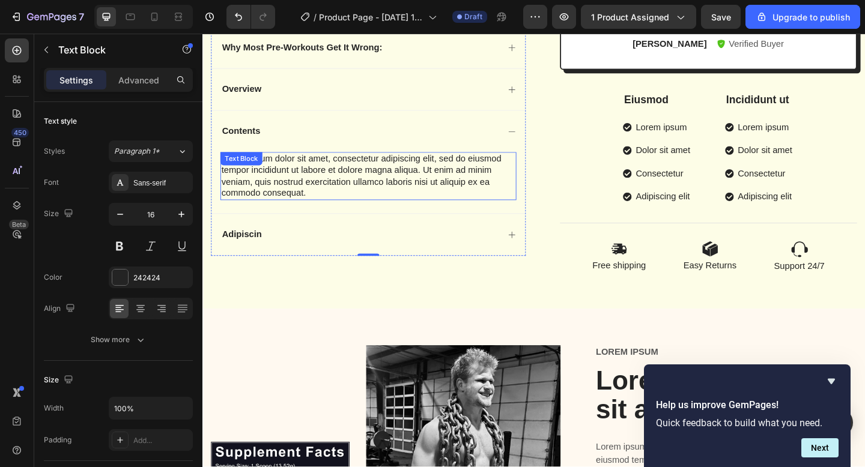
click at [319, 205] on div "Lorem ipsum dolor sit amet, consectetur adipiscing elit, sed do eiusmod tempor …" at bounding box center [383, 189] width 322 height 52
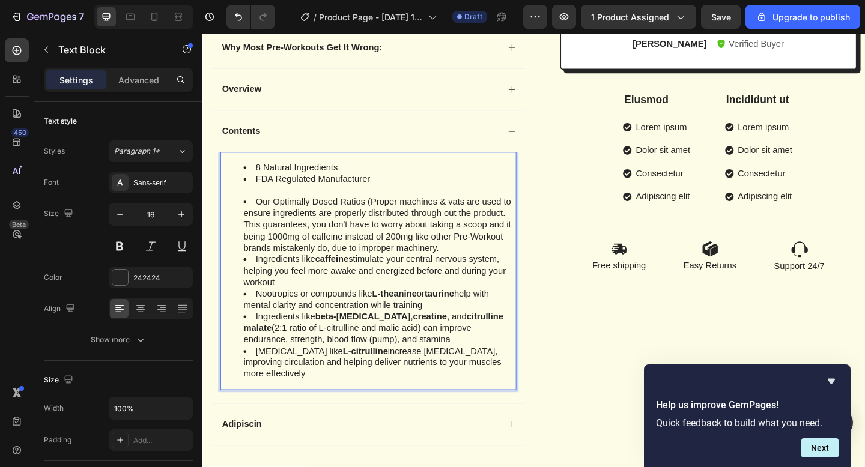
click at [371, 186] on li "FDA Regulated Manufacturer" at bounding box center [395, 198] width 296 height 25
click at [368, 182] on li "8 Natural Ingredients" at bounding box center [395, 180] width 296 height 13
click at [258, 179] on li "8 Natural Ingredients" at bounding box center [395, 180] width 296 height 13
click at [261, 193] on li "FDA Regulated Manufacturer" at bounding box center [395, 198] width 296 height 25
click at [256, 219] on li "Our Optimally Dosed Ratios (Proper machines & vats are used to ensure ingredien…" at bounding box center [395, 242] width 296 height 62
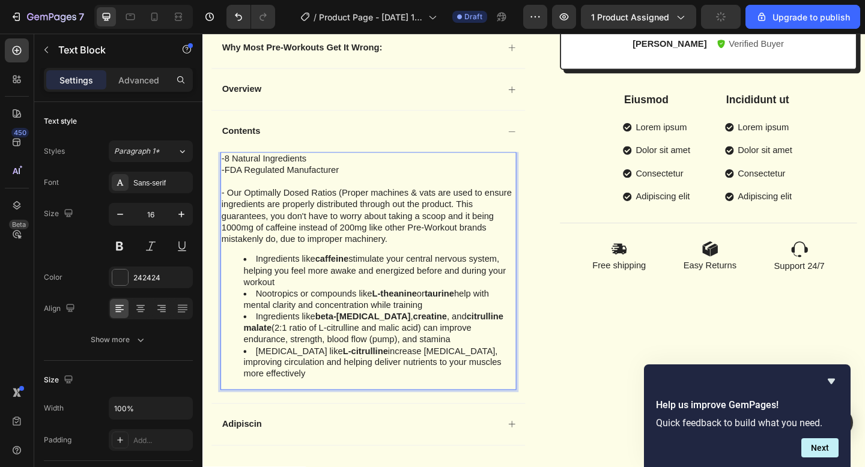
click at [226, 181] on p "-FDA Regulated Manufacturer" at bounding box center [383, 189] width 320 height 25
click at [226, 169] on p "-8 Natural Ingredients" at bounding box center [383, 170] width 320 height 13
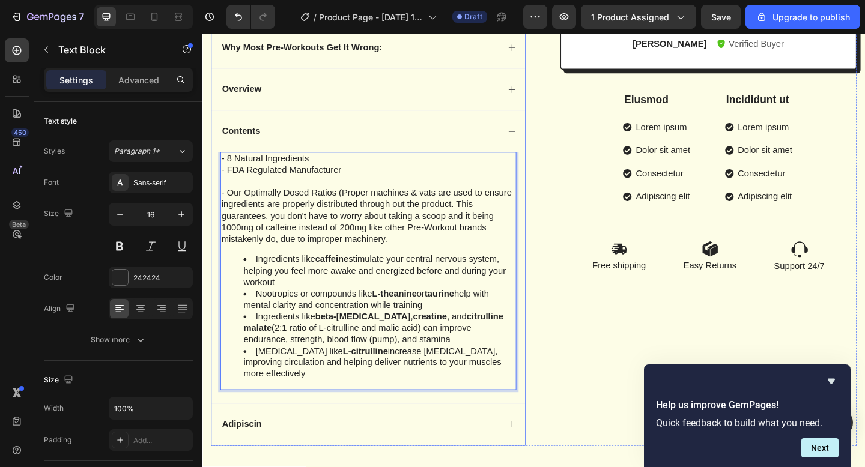
click at [330, 174] on p "- 8 Natural Ingredients" at bounding box center [383, 170] width 320 height 13
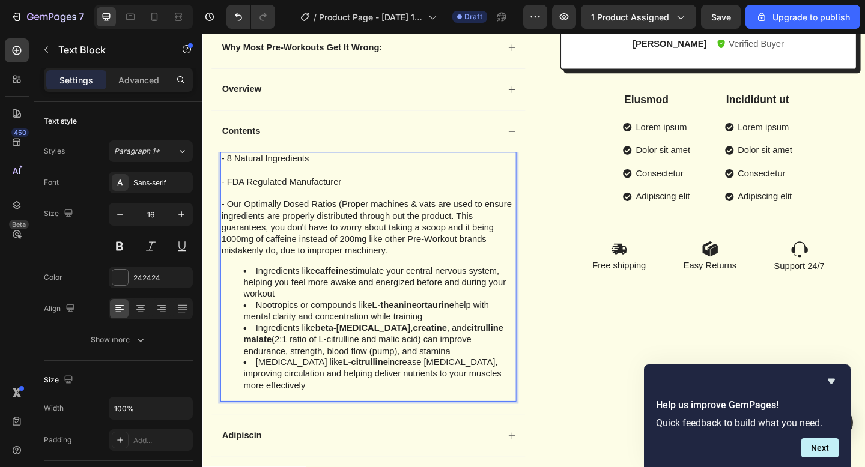
click at [260, 290] on li "Ingredients like caffeine stimulate your central nervous system, helping you fe…" at bounding box center [395, 304] width 296 height 37
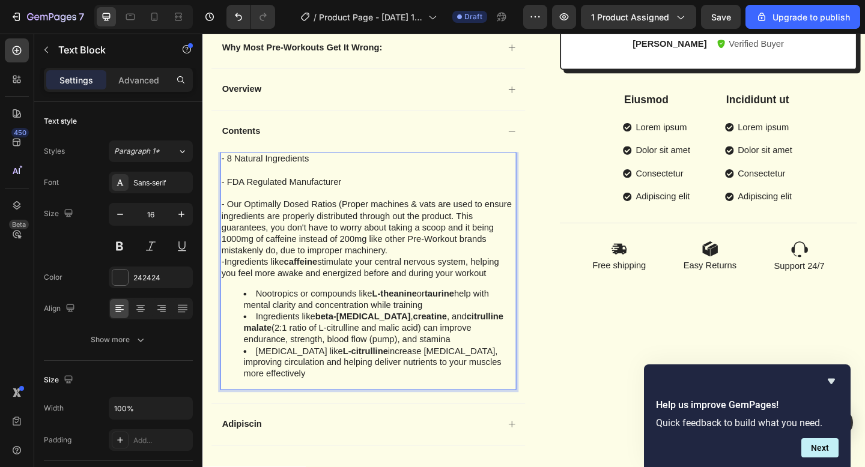
click at [413, 264] on p "- Our Optimally Dosed Ratios (Proper machines & vats are used to ensure ingredi…" at bounding box center [383, 245] width 320 height 62
click at [413, 269] on p "- Our Optimally Dosed Ratios (Proper machines & vats are used to ensure ingredi…" at bounding box center [383, 245] width 320 height 62
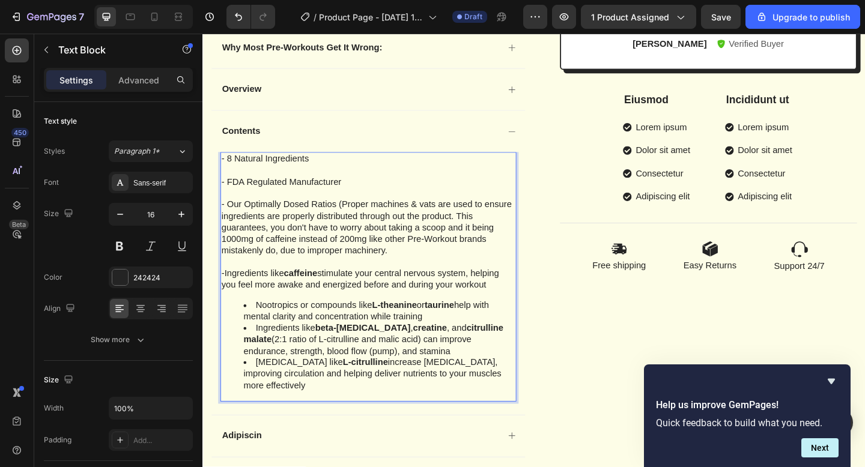
click at [256, 330] on li "Nootropics or compounds like L-theanine or taurine help with mental clarity and…" at bounding box center [395, 336] width 296 height 25
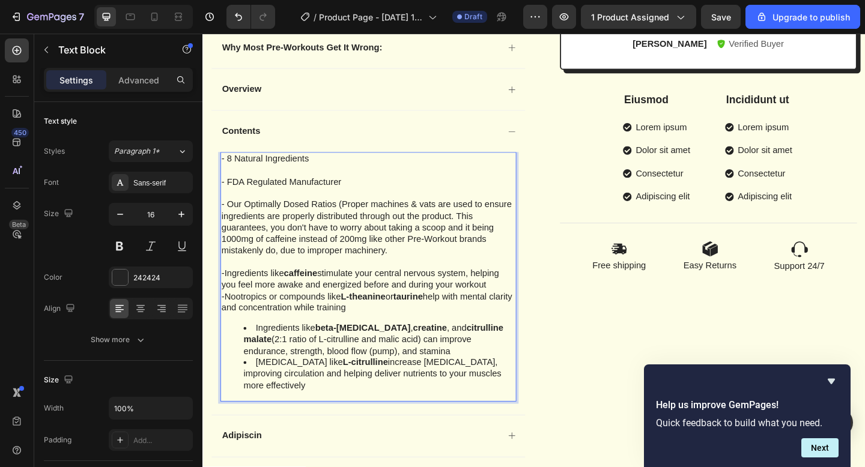
click at [521, 311] on p "-Ingredients like caffeine stimulate your central nervous system, helping you f…" at bounding box center [383, 301] width 320 height 25
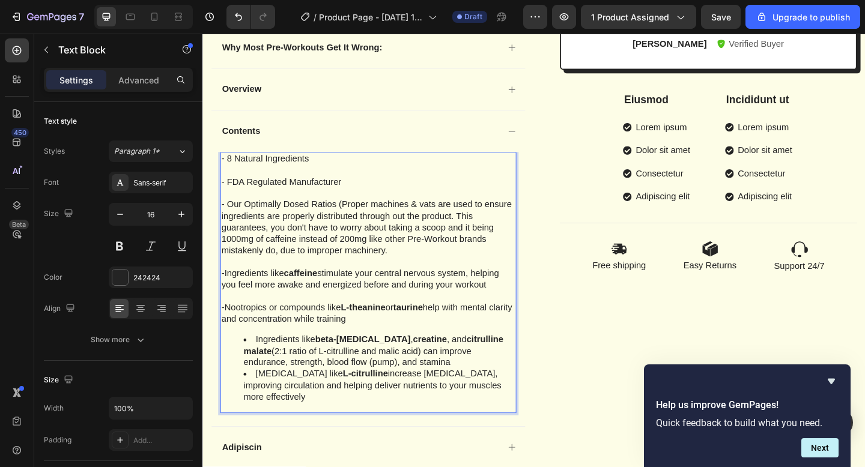
click at [261, 369] on li "Ingredients like beta-[MEDICAL_DATA] , creatine , and citrulline malate (2:1 ra…" at bounding box center [395, 379] width 296 height 37
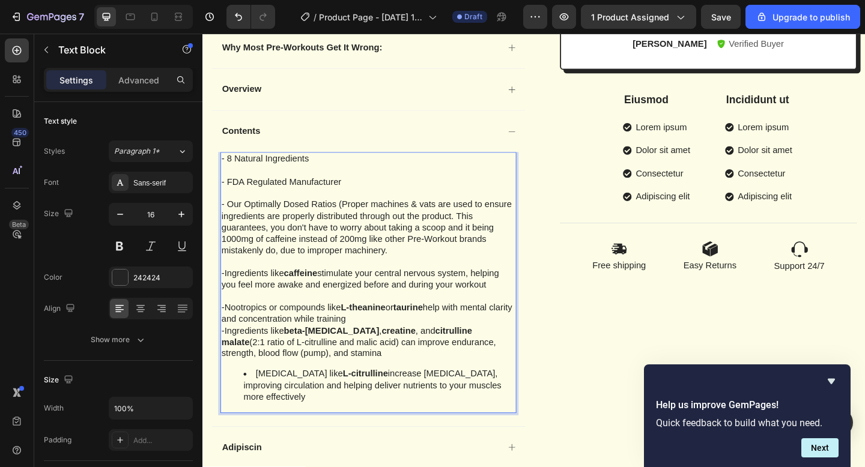
click at [393, 342] on p "-Nootropics or compounds like L-theanine or taurine help with mental clarity an…" at bounding box center [383, 338] width 320 height 25
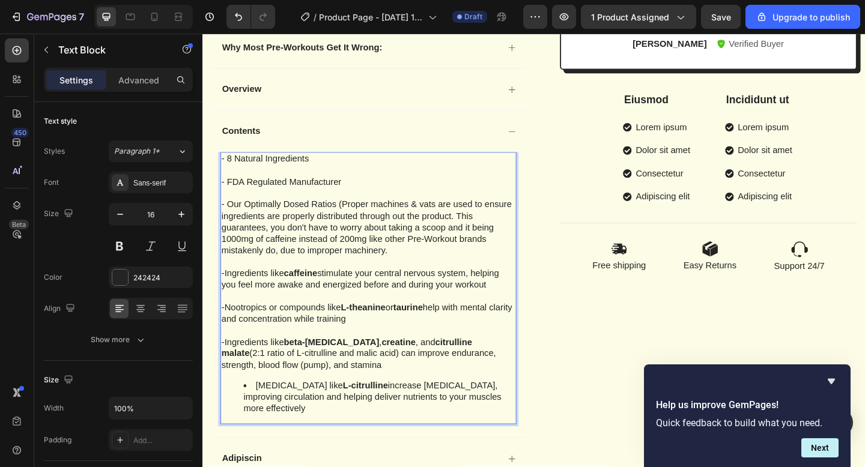
click at [256, 417] on li "[MEDICAL_DATA] like L-citrulline increase [MEDICAL_DATA], improving circulation…" at bounding box center [395, 429] width 296 height 37
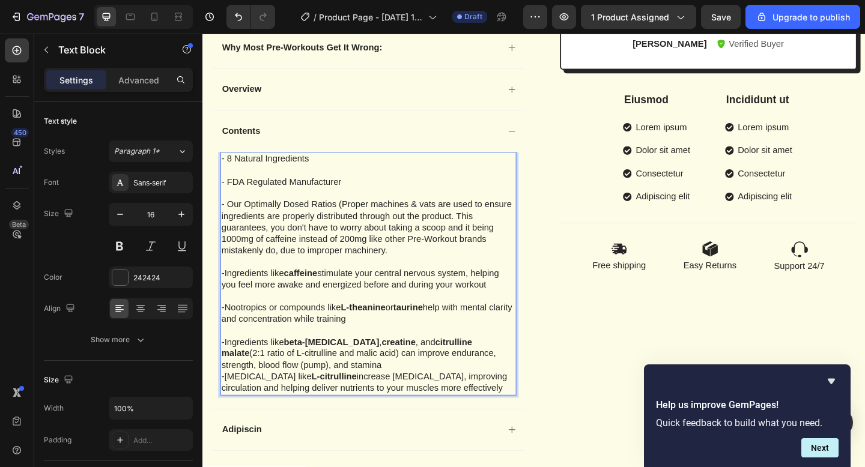
click at [329, 393] on p "-Ingredients like beta-[MEDICAL_DATA] , creatine , and citrulline malate (2:1 r…" at bounding box center [383, 382] width 320 height 37
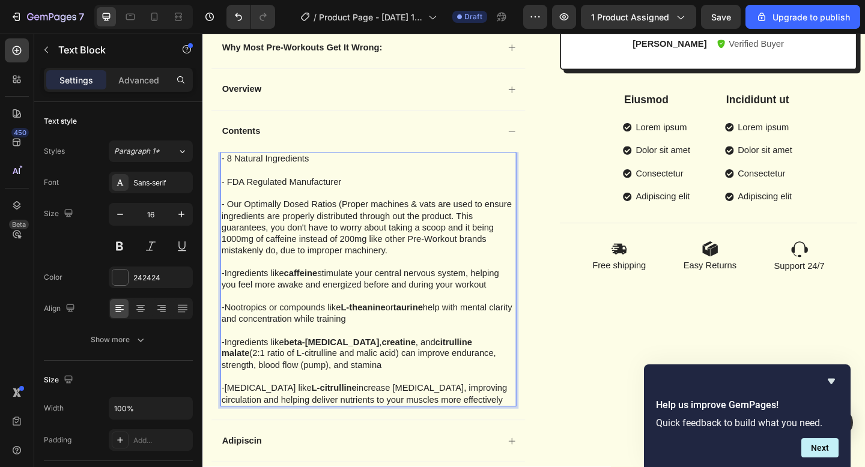
click at [344, 401] on p "-Ingredients like beta-[MEDICAL_DATA] , creatine , and citrulline malate (2:1 r…" at bounding box center [383, 382] width 320 height 37
click at [490, 434] on p "-[MEDICAL_DATA] like L-citrulline increase [MEDICAL_DATA], improving circulatio…" at bounding box center [383, 426] width 320 height 25
click at [396, 347] on p "-Nootropics or compounds like L-theanine or taurine help with mental clarity an…" at bounding box center [383, 338] width 320 height 25
click at [525, 312] on p "-Ingredients like caffeine stimulate your central nervous system, helping you f…" at bounding box center [383, 301] width 320 height 25
click at [361, 198] on p "- FDA Regulated Manufacturer" at bounding box center [383, 201] width 320 height 25
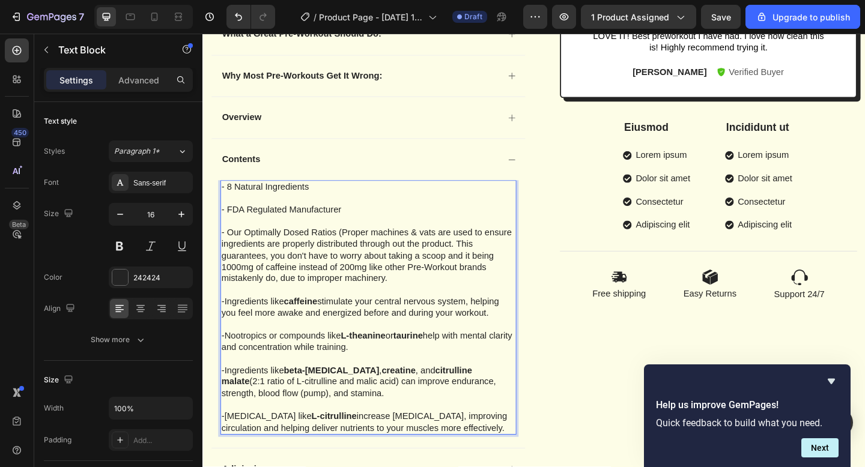
scroll to position [540, 0]
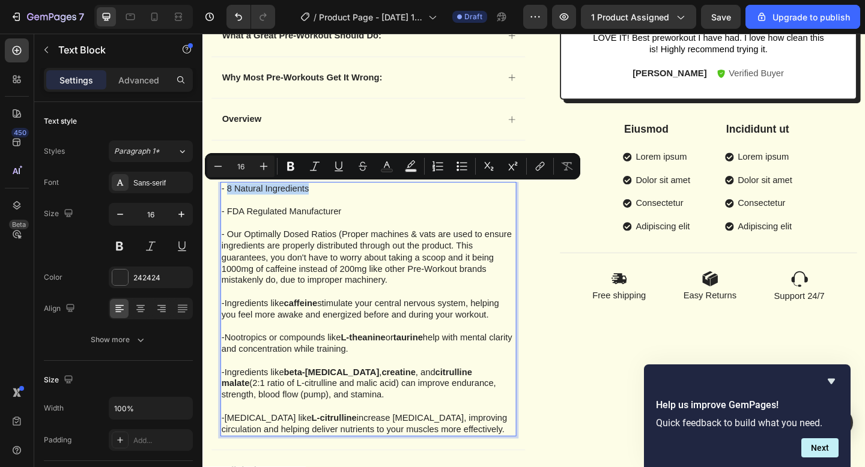
drag, startPoint x: 327, startPoint y: 204, endPoint x: 229, endPoint y: 202, distance: 97.3
click at [229, 202] on p "- 8 Natural Ingredients" at bounding box center [383, 202] width 320 height 13
copy p "8 Natural Ingredients"
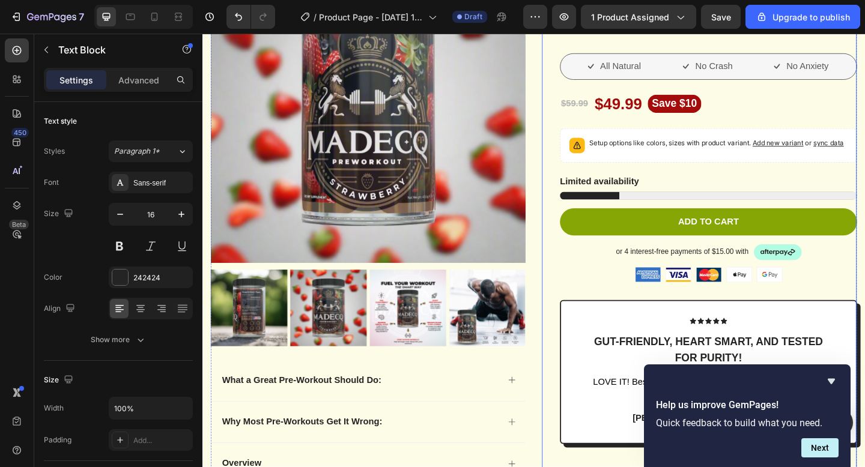
scroll to position [160, 0]
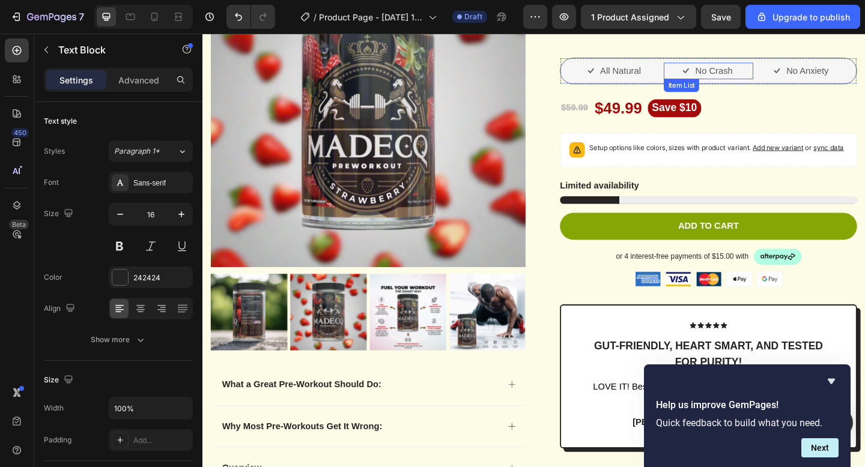
click at [752, 70] on p "No Crash" at bounding box center [758, 74] width 41 height 14
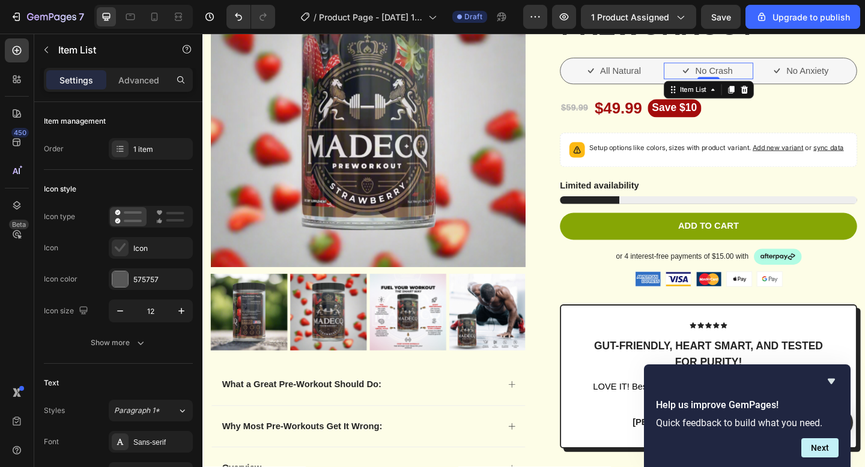
click at [752, 70] on p "No Crash" at bounding box center [758, 74] width 41 height 14
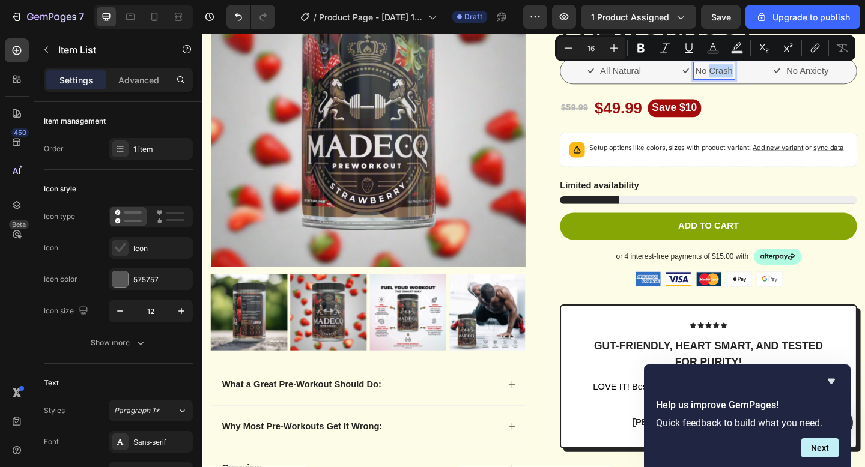
click at [752, 70] on p "No Crash" at bounding box center [758, 74] width 41 height 14
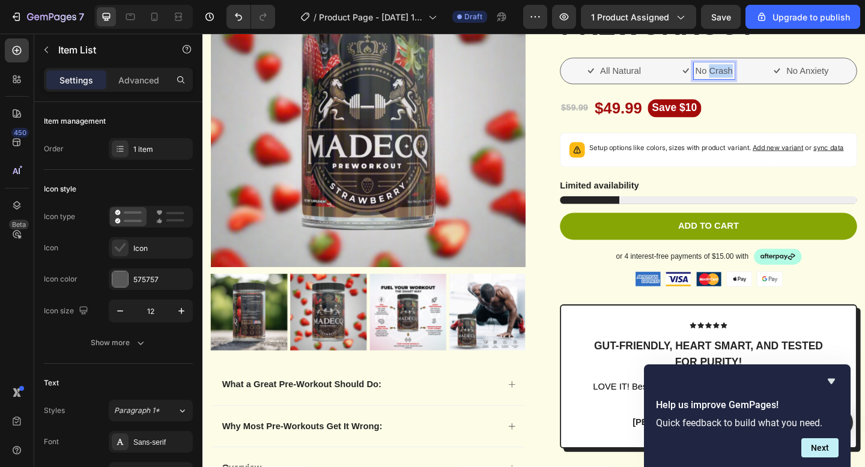
click at [752, 70] on p "No Crash" at bounding box center [758, 74] width 41 height 14
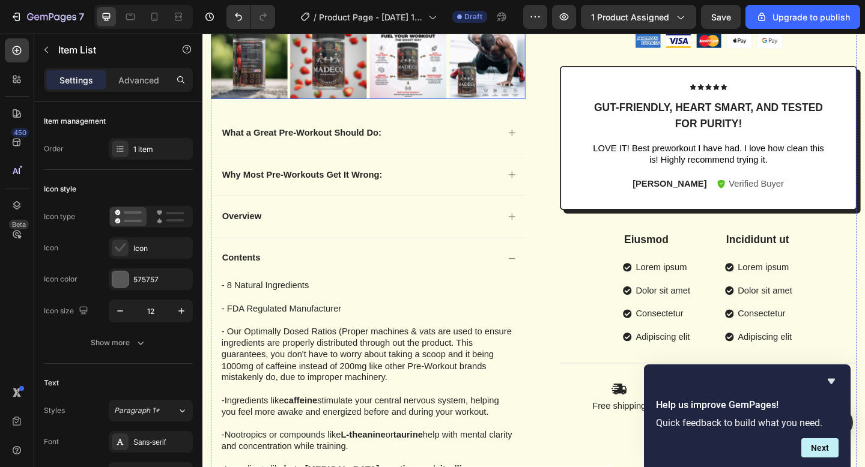
scroll to position [435, 0]
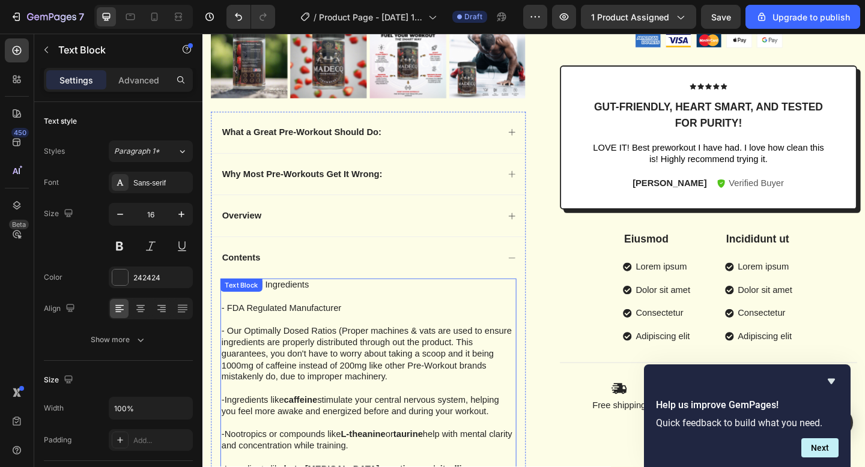
click at [243, 338] on p "- FDA Regulated Manufacturer" at bounding box center [383, 339] width 320 height 25
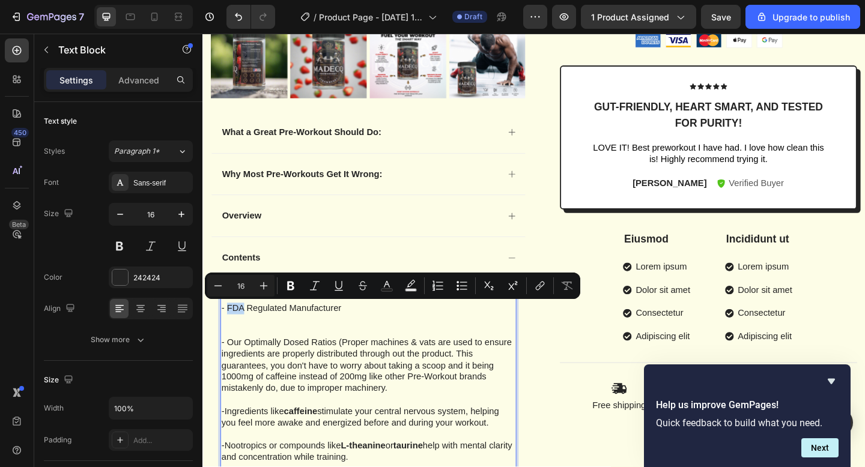
click at [245, 334] on p "- FDA Regulated Manufacturer" at bounding box center [383, 345] width 320 height 37
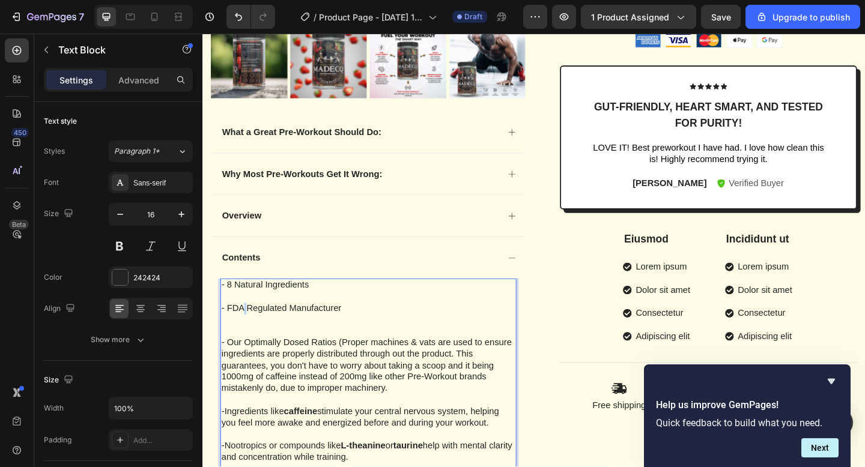
click at [245, 334] on p "- FDA Regulated Manufacturer" at bounding box center [383, 345] width 320 height 37
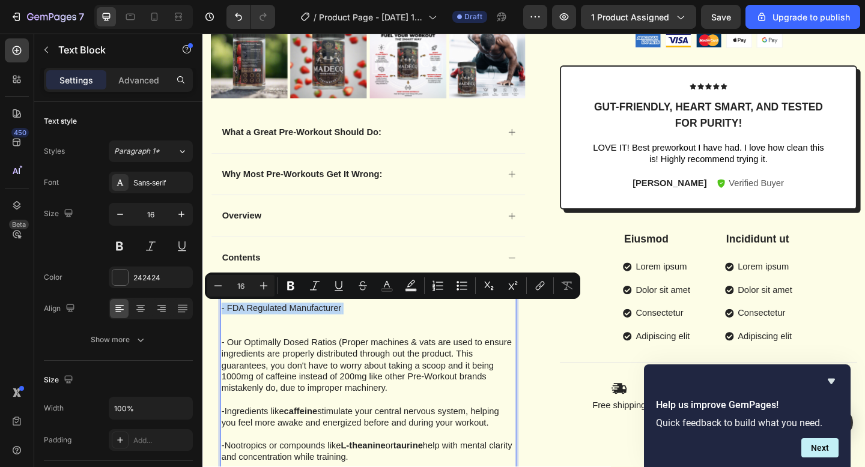
copy p "- FDA Regulated Manufacturer"
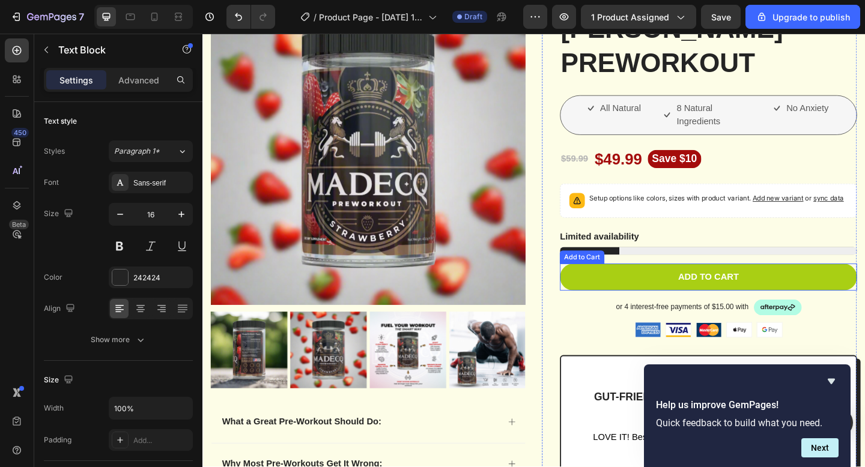
scroll to position [112, 0]
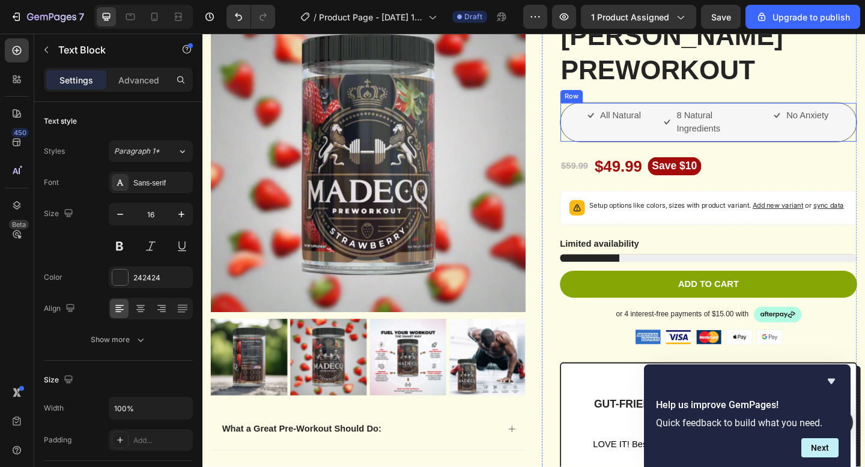
click at [849, 121] on p "No Anxiety" at bounding box center [860, 123] width 46 height 14
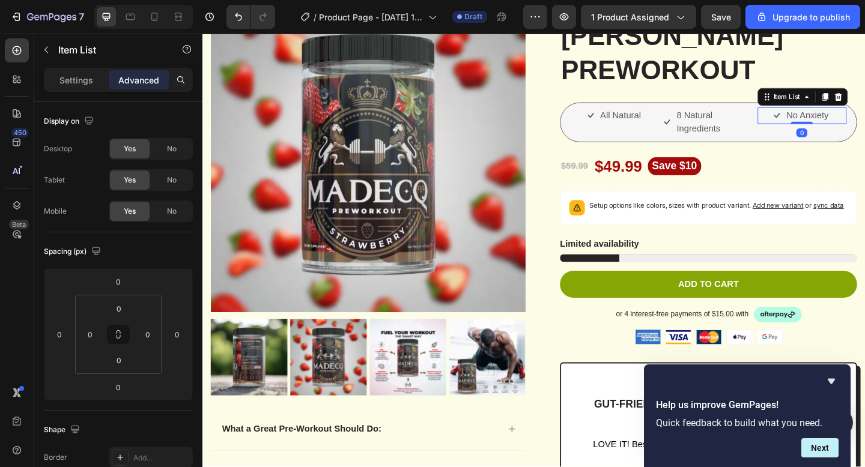
click at [849, 121] on p "No Anxiety" at bounding box center [860, 123] width 46 height 14
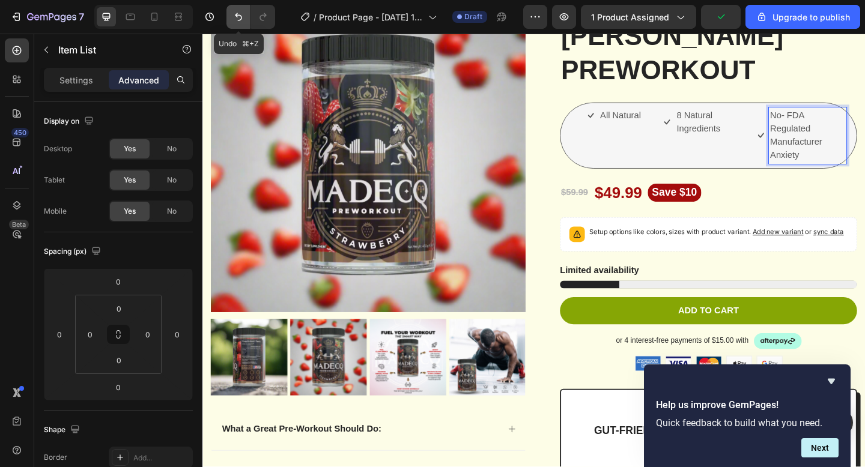
click at [240, 13] on icon "Undo/Redo" at bounding box center [238, 17] width 12 height 12
click at [241, 14] on icon "Undo/Redo" at bounding box center [238, 17] width 12 height 12
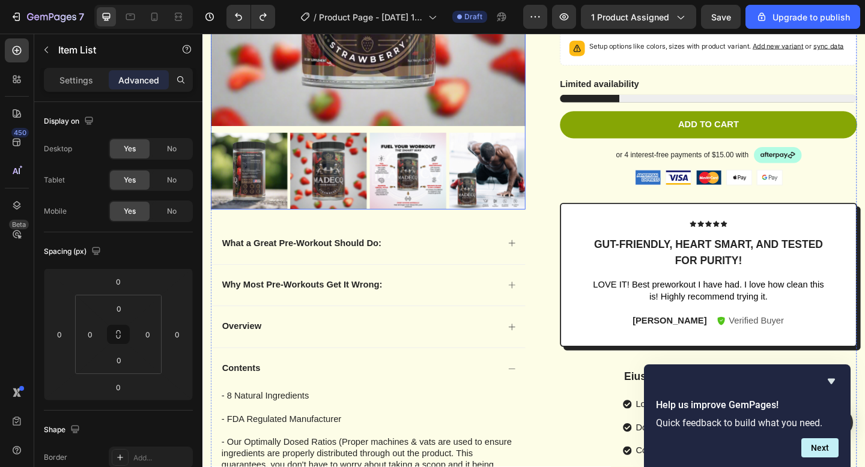
scroll to position [610, 0]
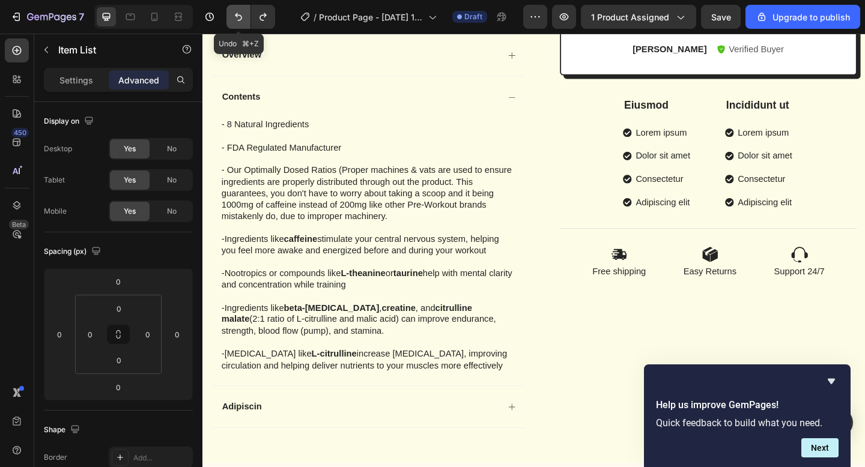
click at [235, 16] on icon "Undo/Redo" at bounding box center [238, 17] width 7 height 8
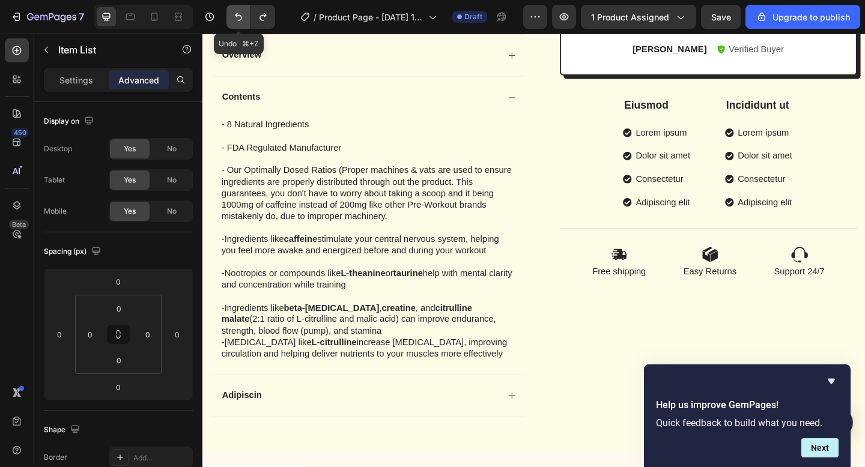
click at [235, 16] on icon "Undo/Redo" at bounding box center [238, 17] width 7 height 8
click at [258, 17] on icon "Undo/Redo" at bounding box center [263, 17] width 12 height 12
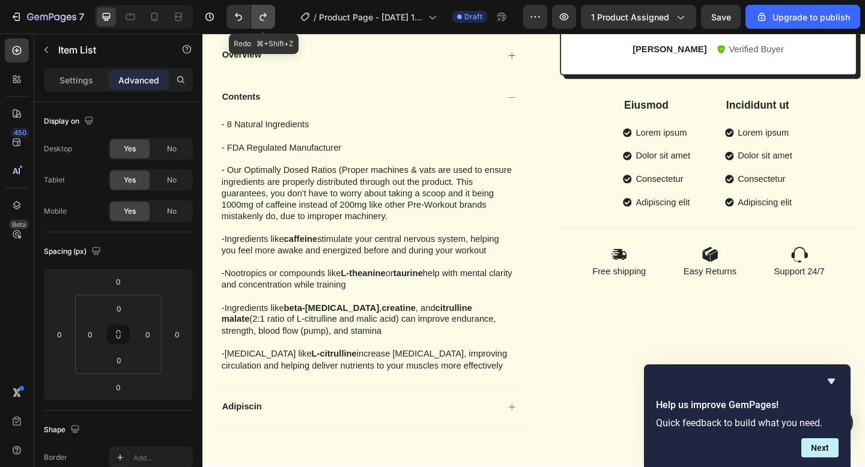
click at [258, 17] on icon "Undo/Redo" at bounding box center [263, 17] width 12 height 12
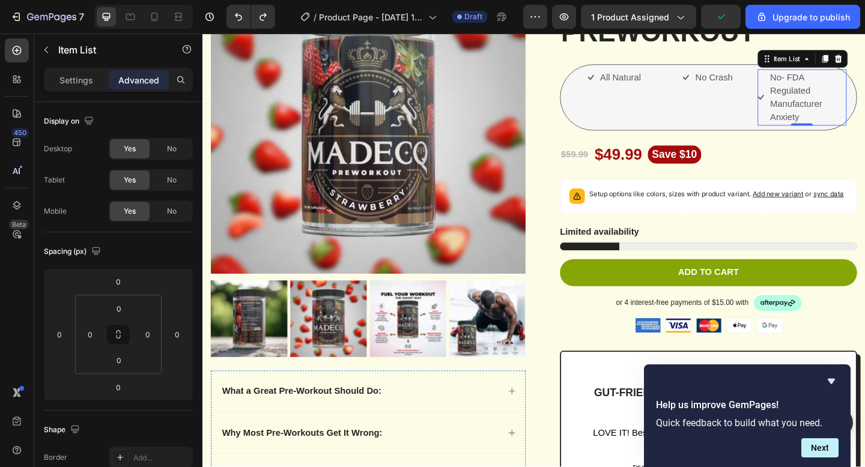
scroll to position [148, 0]
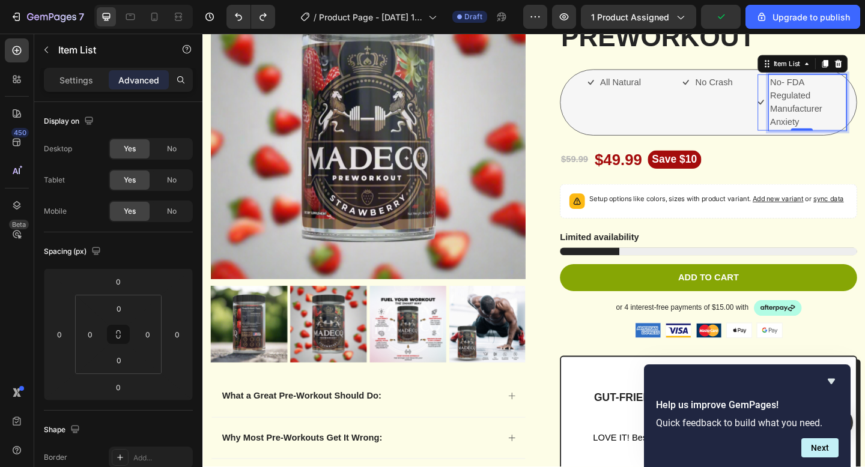
click at [844, 98] on p "No- FDA Regulated Manufacturer Anxiety" at bounding box center [860, 109] width 81 height 58
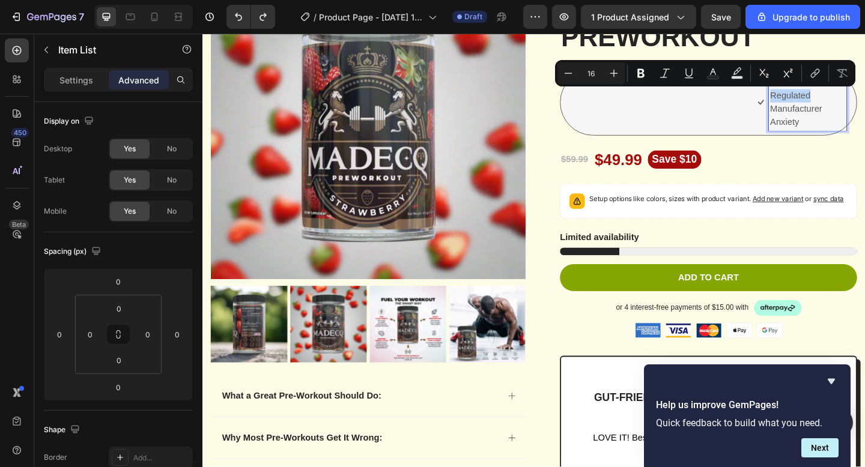
click at [860, 128] on p "No- FDA Regulated Manufacturer Anxiety" at bounding box center [860, 109] width 81 height 58
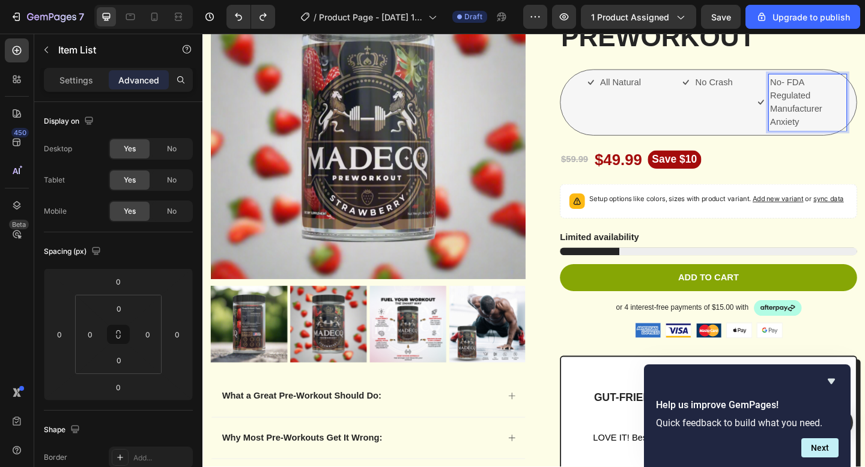
click at [864, 117] on p "No- FDA Regulated Manufacturer Anxiety" at bounding box center [860, 109] width 81 height 58
drag, startPoint x: 884, startPoint y: 119, endPoint x: 833, endPoint y: 89, distance: 59.8
click at [833, 89] on p "No- FDA Regulated Manufacturer Anxiety" at bounding box center [860, 109] width 81 height 58
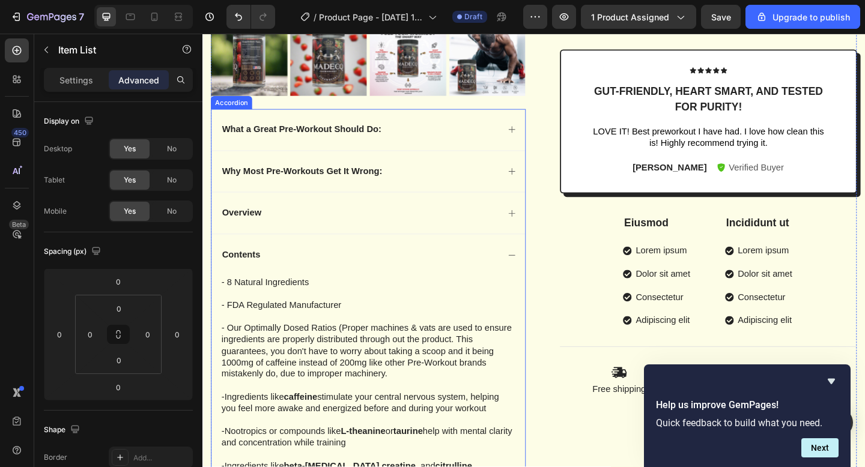
scroll to position [442, 0]
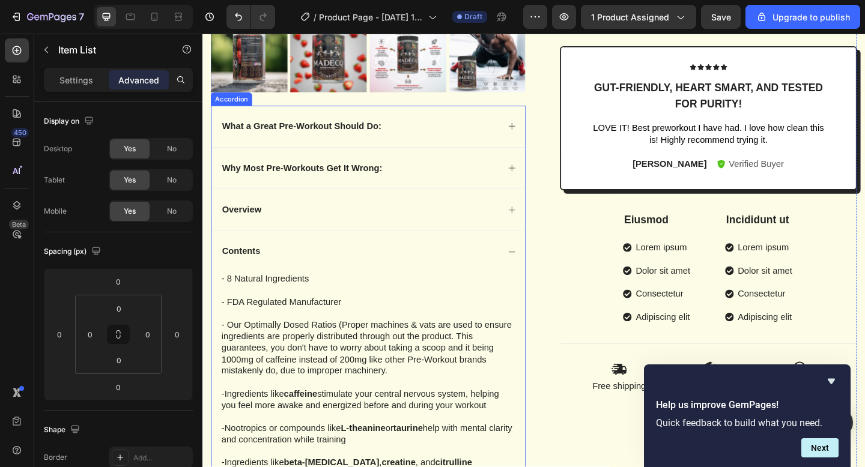
click at [303, 240] on div "Overview" at bounding box center [382, 225] width 341 height 45
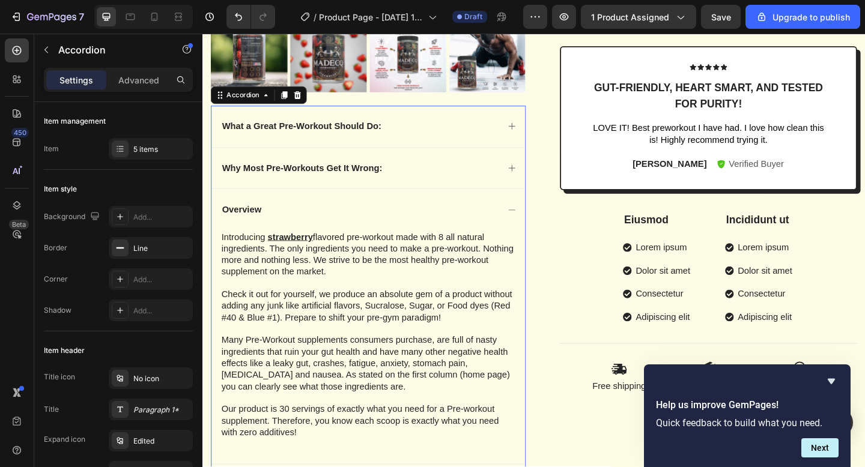
click at [279, 234] on div "Overview" at bounding box center [382, 225] width 341 height 45
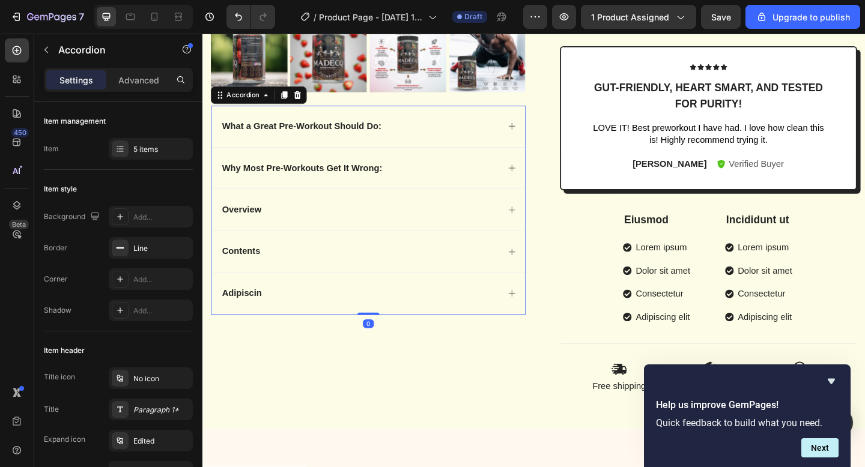
click at [269, 230] on div "Overview" at bounding box center [373, 225] width 303 height 16
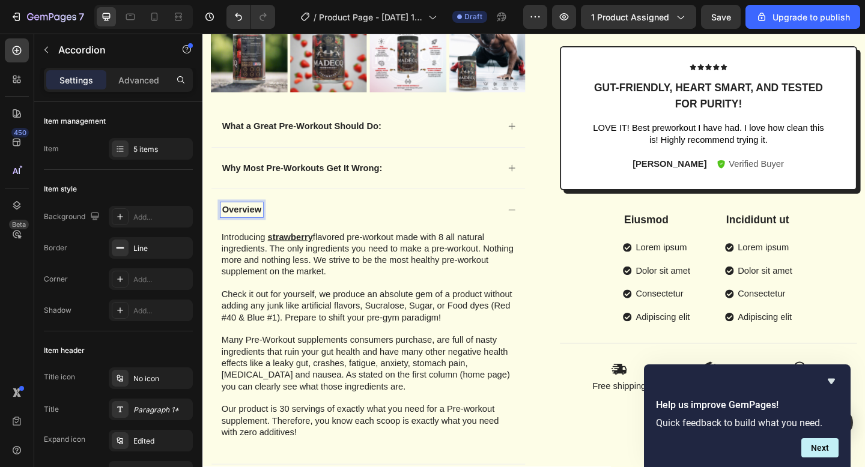
click at [266, 227] on p "Overview" at bounding box center [244, 225] width 43 height 13
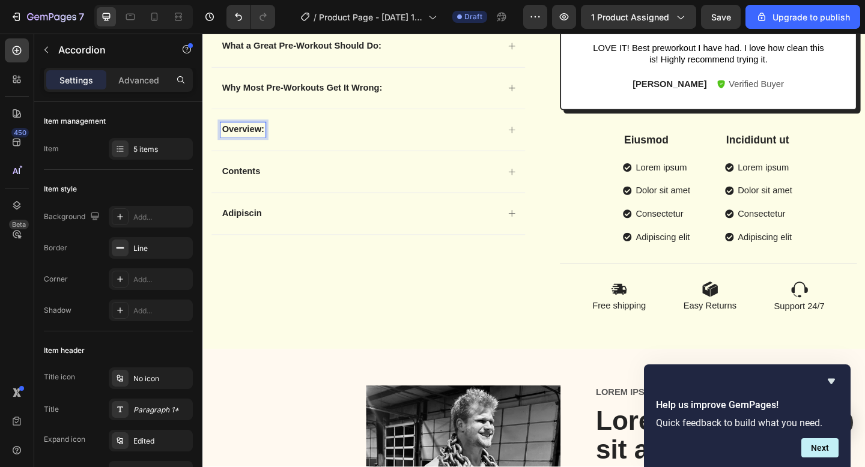
scroll to position [530, 0]
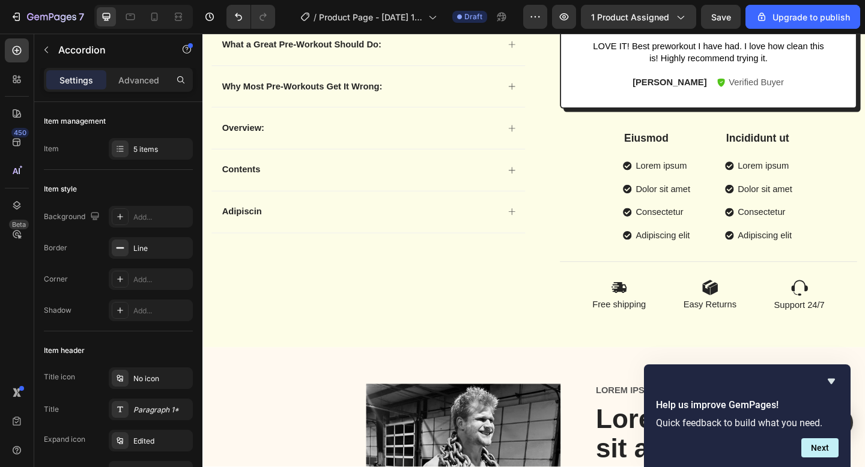
click at [276, 178] on div "Contents" at bounding box center [373, 182] width 303 height 16
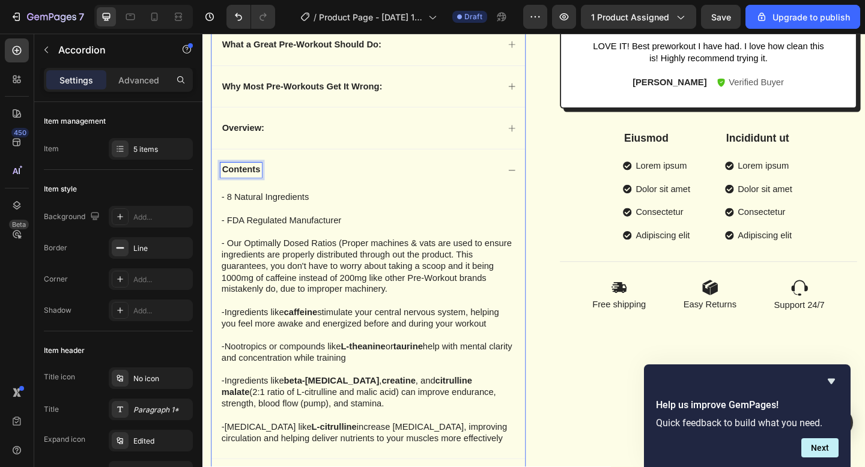
click at [257, 187] on p "Contents" at bounding box center [243, 182] width 41 height 13
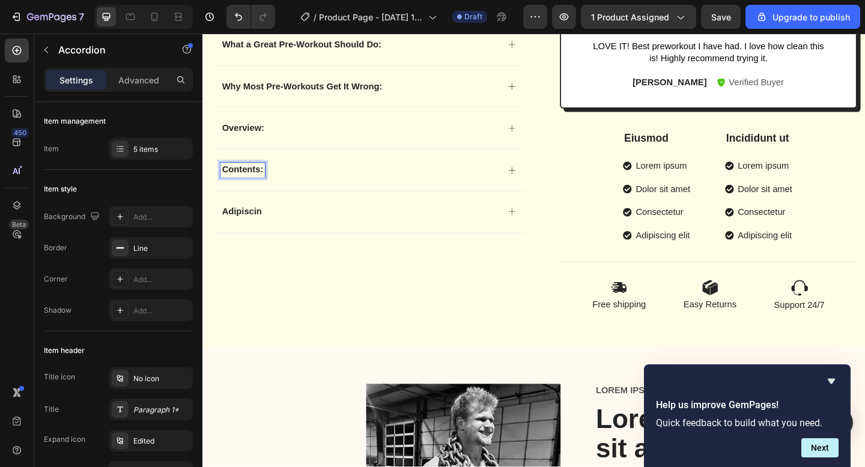
click at [255, 230] on p "Adipiscin" at bounding box center [244, 228] width 43 height 13
click at [377, 237] on div "Adipiscin" at bounding box center [382, 227] width 341 height 45
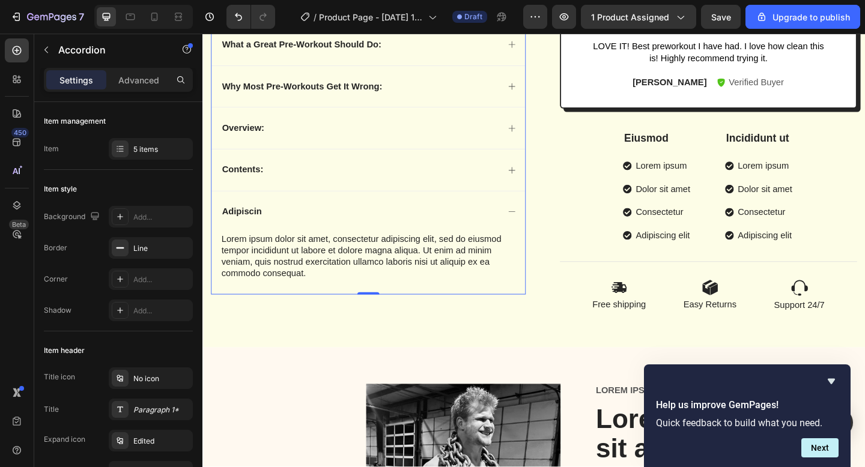
click at [314, 243] on div "Adipiscin" at bounding box center [382, 227] width 341 height 45
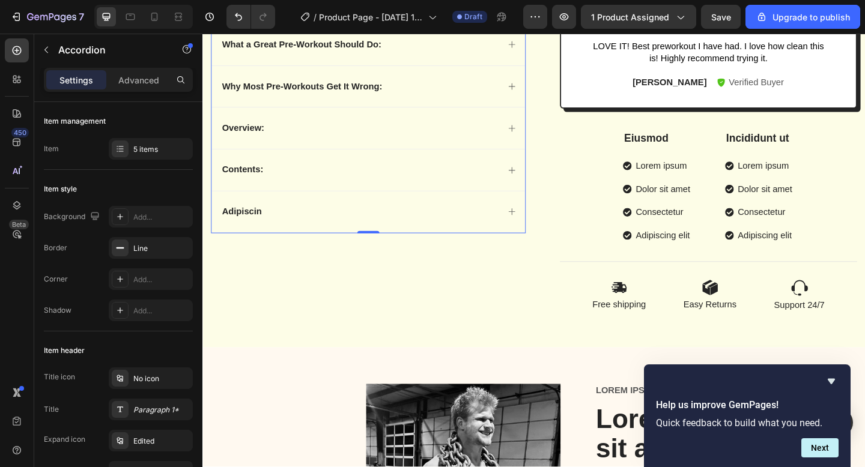
click at [502, 234] on div "Adipiscin" at bounding box center [373, 228] width 303 height 16
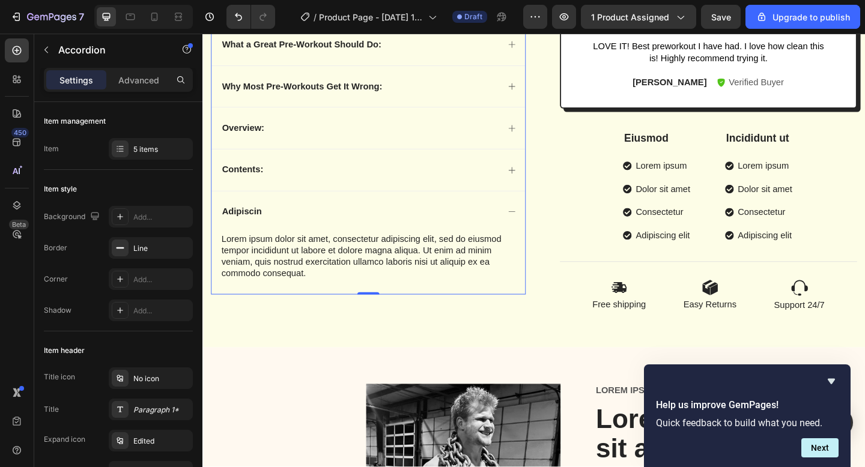
click at [261, 227] on p "Adipiscin" at bounding box center [244, 228] width 43 height 13
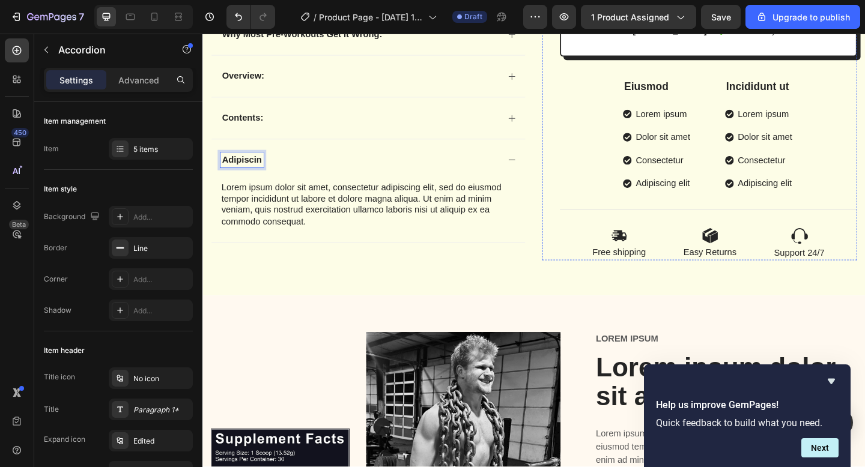
scroll to position [591, 0]
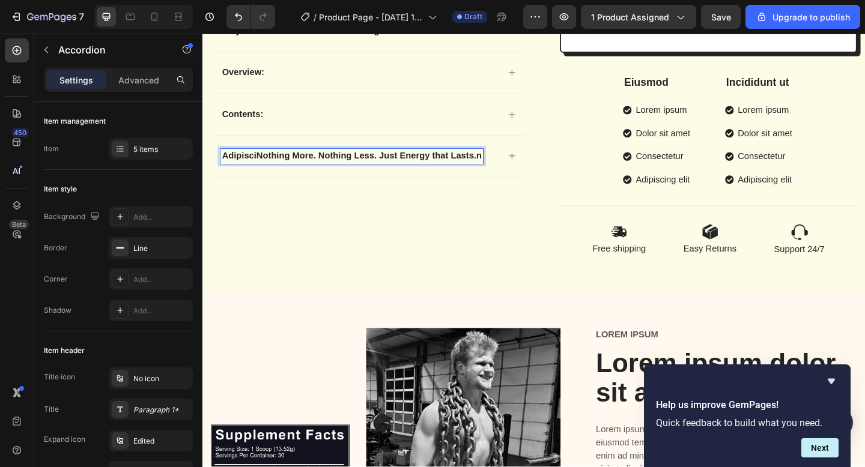
click at [261, 169] on strong "Nothing More. Nothing Less. Just Energy that Lasts." at bounding box center [380, 167] width 239 height 10
click at [506, 171] on div "Nothing More. Nothing Less. Just Energy that Lasts. n" at bounding box center [373, 167] width 303 height 16
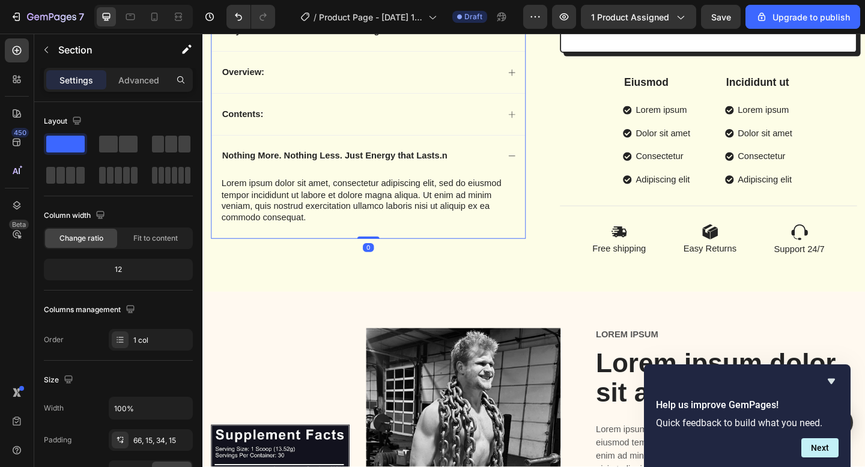
click at [513, 186] on div "Nothing More. Nothing Less. Just Energy that Lasts. n" at bounding box center [382, 167] width 341 height 45
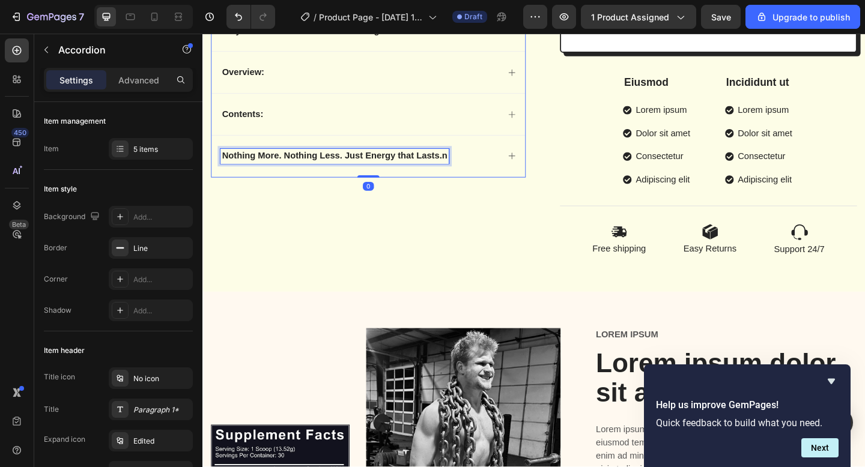
click at [413, 174] on div "Nothing More. Nothing Less. Just Energy that Lasts. n" at bounding box center [346, 167] width 249 height 16
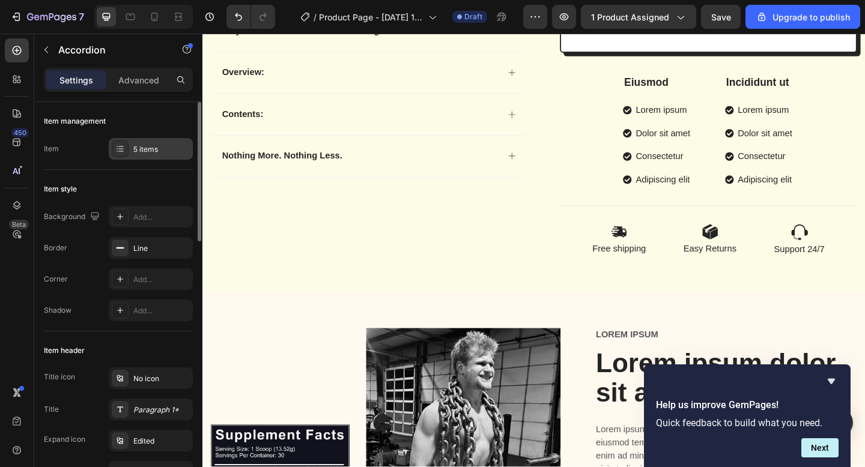
click at [119, 152] on icon at bounding box center [120, 149] width 10 height 10
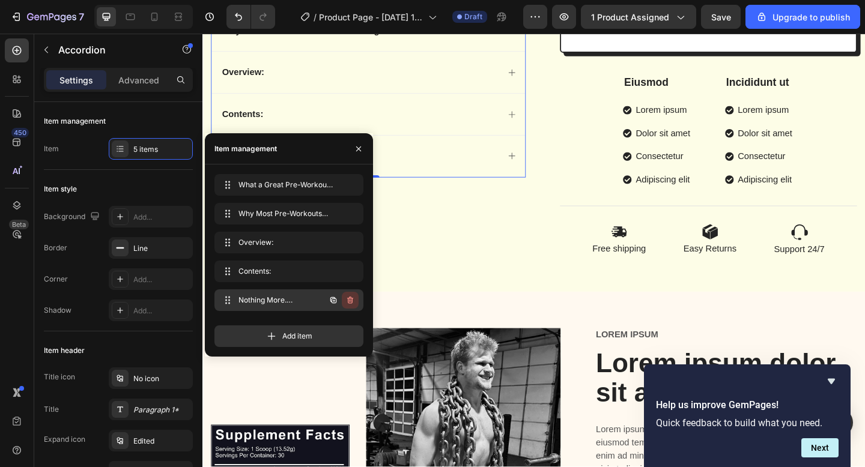
click at [348, 299] on icon "button" at bounding box center [350, 300] width 6 height 7
click at [341, 300] on div "Delete" at bounding box center [342, 300] width 22 height 11
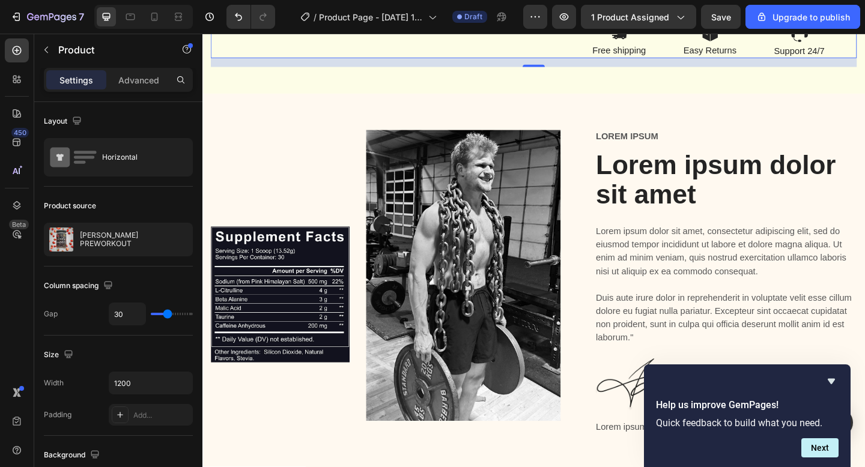
scroll to position [809, 0]
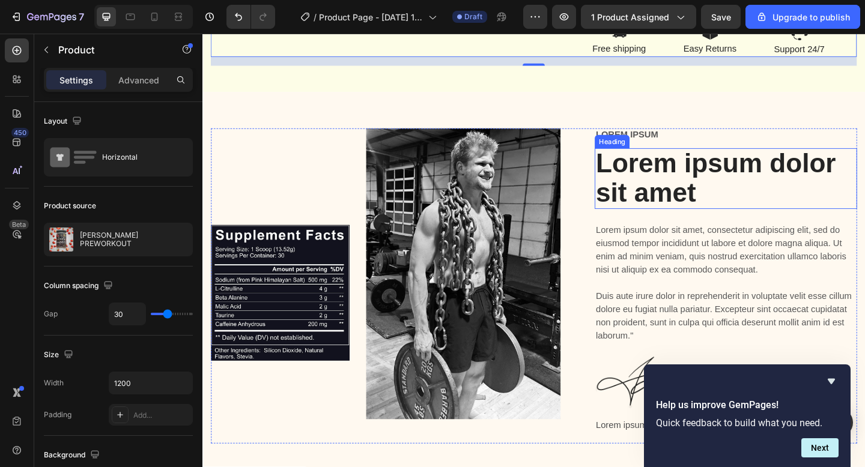
click at [678, 192] on h2 "Lorem ipsum dolor sit amet" at bounding box center [771, 192] width 285 height 66
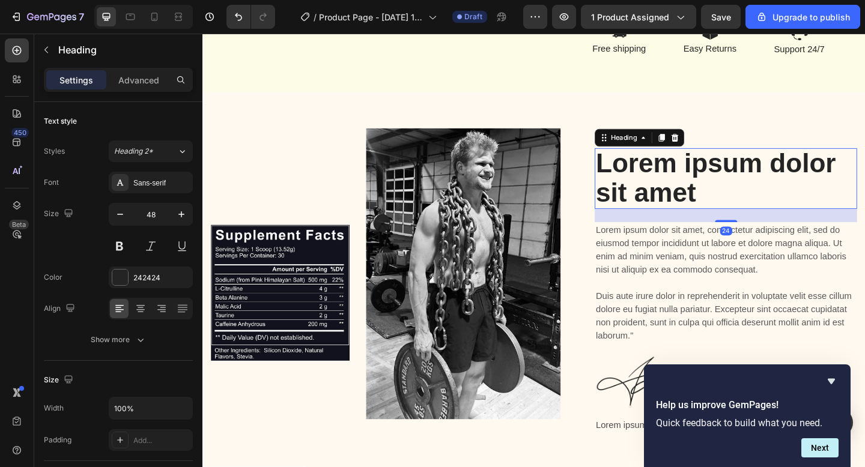
click at [678, 192] on h2 "Lorem ipsum dolor sit amet" at bounding box center [771, 192] width 285 height 66
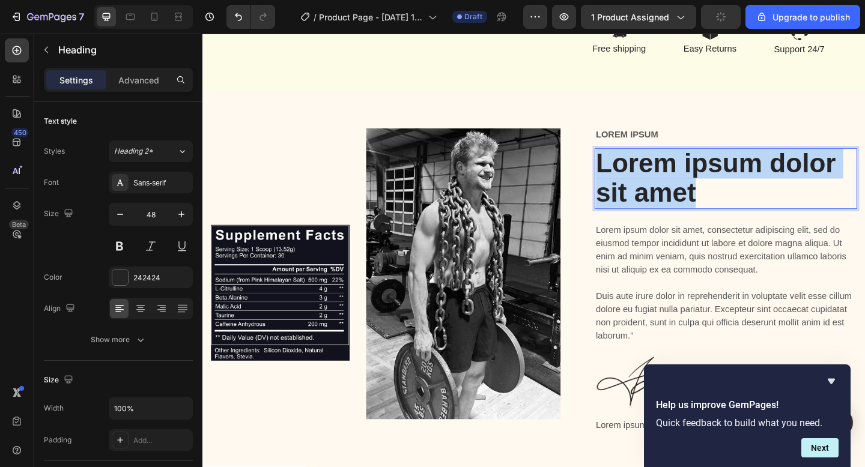
drag, startPoint x: 754, startPoint y: 207, endPoint x: 622, endPoint y: 170, distance: 137.9
click at [622, 170] on div "Image Image Row Lorem ipsum Text Block Lorem ipsum dolor sit amet Heading 24 Lo…" at bounding box center [562, 308] width 703 height 343
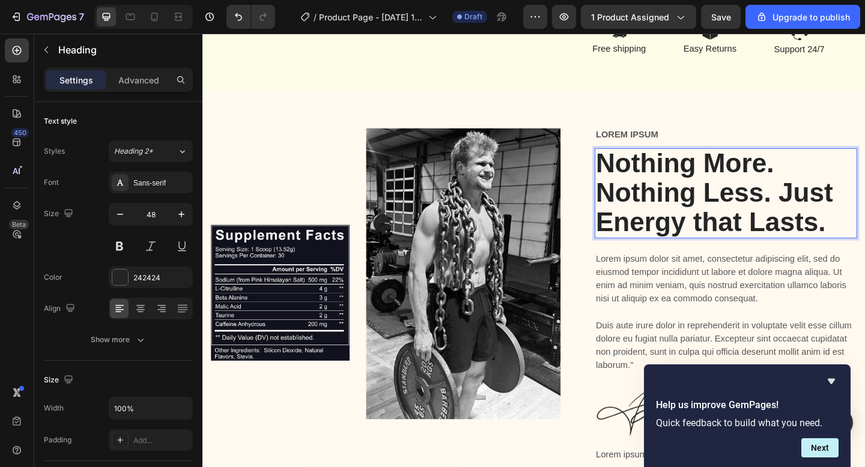
click at [827, 186] on p "Nothing More. Nothing Less. Just Energy that Lasts." at bounding box center [771, 207] width 283 height 95
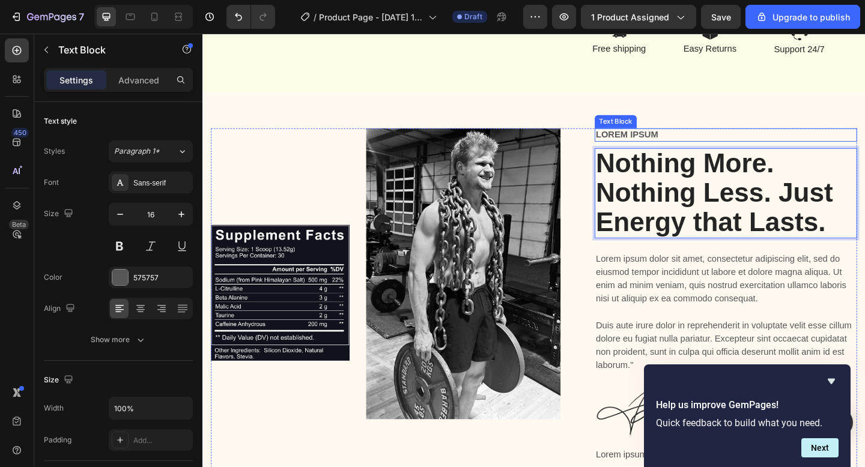
click at [688, 141] on p "Lorem ipsum" at bounding box center [771, 144] width 283 height 13
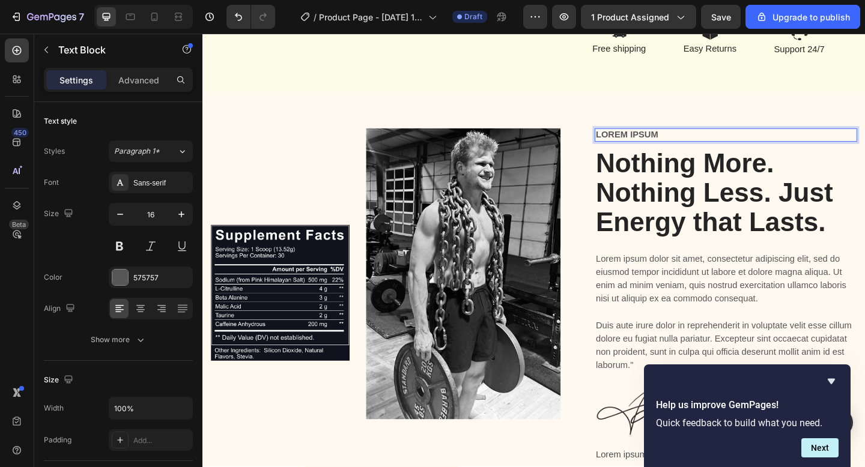
click at [688, 141] on p "Lorem ipsum" at bounding box center [771, 144] width 283 height 13
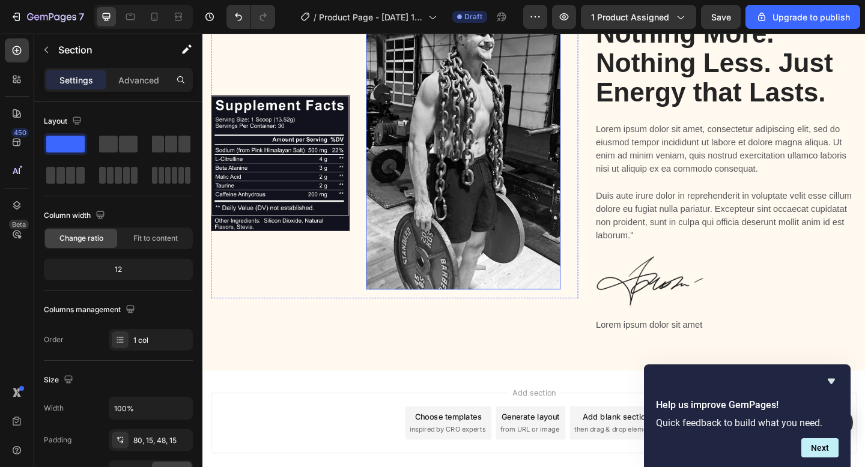
scroll to position [983, 0]
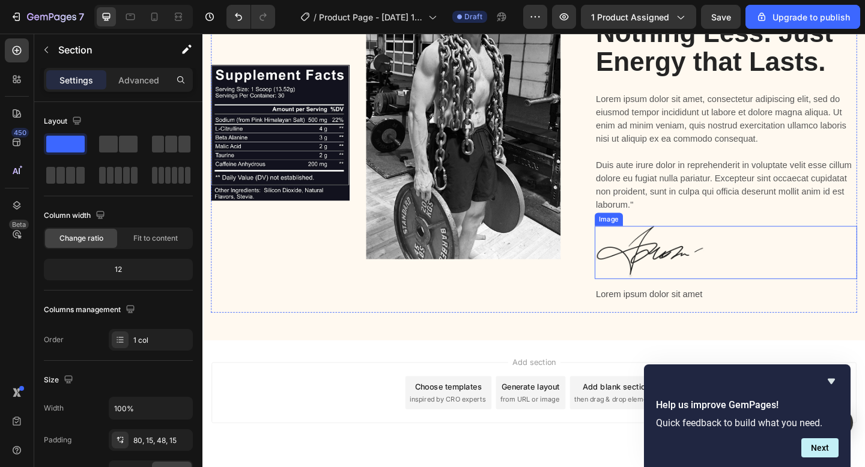
click at [653, 251] on img at bounding box center [689, 272] width 120 height 58
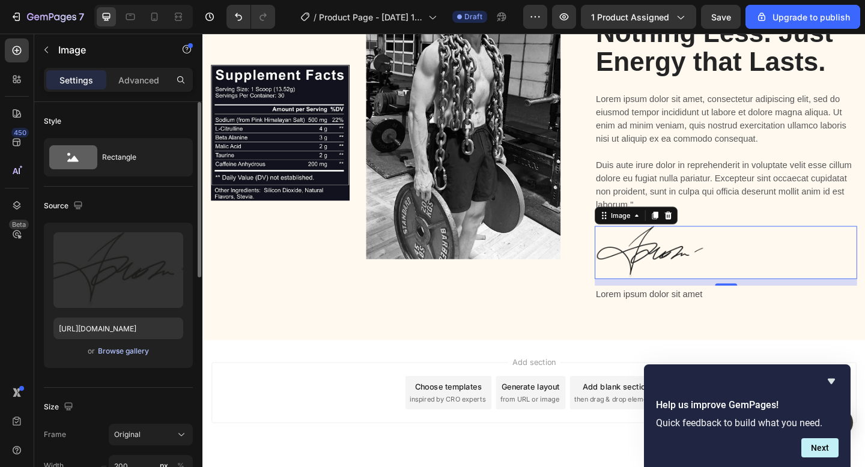
click at [105, 349] on div "Browse gallery" at bounding box center [123, 351] width 51 height 11
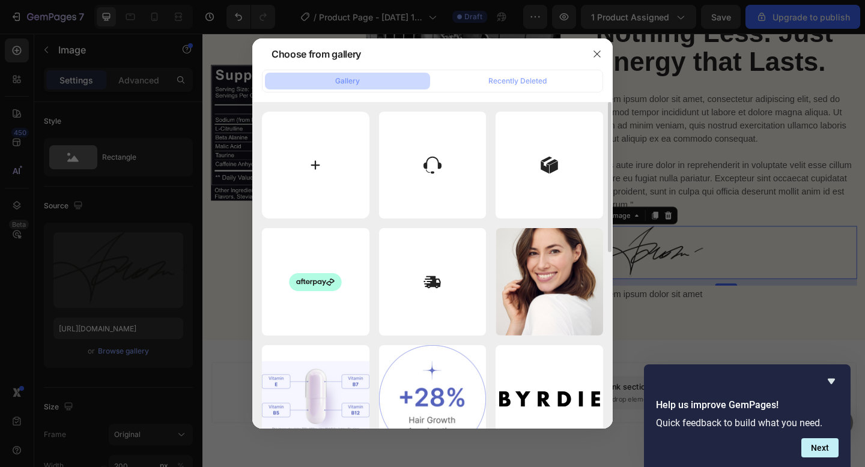
click at [327, 165] on input "file" at bounding box center [316, 166] width 108 height 108
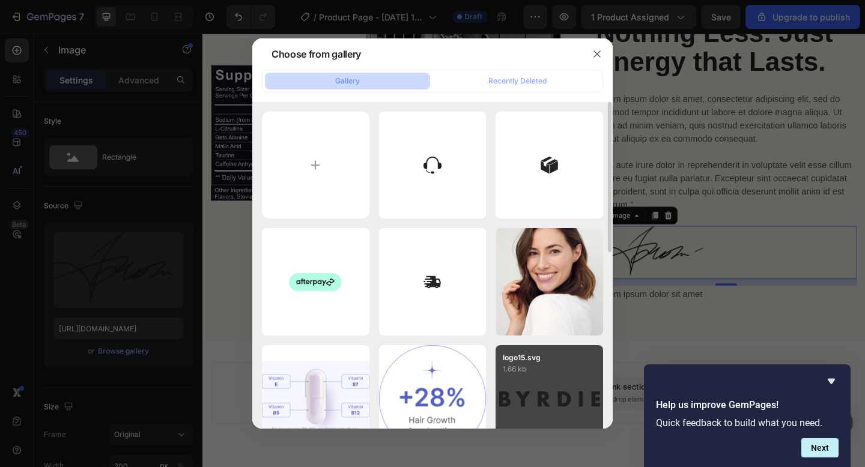
type input "C:\fakepath\Untitled design (1).png"
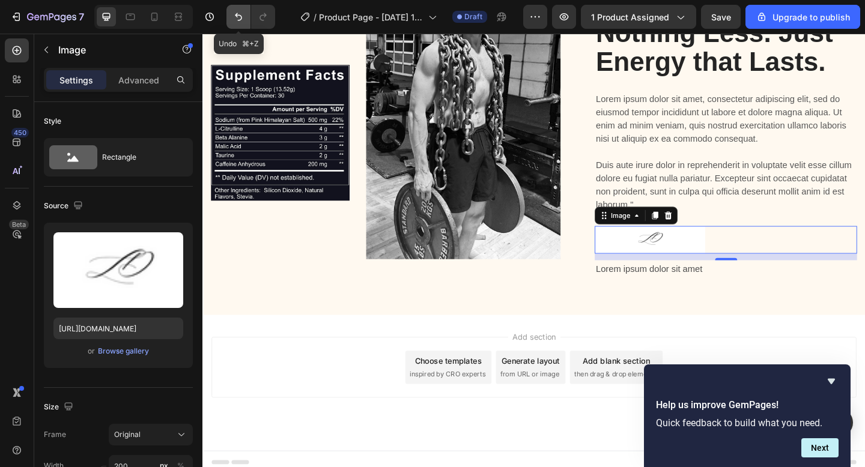
click at [241, 12] on icon "Undo/Redo" at bounding box center [238, 17] width 12 height 12
click at [237, 14] on icon "Undo/Redo" at bounding box center [238, 17] width 12 height 12
type input "[URL][DOMAIN_NAME]"
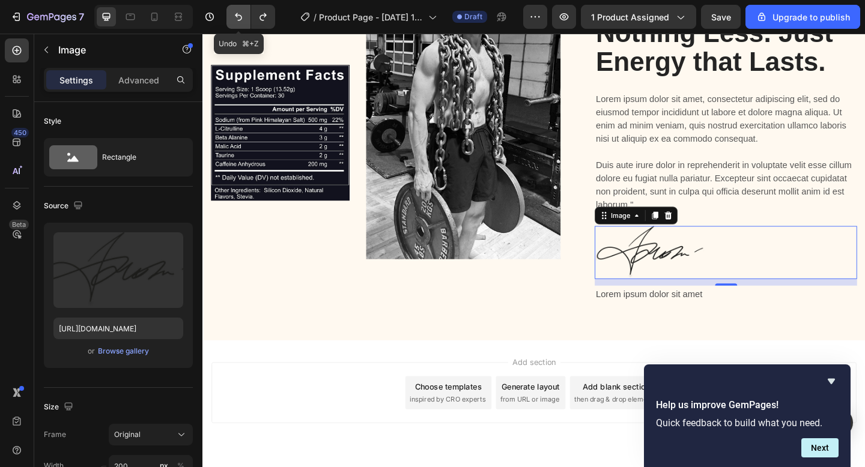
click at [237, 14] on icon "Undo/Redo" at bounding box center [238, 17] width 12 height 12
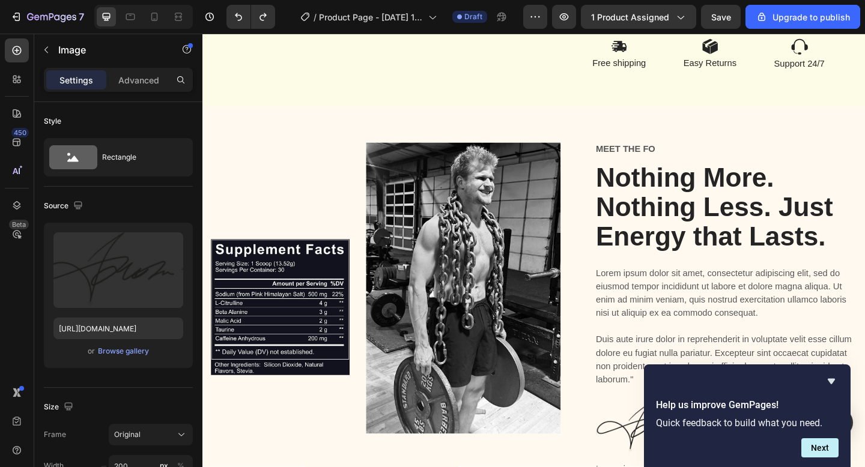
scroll to position [1018, 0]
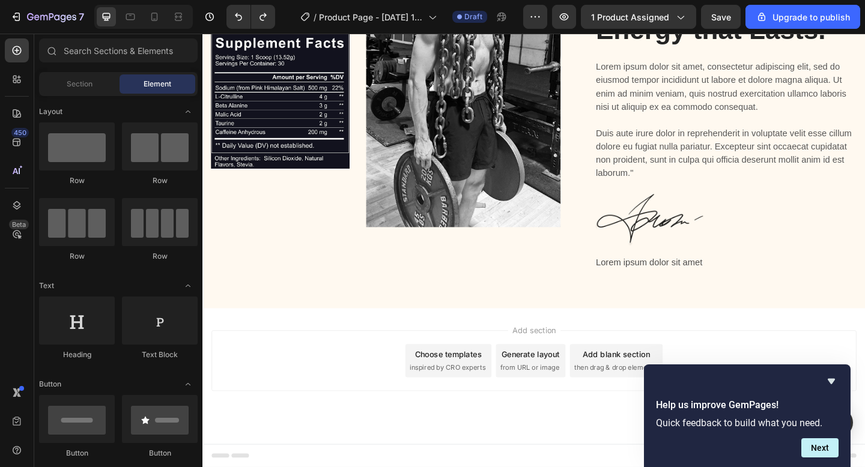
click at [470, 383] on div "Choose templates" at bounding box center [470, 383] width 73 height 13
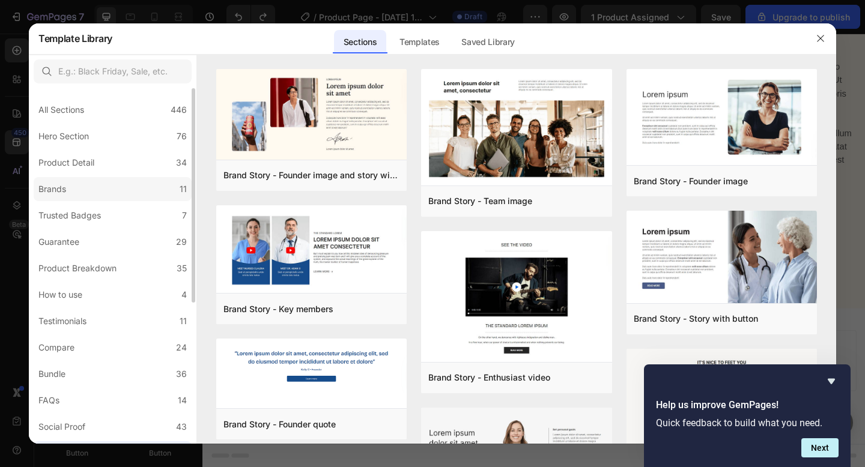
click at [87, 188] on label "Brands 11" at bounding box center [113, 189] width 158 height 24
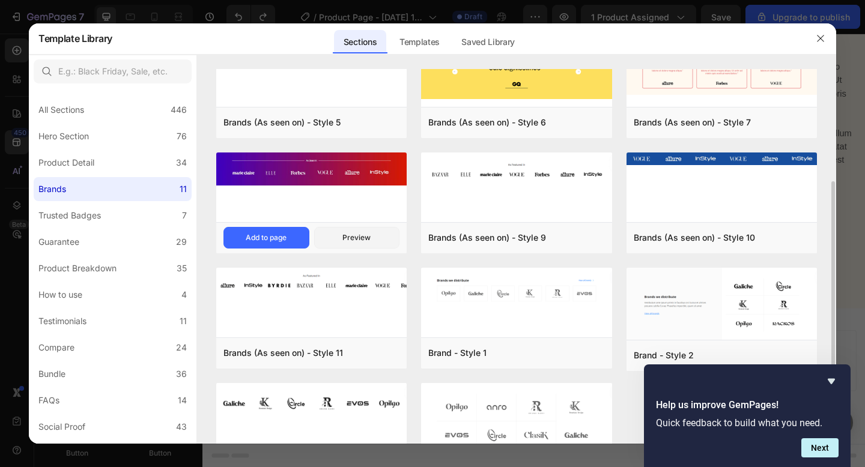
scroll to position [0, 0]
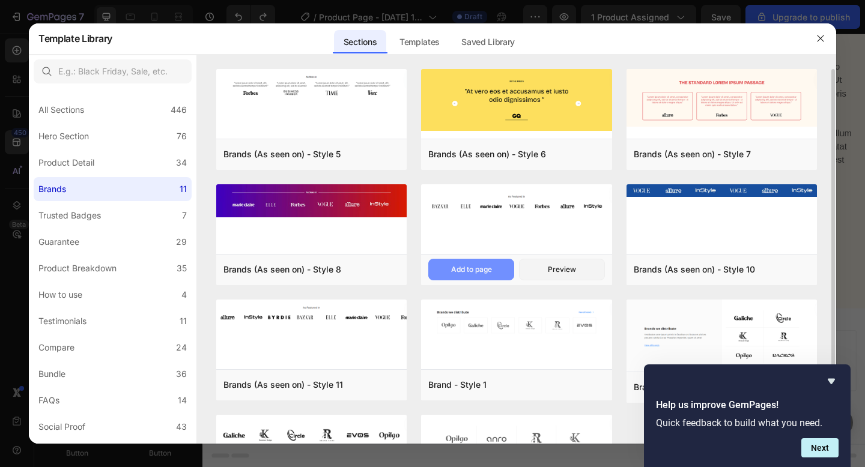
click at [487, 265] on div "Add to page" at bounding box center [471, 269] width 41 height 11
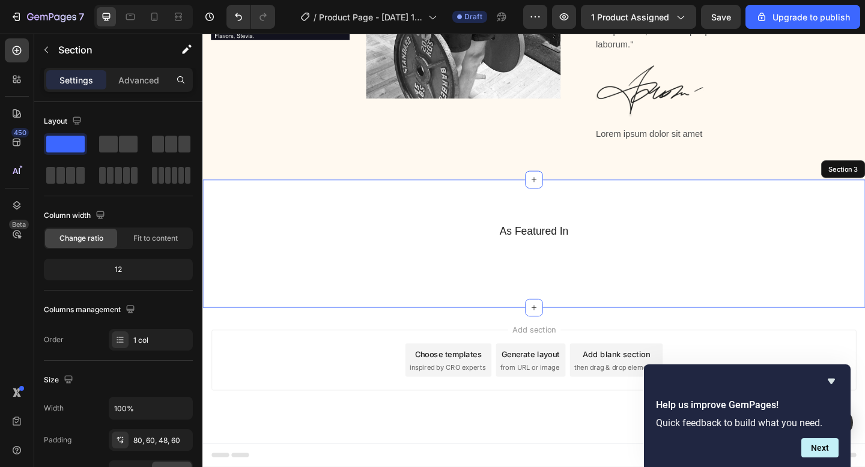
scroll to position [1186, 0]
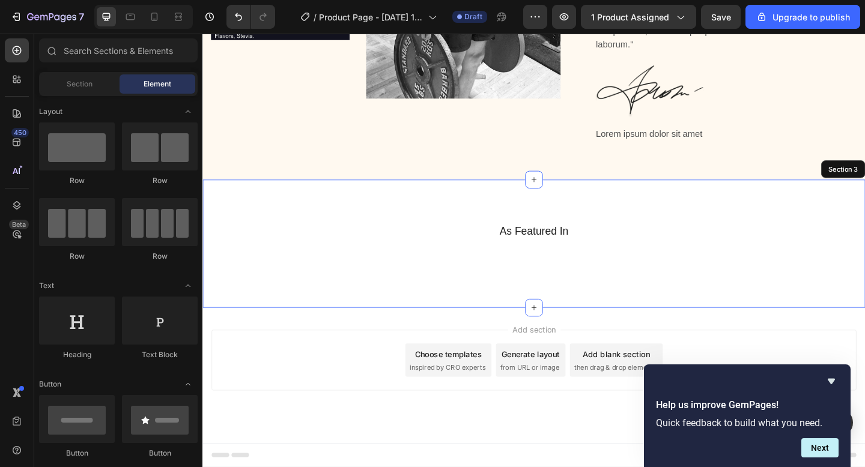
click at [503, 380] on div "Choose templates" at bounding box center [470, 383] width 73 height 13
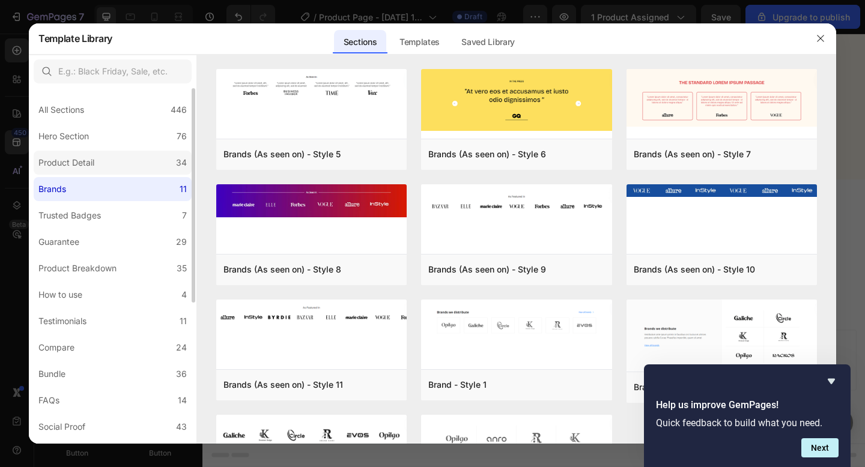
click at [91, 166] on div "Product Detail" at bounding box center [66, 163] width 56 height 14
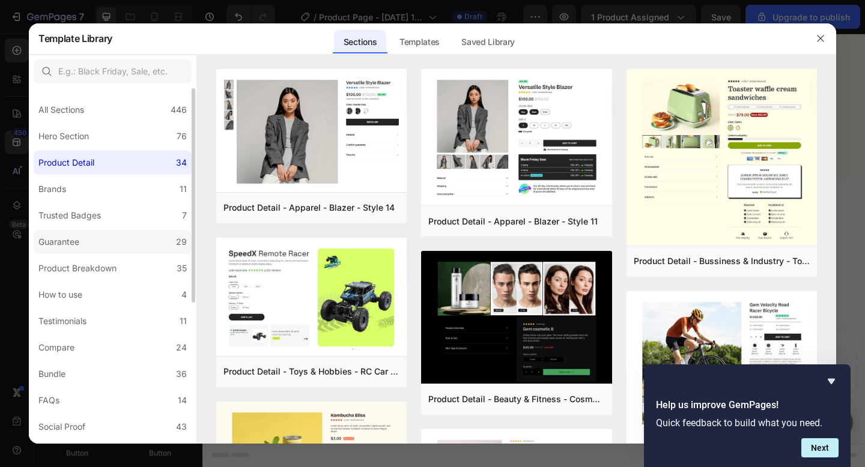
click at [90, 240] on label "Guarantee 29" at bounding box center [113, 242] width 158 height 24
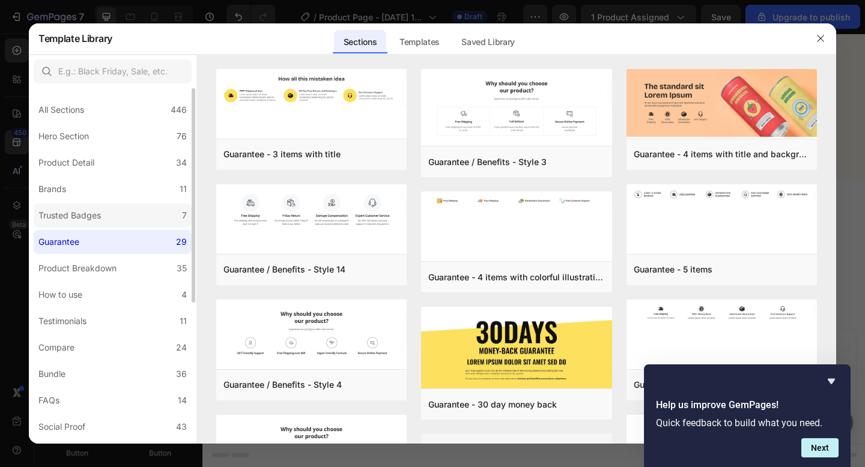
click at [95, 219] on div "Trusted Badges" at bounding box center [69, 215] width 62 height 14
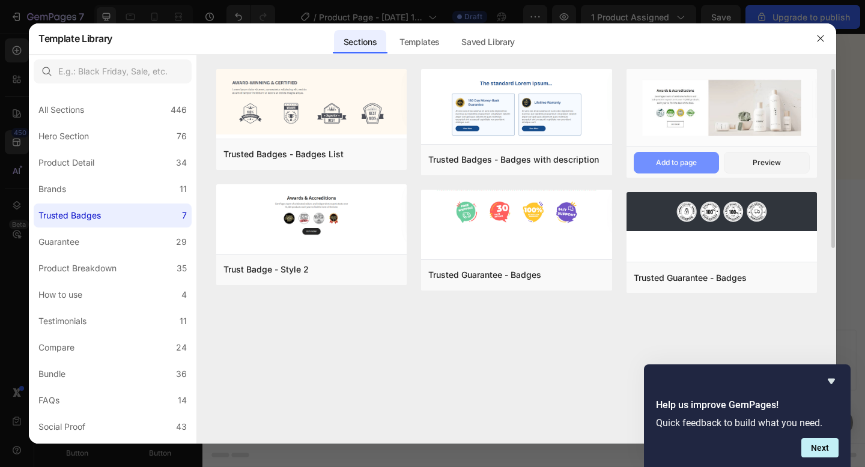
click at [653, 157] on button "Add to page" at bounding box center [677, 163] width 86 height 22
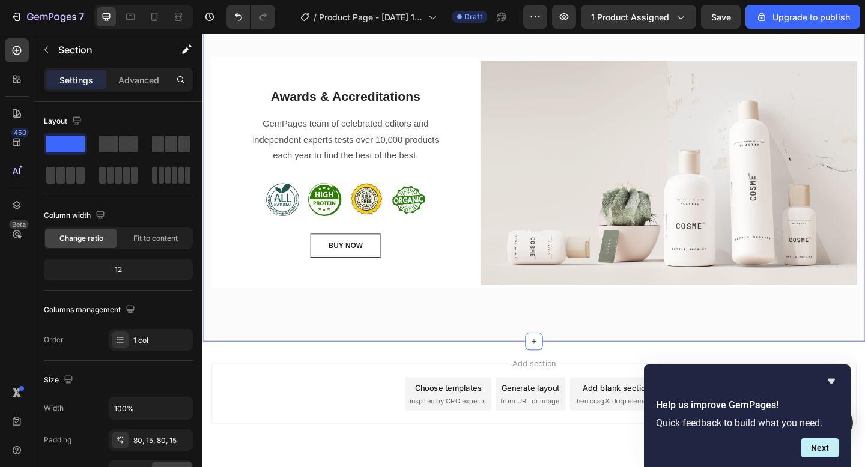
scroll to position [1485, 0]
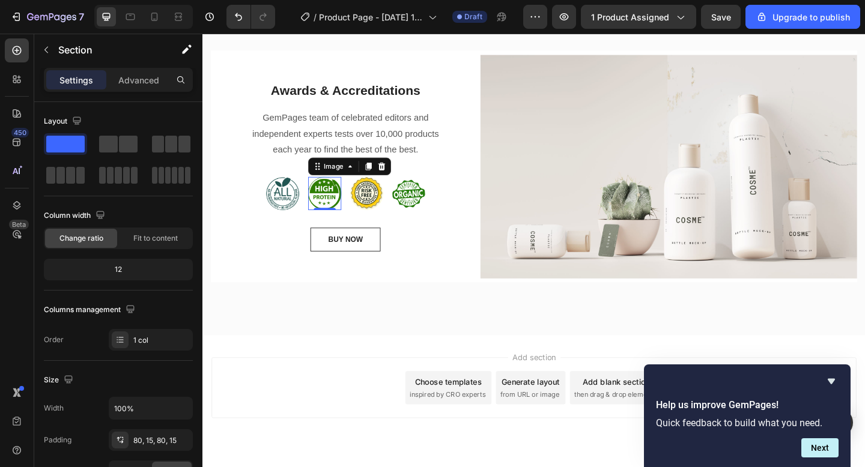
click at [333, 226] on img at bounding box center [335, 208] width 36 height 36
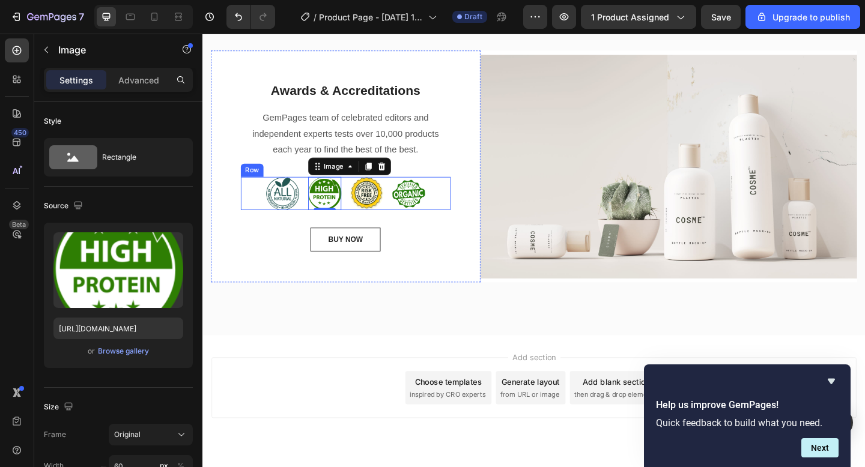
click at [378, 226] on img at bounding box center [381, 208] width 36 height 36
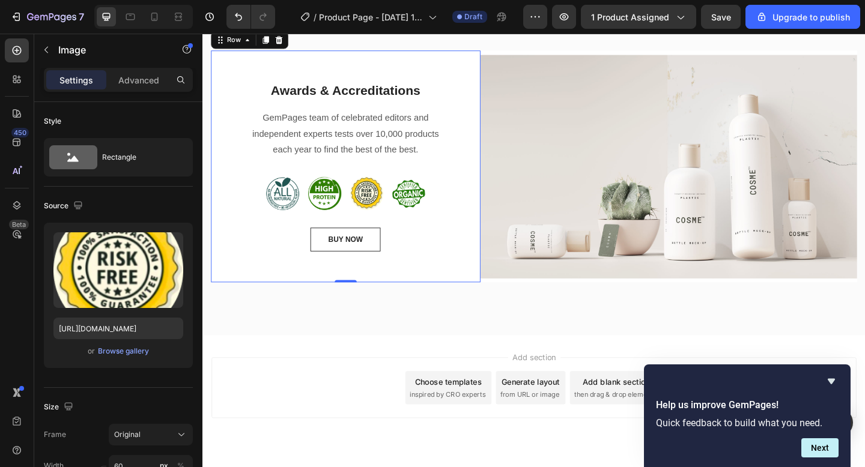
click at [485, 115] on div "Awards & Accreditations Heading GemPages team of celebrated editors and indepen…" at bounding box center [357, 178] width 293 height 252
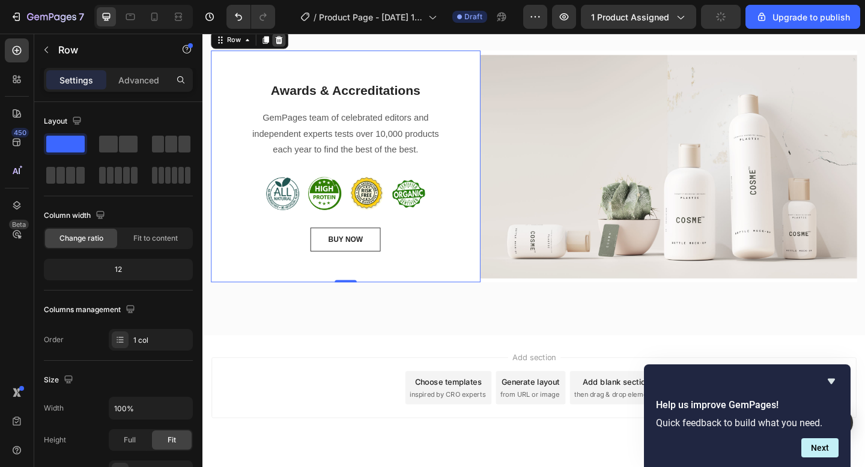
click at [286, 45] on icon at bounding box center [286, 41] width 8 height 8
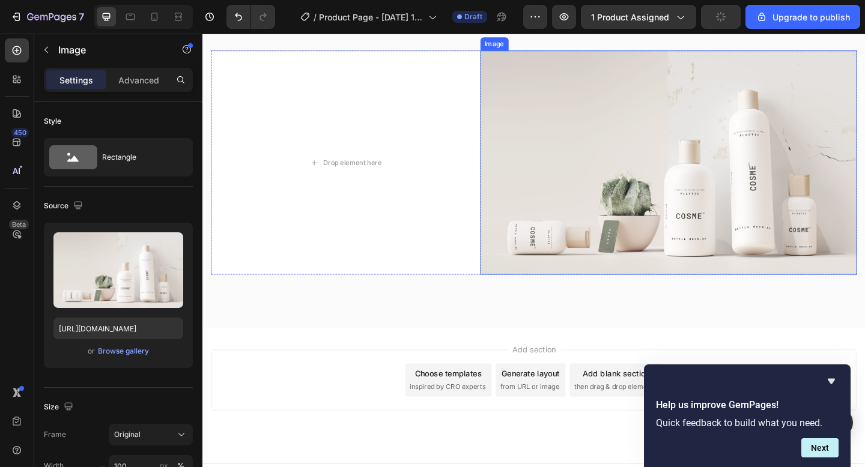
click at [571, 168] on img at bounding box center [710, 173] width 410 height 243
click at [581, 46] on icon at bounding box center [585, 41] width 10 height 10
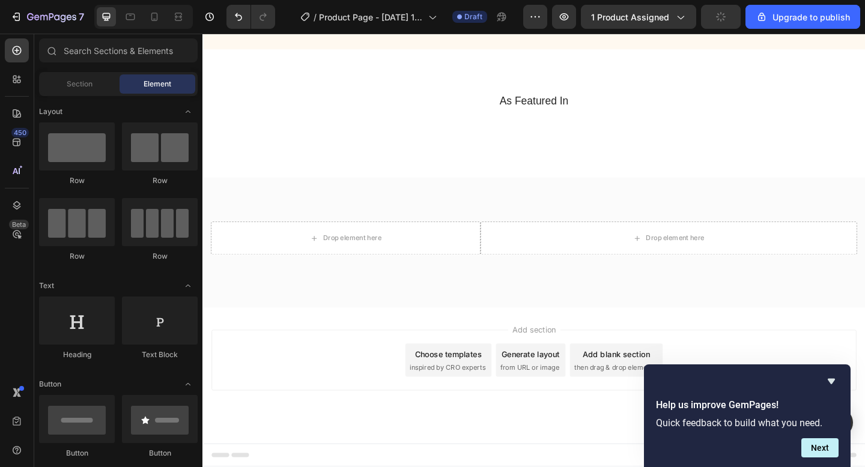
scroll to position [1315, 0]
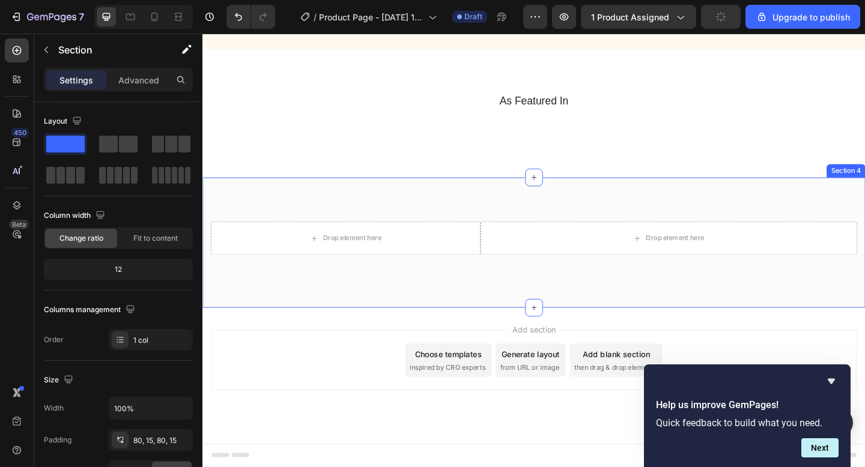
click at [366, 223] on div "Drop element here Drop element here Row Section 4" at bounding box center [562, 261] width 721 height 142
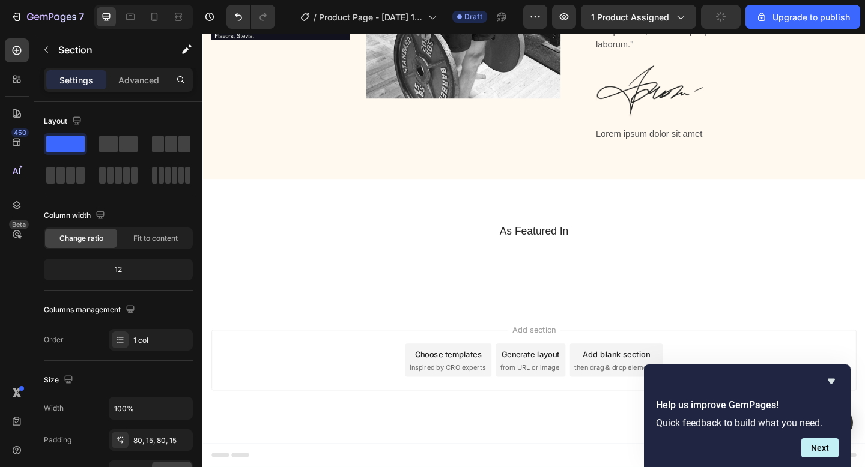
scroll to position [1187, 0]
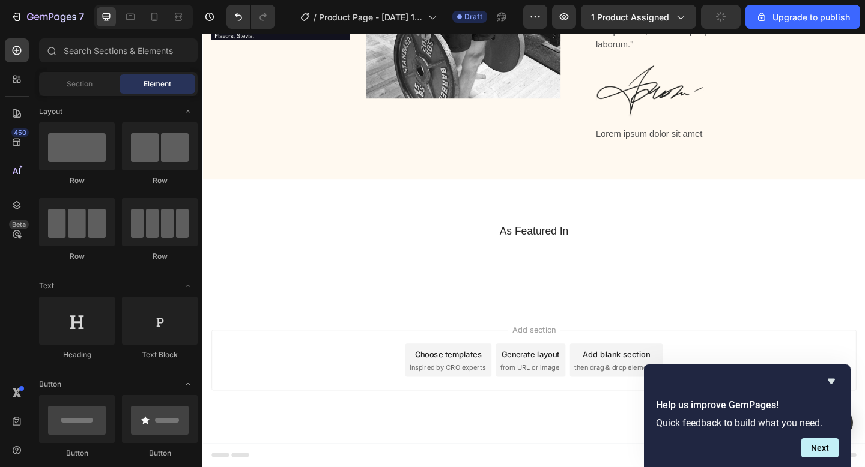
click at [482, 401] on span "inspired by CRO experts" at bounding box center [469, 397] width 82 height 11
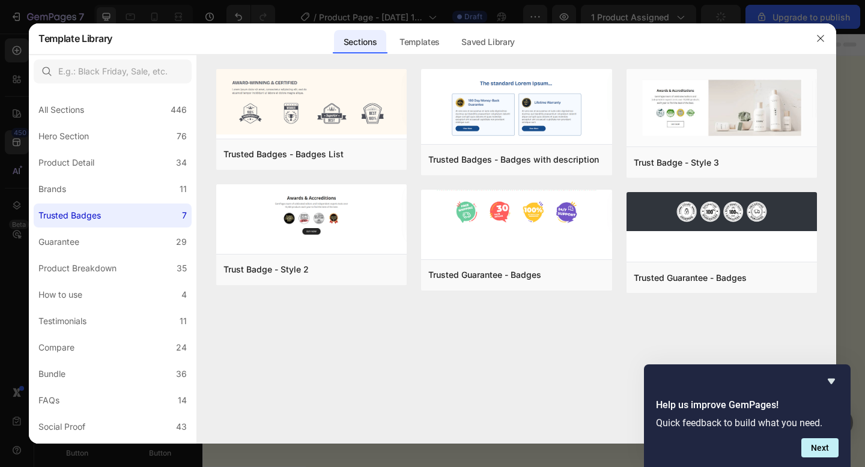
scroll to position [1187, 0]
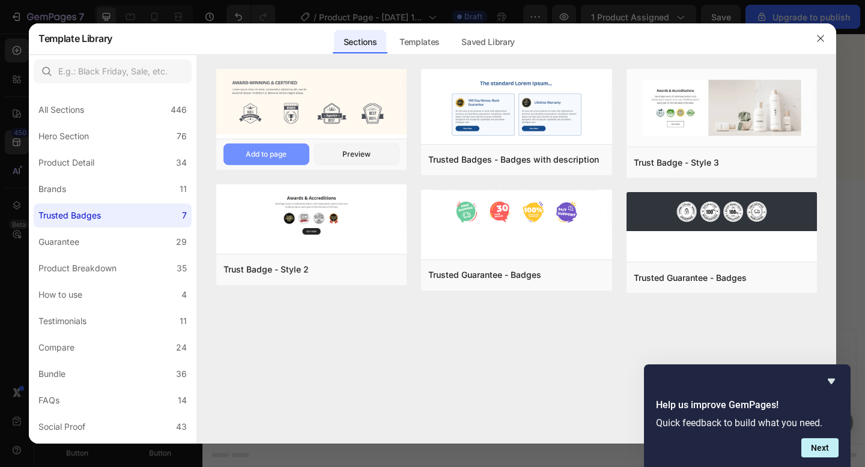
click at [276, 154] on div "Add to page" at bounding box center [266, 154] width 41 height 11
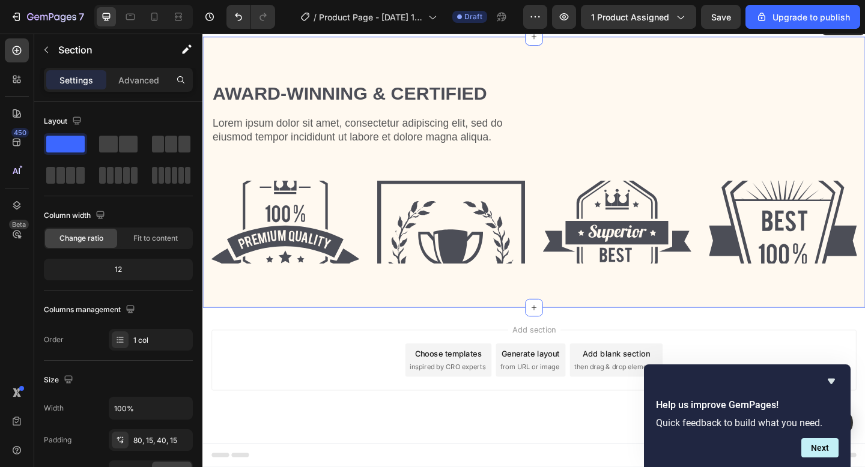
scroll to position [1481, 0]
click at [312, 246] on img at bounding box center [292, 239] width 162 height 90
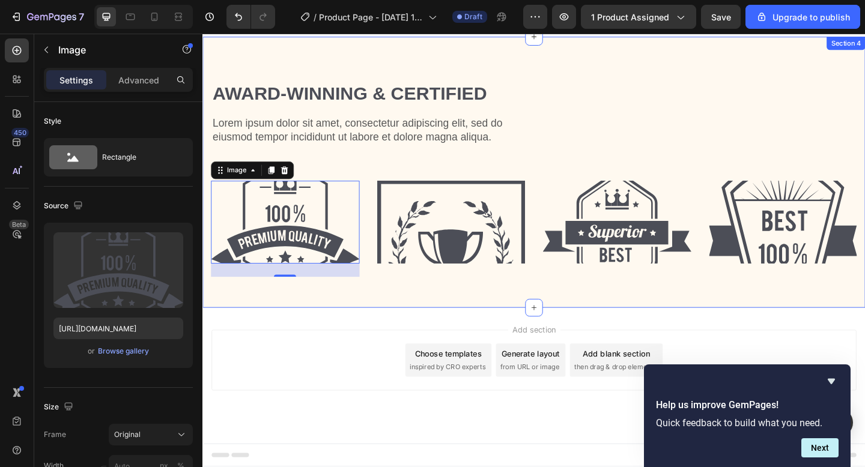
click at [661, 53] on div "Award-winning & Certified Heading Lorem ipsum dolor sit amet, consectetur adipi…" at bounding box center [562, 184] width 721 height 294
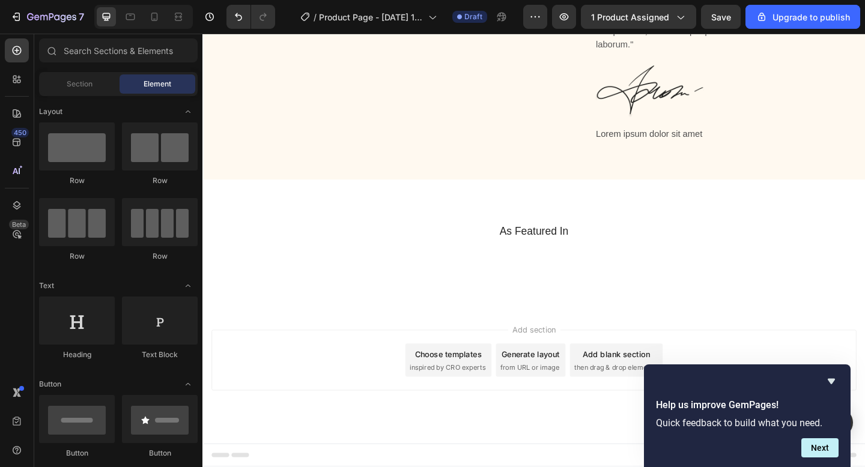
scroll to position [1187, 0]
click at [484, 397] on span "inspired by CRO experts" at bounding box center [469, 397] width 82 height 11
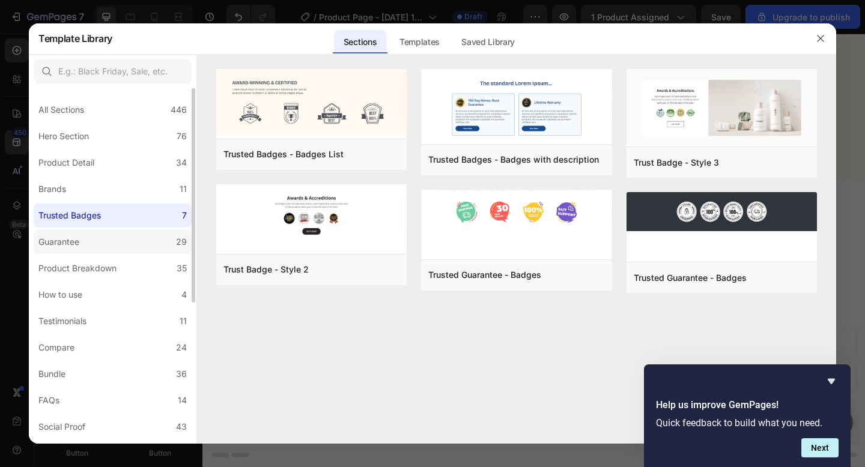
click at [135, 252] on label "Guarantee 29" at bounding box center [113, 242] width 158 height 24
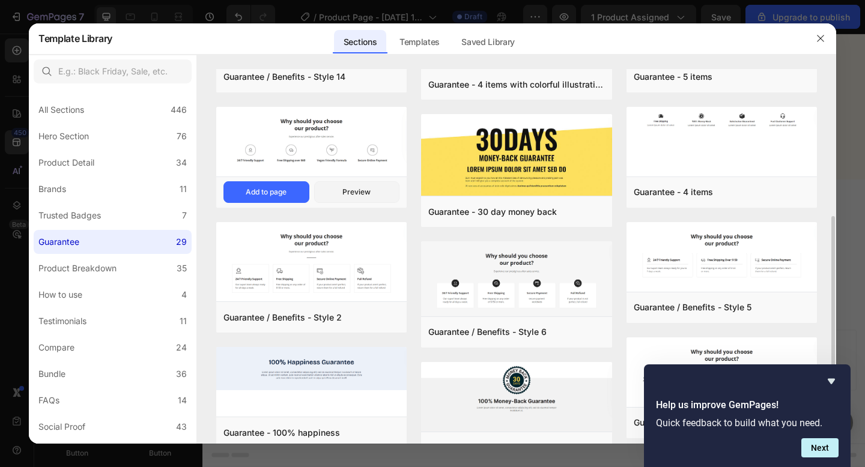
scroll to position [227, 0]
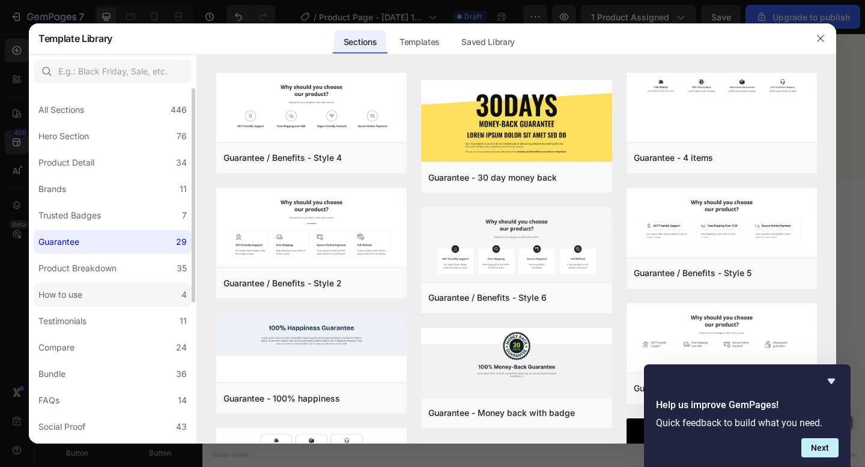
click at [112, 299] on label "How to use 4" at bounding box center [113, 295] width 158 height 24
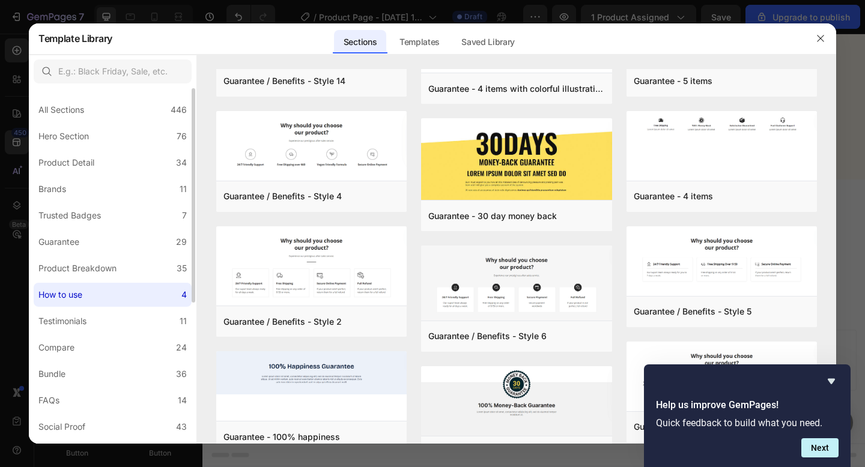
scroll to position [0, 0]
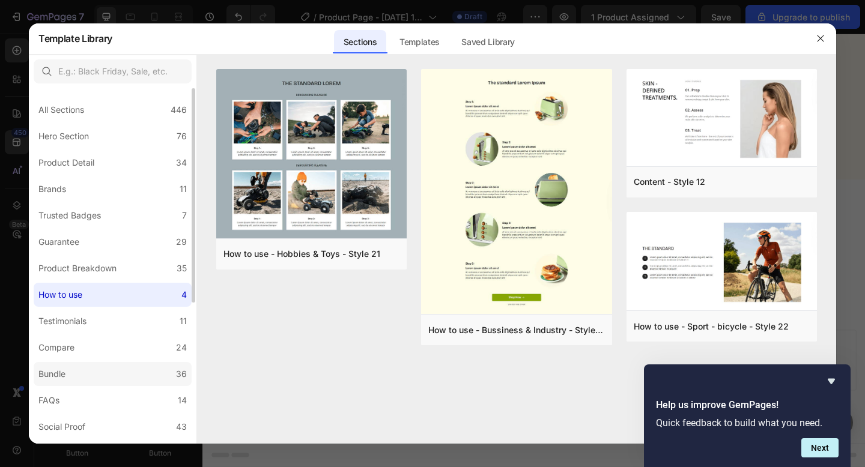
click at [92, 370] on label "Bundle 36" at bounding box center [113, 374] width 158 height 24
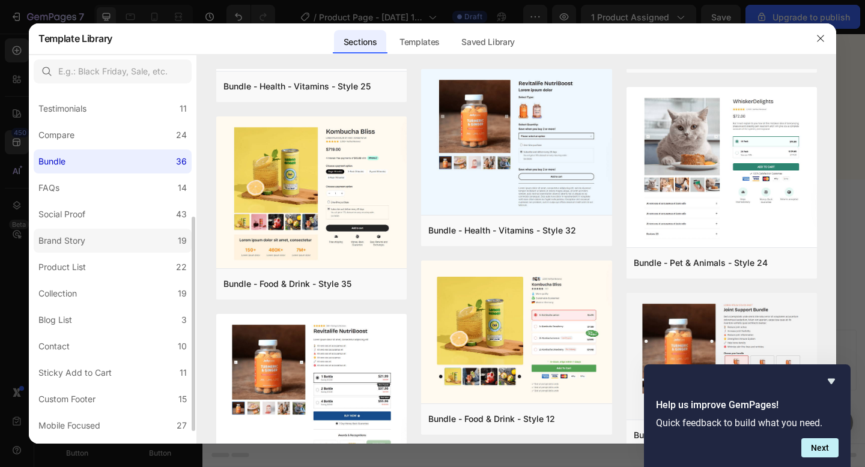
scroll to position [233, 0]
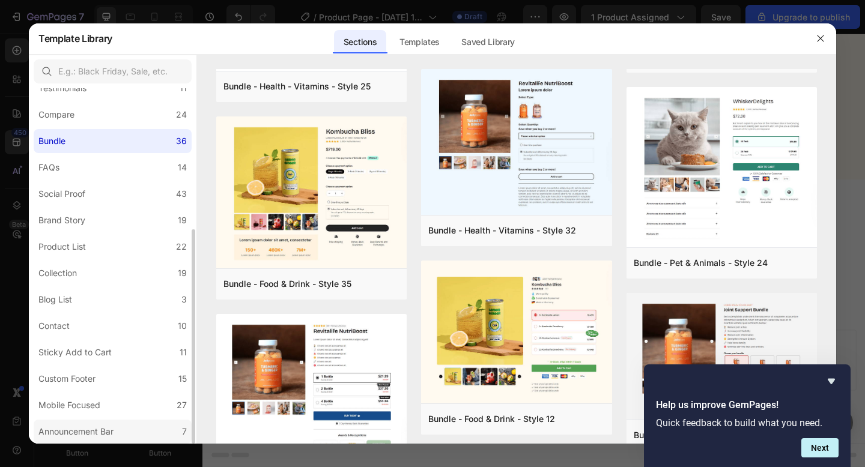
click at [99, 431] on div "Announcement Bar" at bounding box center [75, 432] width 75 height 14
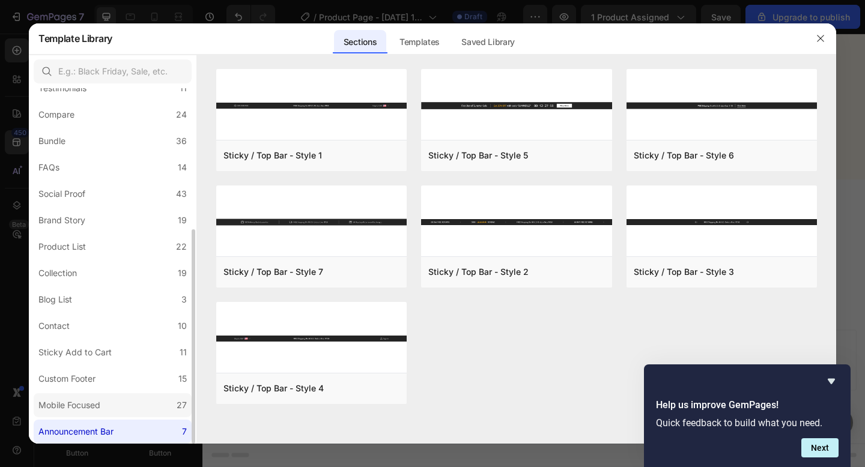
click at [108, 417] on label "Mobile Focused 27" at bounding box center [113, 405] width 158 height 24
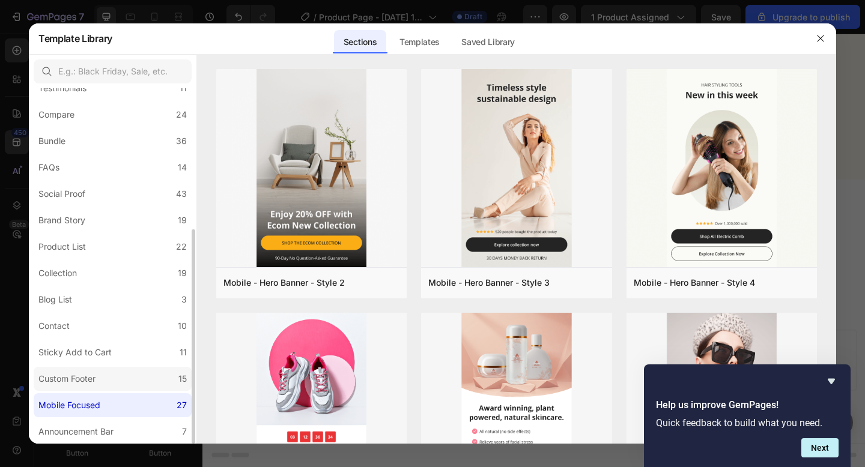
click at [118, 378] on label "Custom Footer 15" at bounding box center [113, 379] width 158 height 24
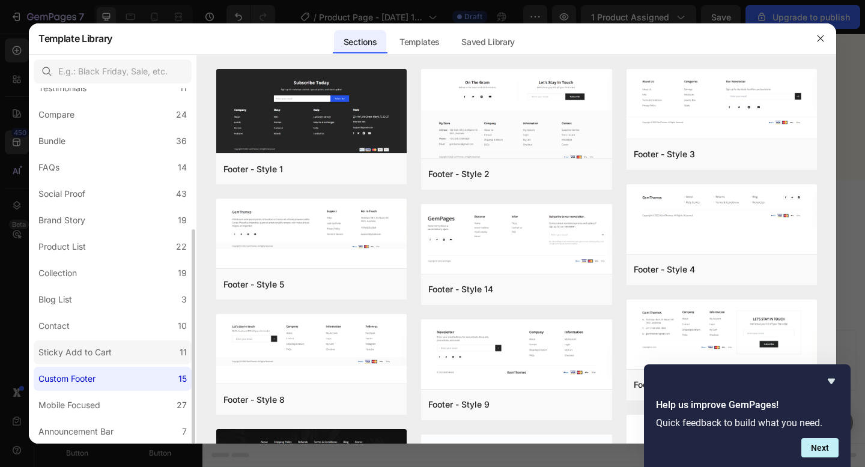
click at [126, 348] on label "Sticky Add to Cart 11" at bounding box center [113, 353] width 158 height 24
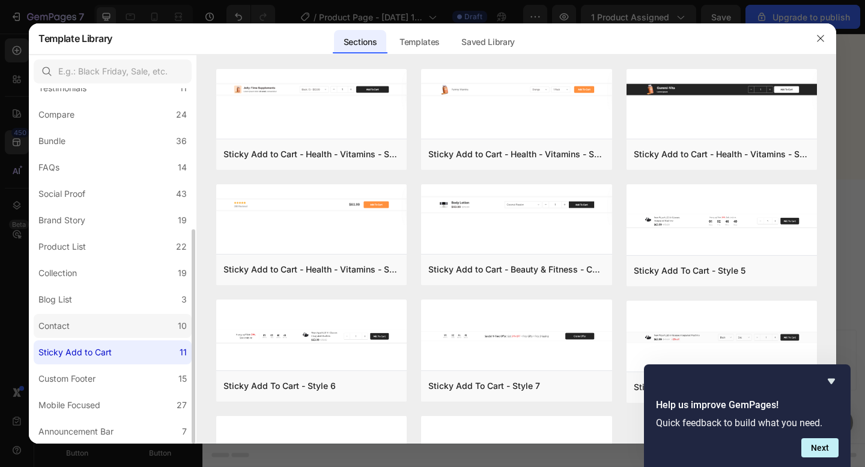
click at [121, 317] on label "Contact 10" at bounding box center [113, 326] width 158 height 24
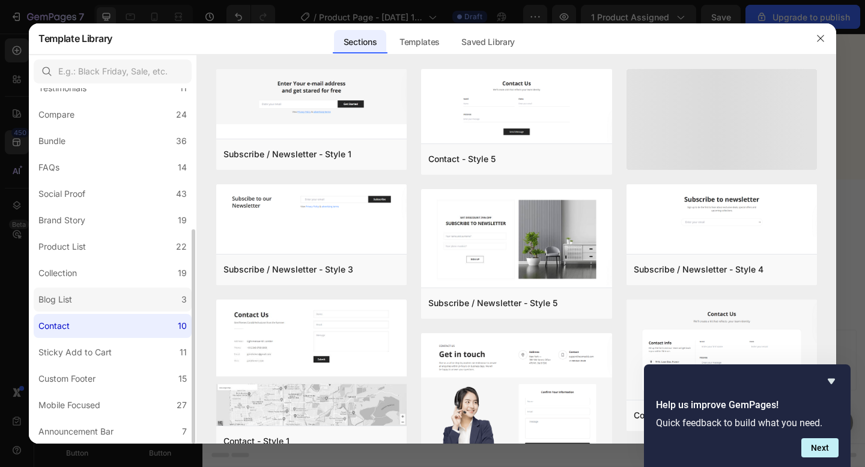
click at [126, 301] on label "Blog List 3" at bounding box center [113, 300] width 158 height 24
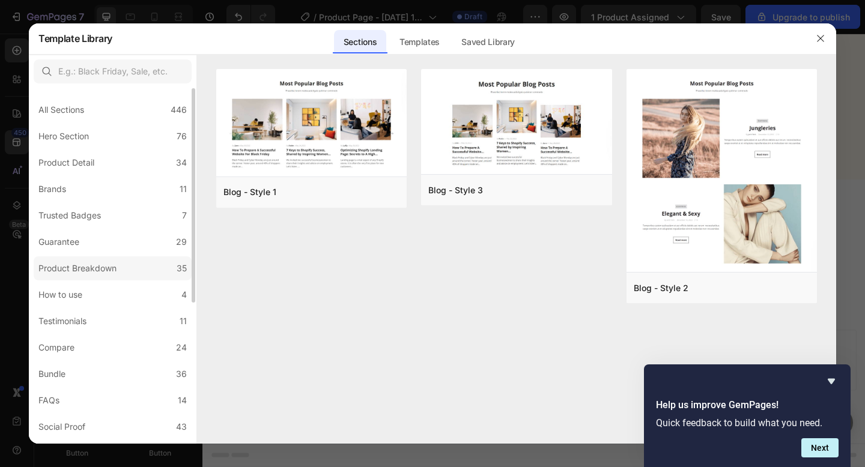
click at [115, 276] on label "Product Breakdown 35" at bounding box center [113, 268] width 158 height 24
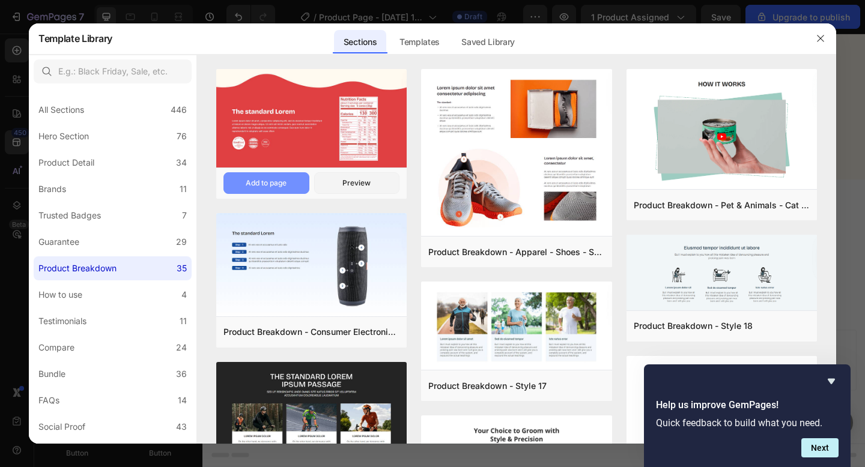
click at [270, 184] on div "Add to page" at bounding box center [266, 183] width 41 height 11
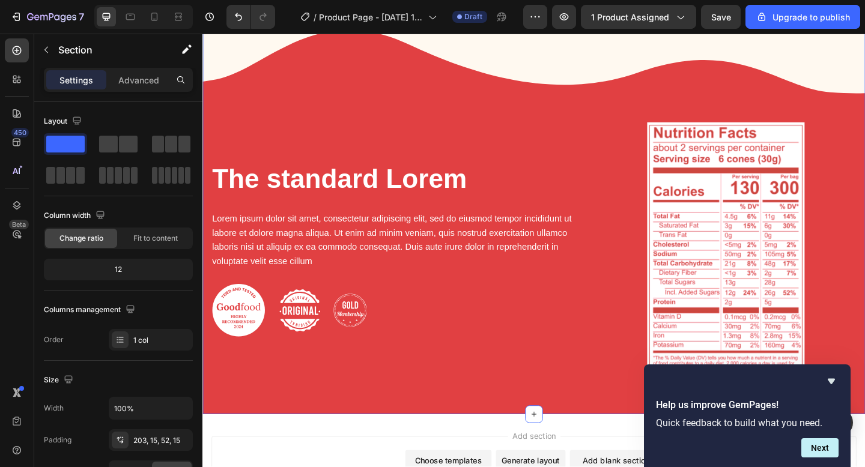
scroll to position [1485, 0]
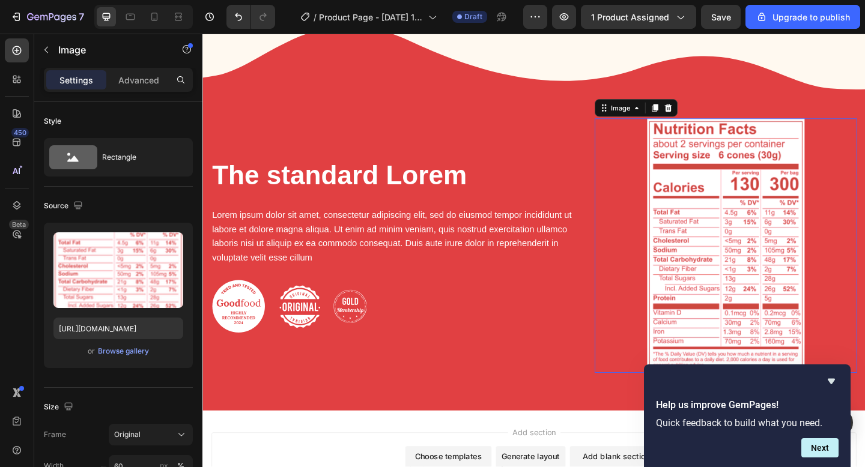
click at [773, 218] on img at bounding box center [771, 264] width 171 height 276
click at [124, 352] on div "Browse gallery" at bounding box center [123, 351] width 51 height 11
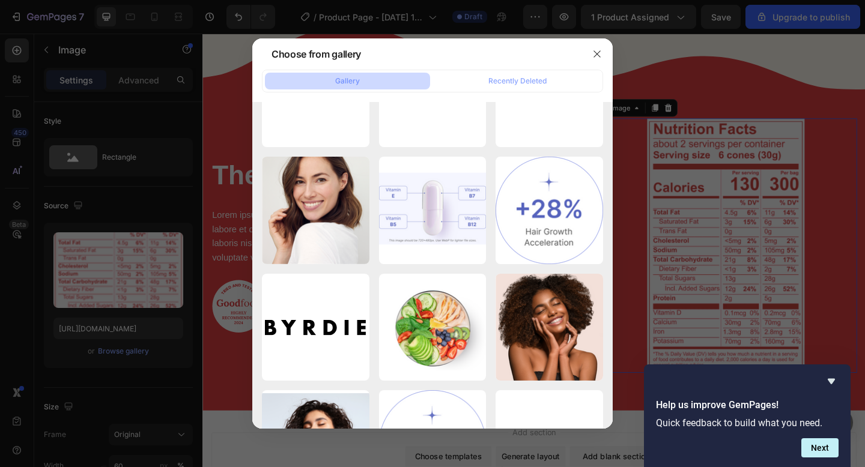
scroll to position [0, 0]
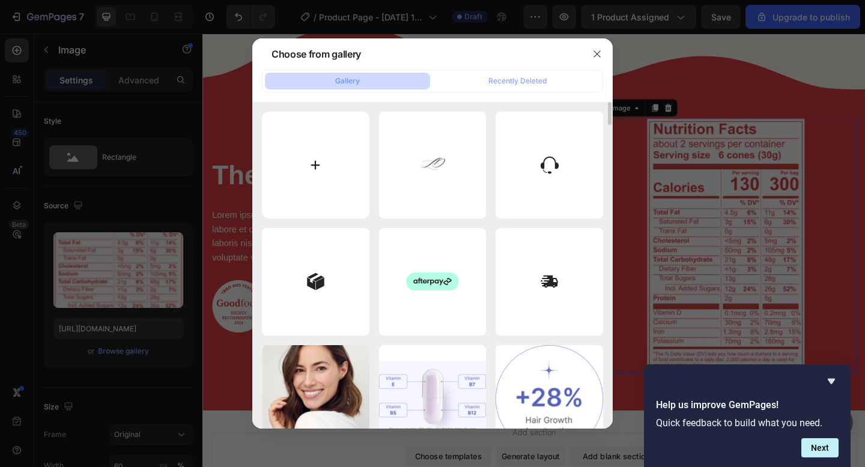
click at [311, 156] on input "file" at bounding box center [316, 166] width 108 height 108
type input "C:\fakepath\IMG_9835.jpg"
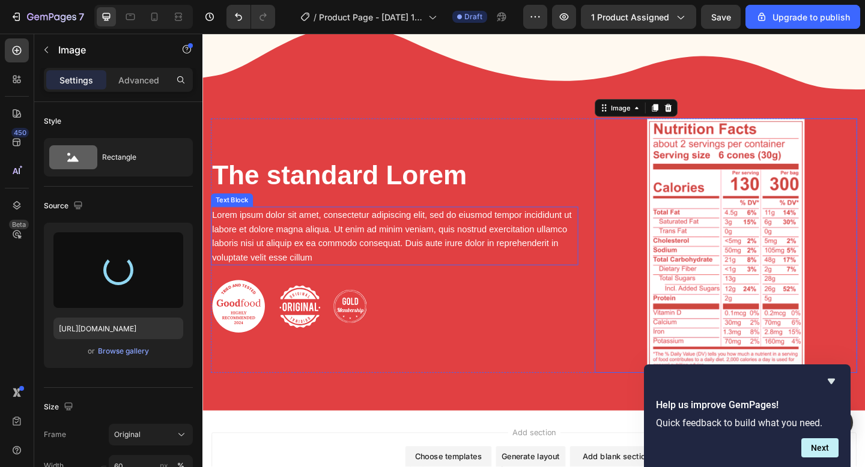
type input "https://cdn.shopify.com/s/files/1/0675/8023/1916/files/gempages_537329895122928…"
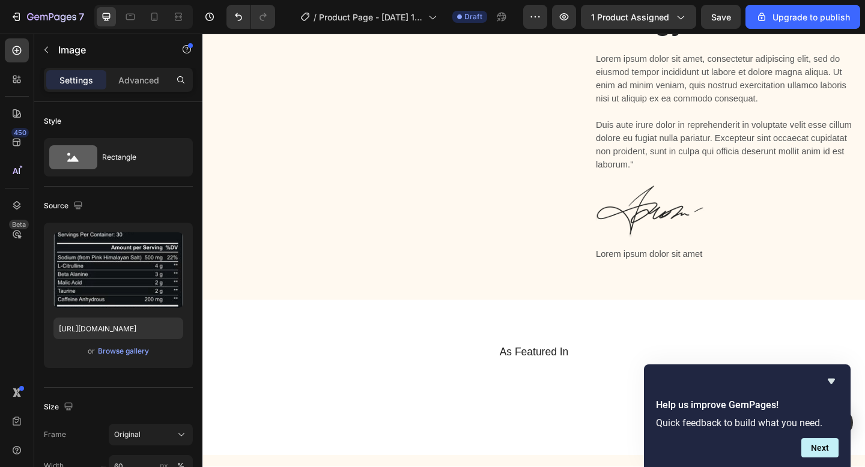
scroll to position [1037, 0]
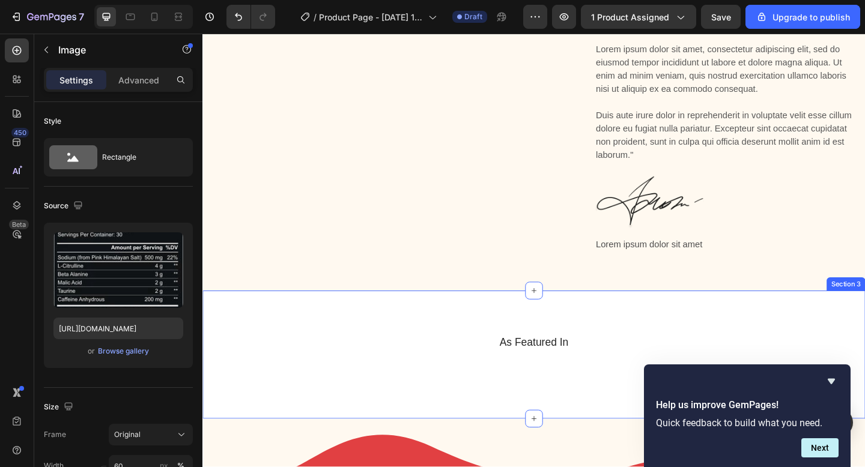
click at [357, 360] on div "As Featured In Heading Image Image Image Image Image Image Image Carousel Row S…" at bounding box center [562, 384] width 721 height 140
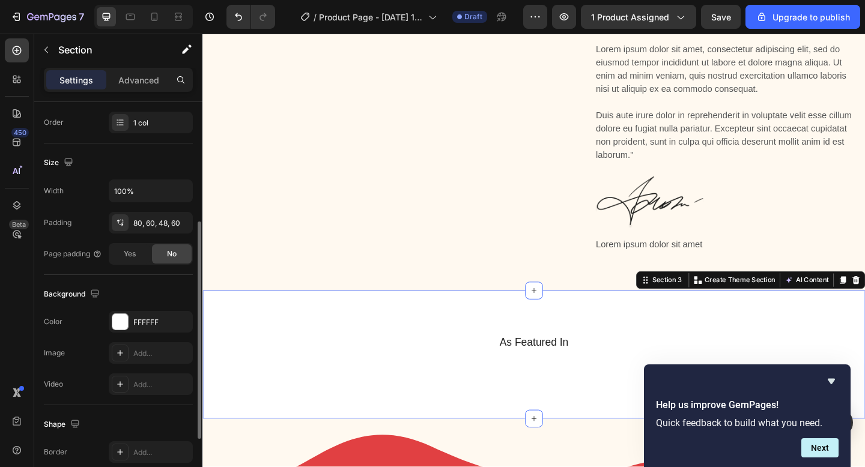
scroll to position [218, 0]
click at [126, 325] on div at bounding box center [120, 322] width 16 height 16
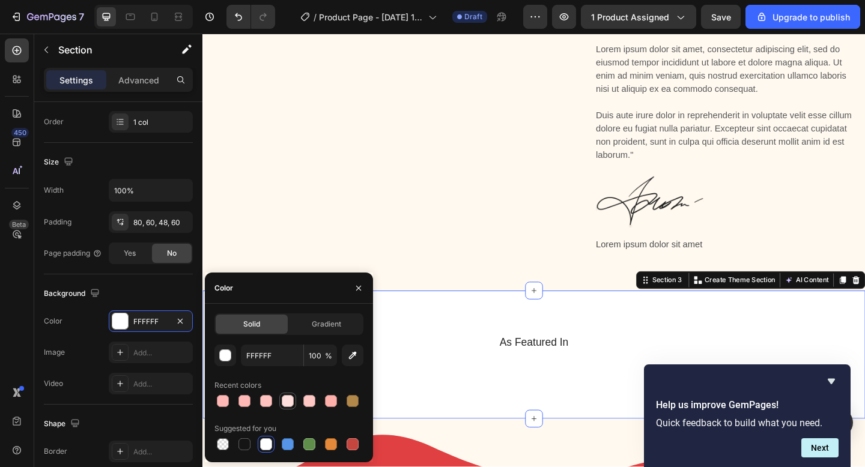
click at [290, 404] on div at bounding box center [288, 401] width 12 height 12
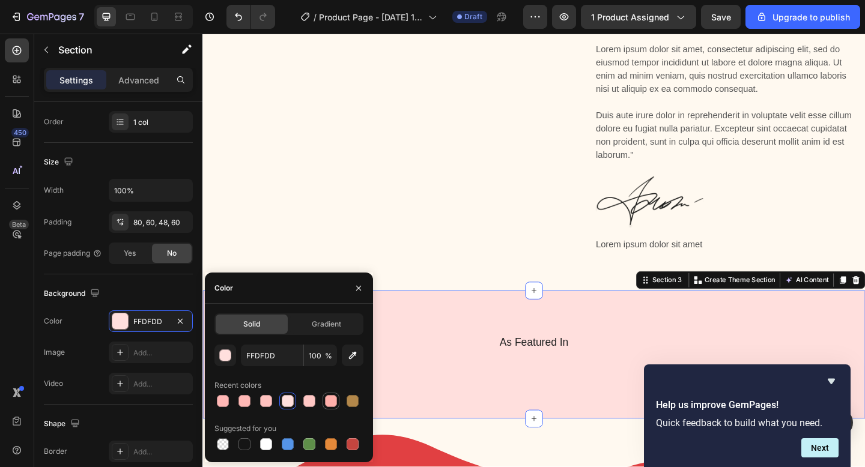
click at [330, 399] on div at bounding box center [331, 401] width 12 height 12
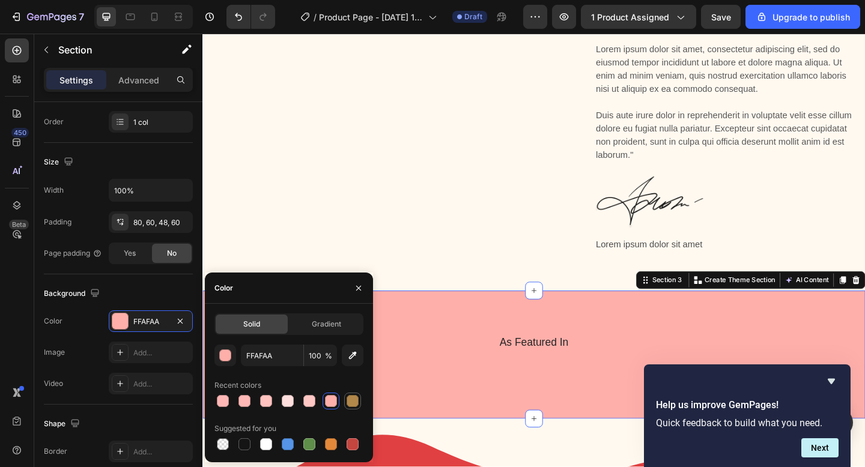
click at [351, 399] on div at bounding box center [353, 401] width 12 height 12
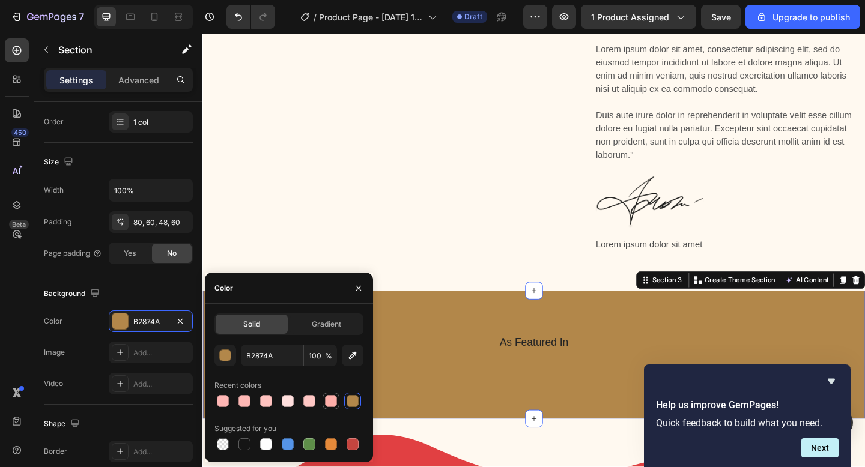
click at [329, 402] on div at bounding box center [331, 401] width 12 height 12
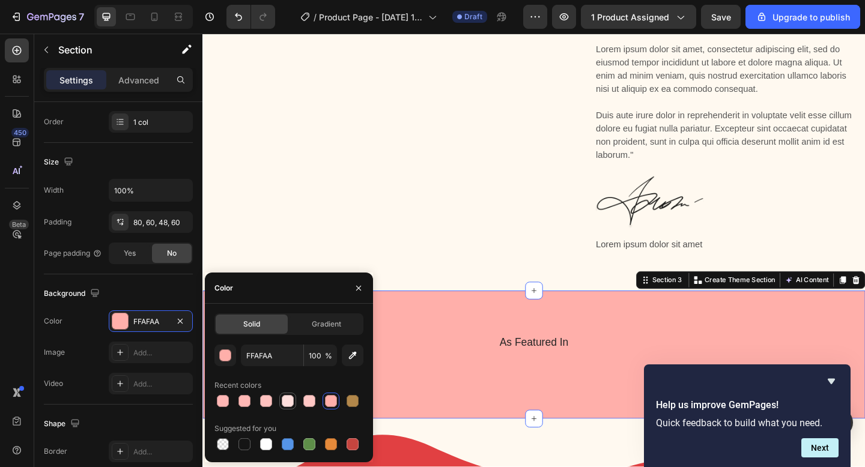
click at [284, 399] on div at bounding box center [288, 401] width 12 height 12
type input "FFDFDD"
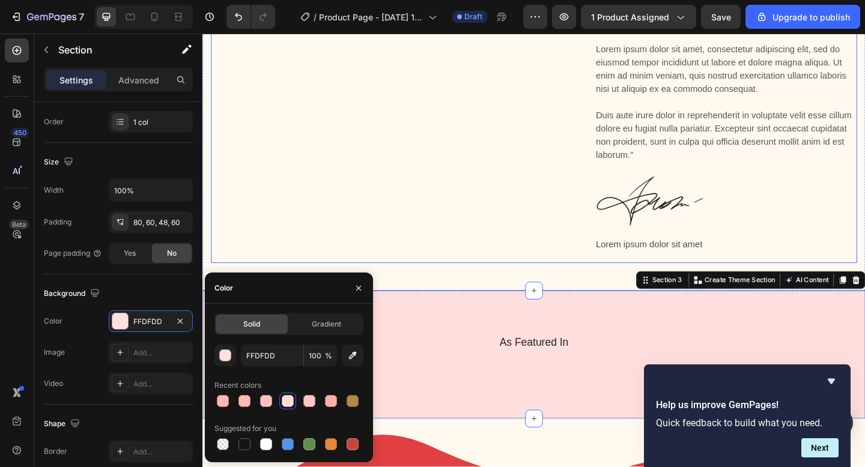
click at [509, 276] on div "Image Image Row" at bounding box center [410, 96] width 399 height 375
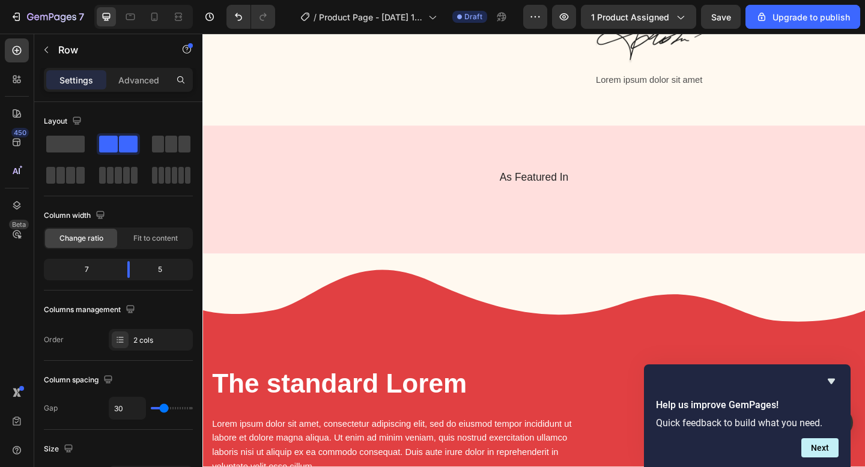
scroll to position [1206, 0]
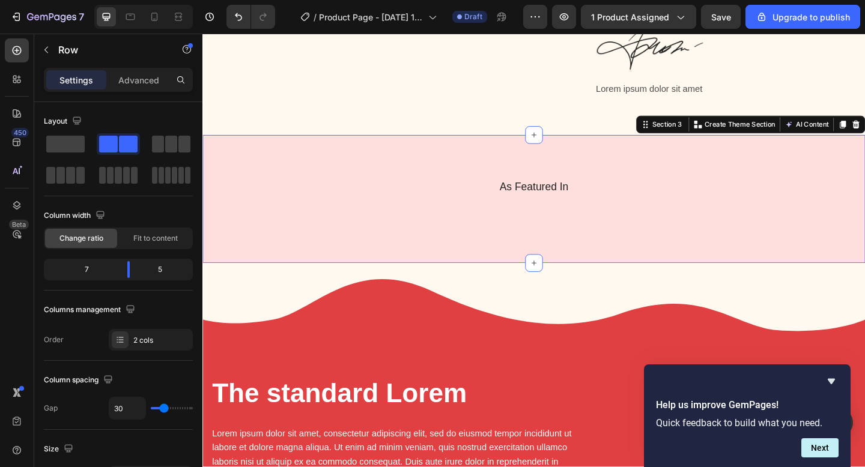
click at [439, 171] on div "As Featured In Heading Image Image Image Image Image Image Image Carousel Row S…" at bounding box center [562, 214] width 721 height 140
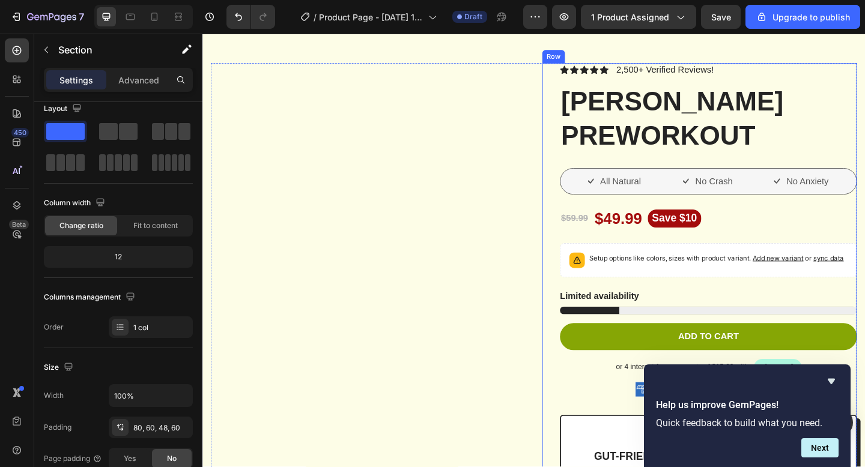
scroll to position [55, 0]
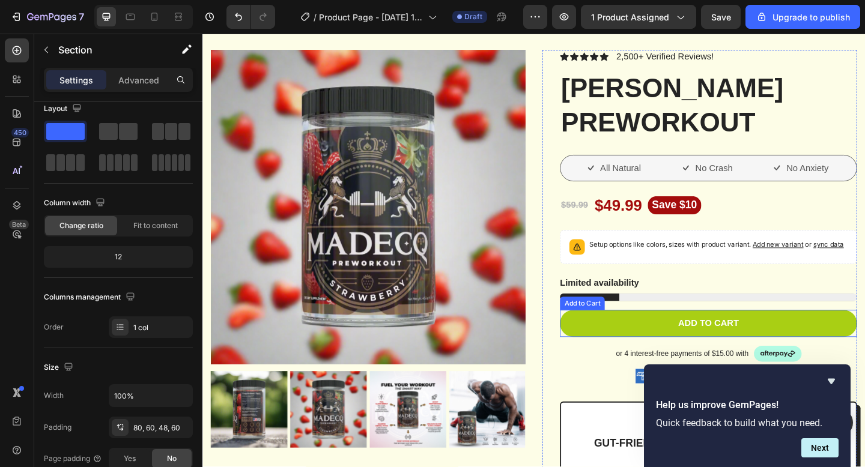
click at [625, 353] on button "Add to cart" at bounding box center [752, 349] width 323 height 29
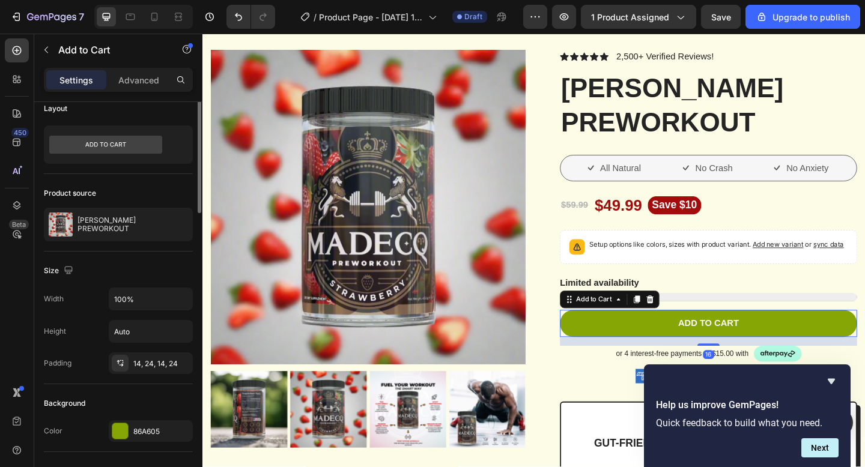
scroll to position [0, 0]
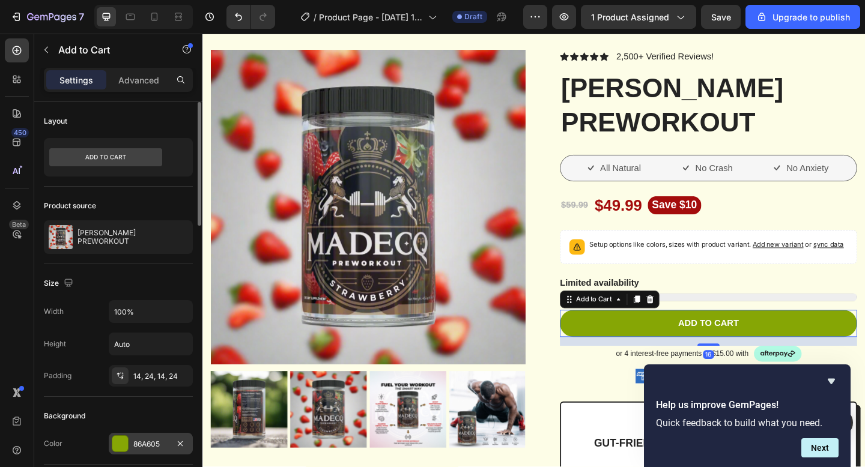
click at [123, 446] on div at bounding box center [120, 444] width 16 height 16
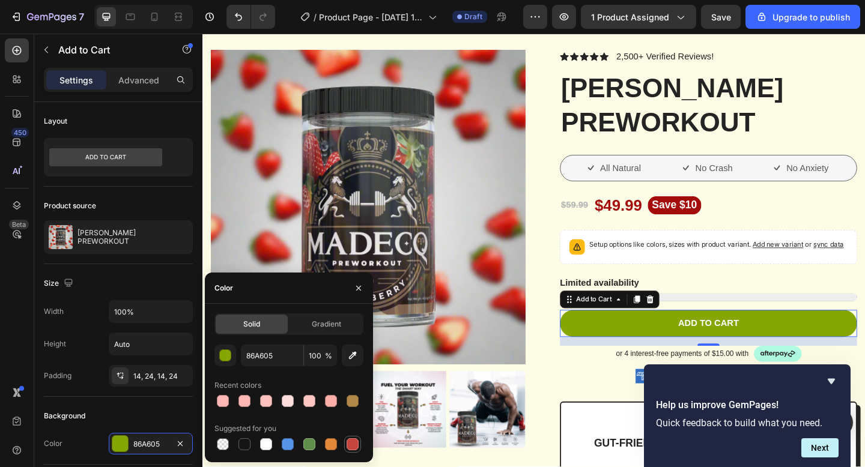
click at [356, 440] on div at bounding box center [353, 445] width 12 height 12
type input "C5453F"
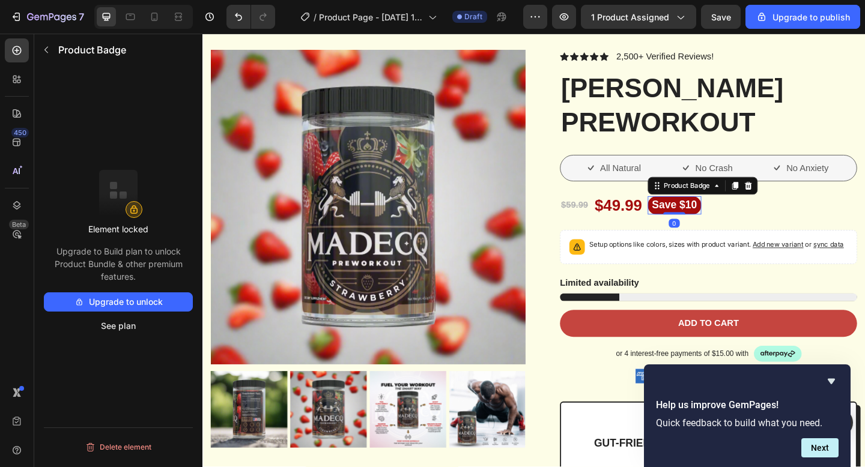
click at [722, 220] on pre "Save $10" at bounding box center [716, 221] width 58 height 20
click at [657, 217] on div "$49.99" at bounding box center [655, 221] width 54 height 24
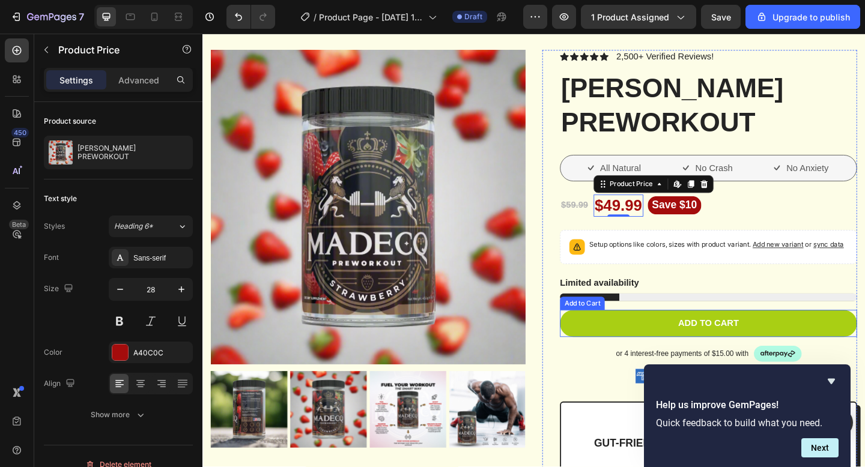
click at [611, 353] on button "Add to cart" at bounding box center [752, 349] width 323 height 29
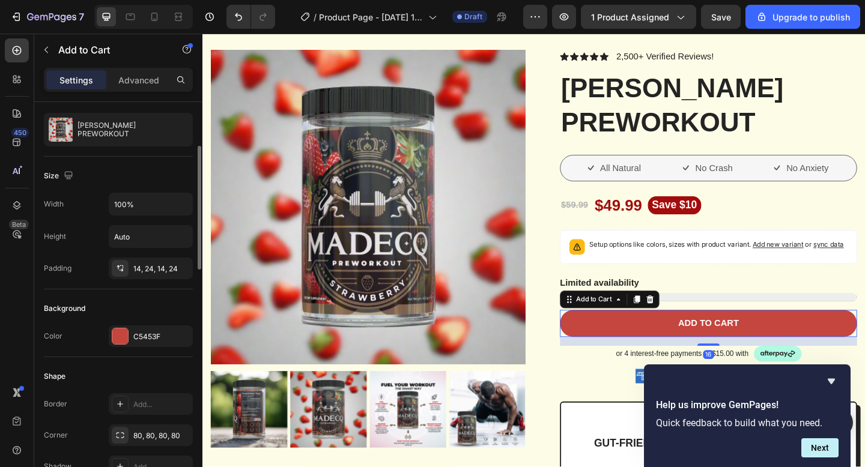
scroll to position [118, 0]
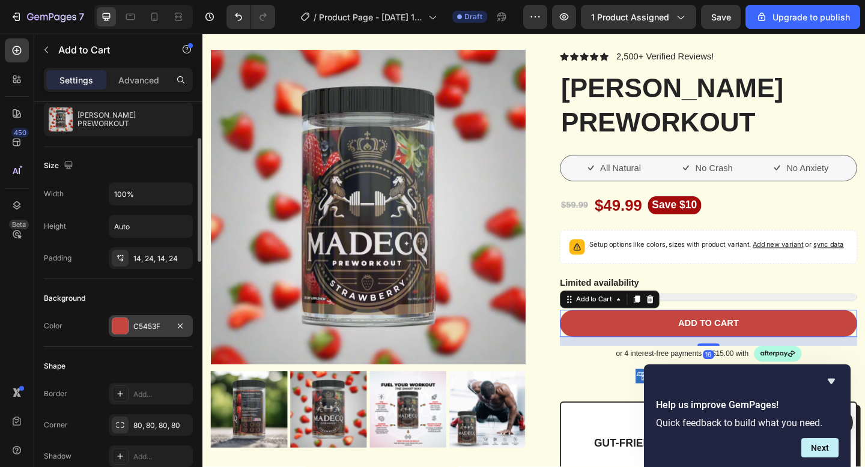
click at [124, 324] on div at bounding box center [120, 326] width 16 height 16
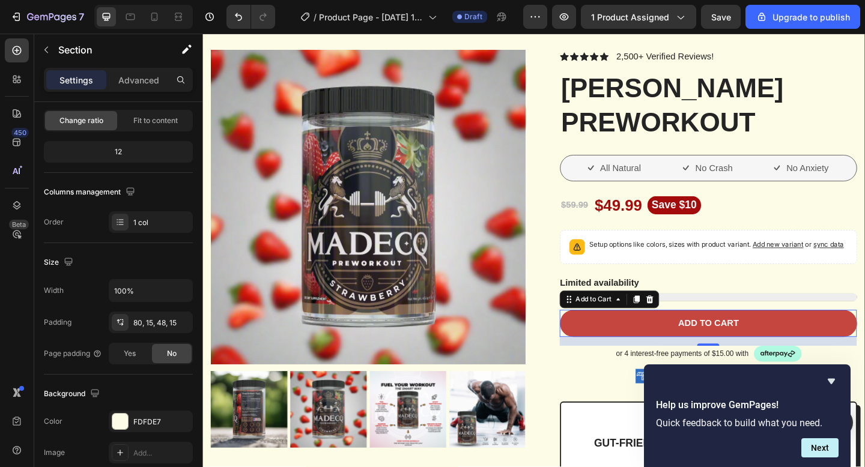
click at [823, 43] on div "Product Images What a Great Pre-Workout Should Do: Why Most Pre-Workouts Get It…" at bounding box center [562, 419] width 721 height 830
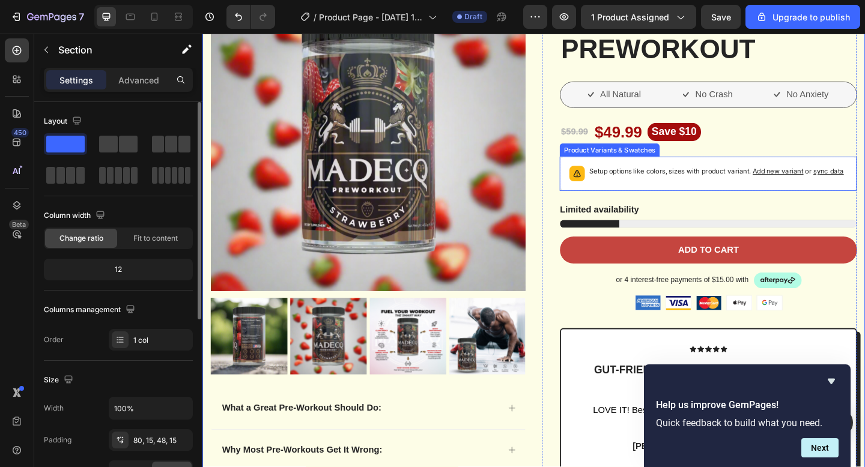
scroll to position [155, 0]
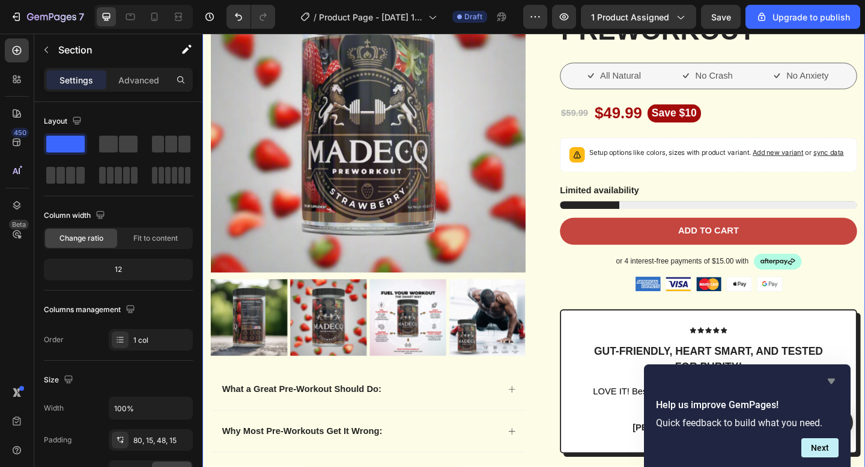
click at [833, 383] on icon "Hide survey" at bounding box center [831, 381] width 14 height 14
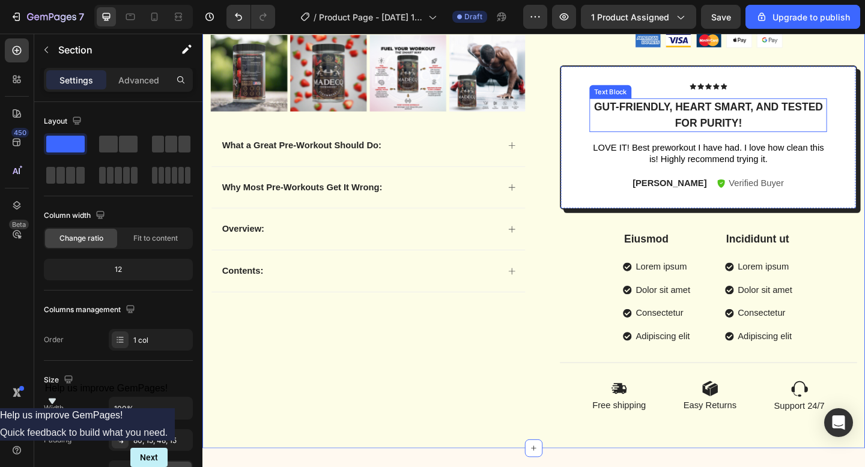
scroll to position [421, 0]
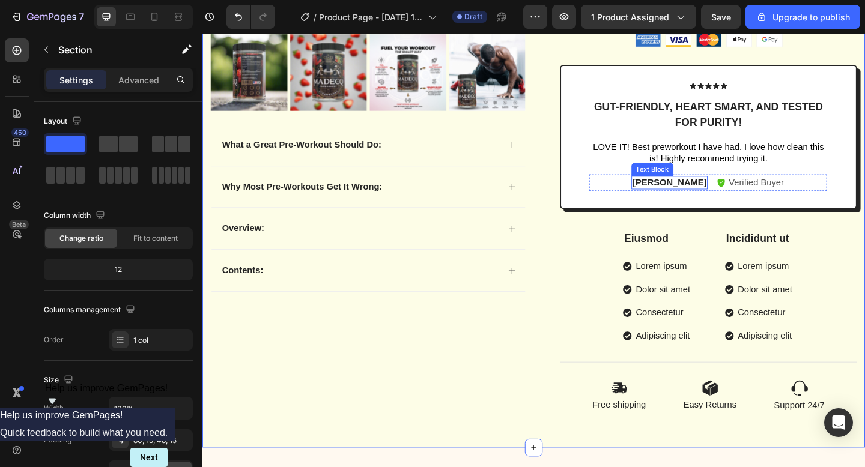
click at [708, 195] on p "[PERSON_NAME]" at bounding box center [710, 196] width 80 height 13
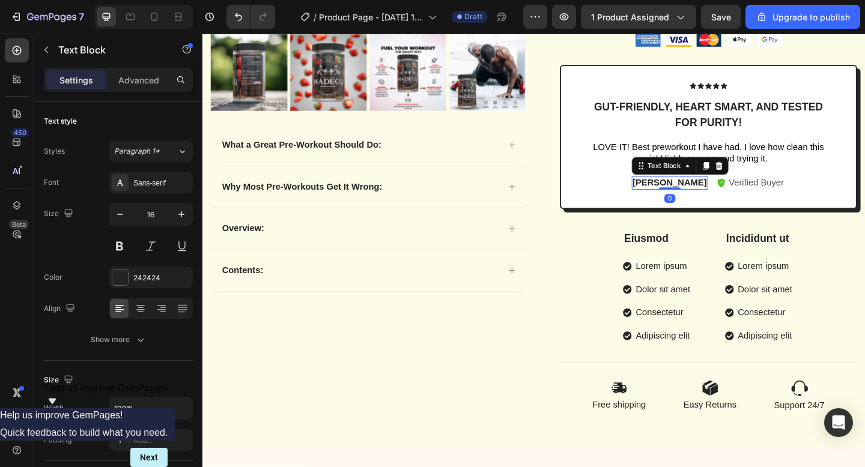
click at [708, 195] on p "[PERSON_NAME]" at bounding box center [710, 196] width 80 height 13
click at [699, 192] on p "Allisa S." at bounding box center [710, 196] width 80 height 13
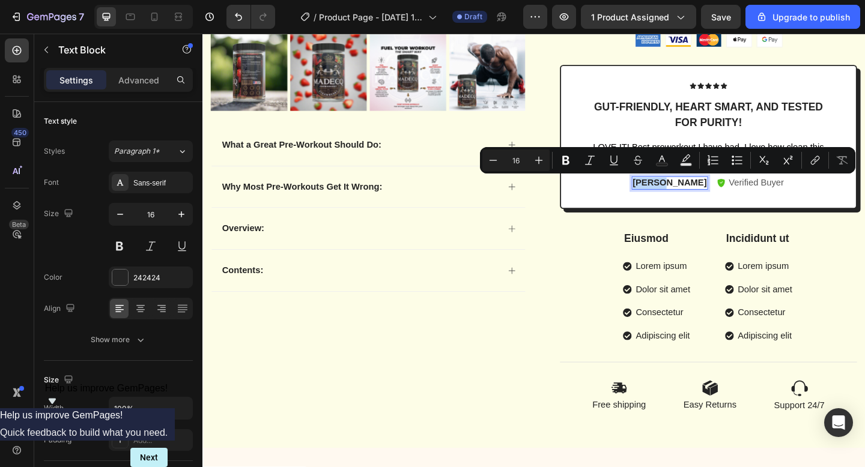
click at [705, 193] on p "Allisa S." at bounding box center [710, 196] width 80 height 13
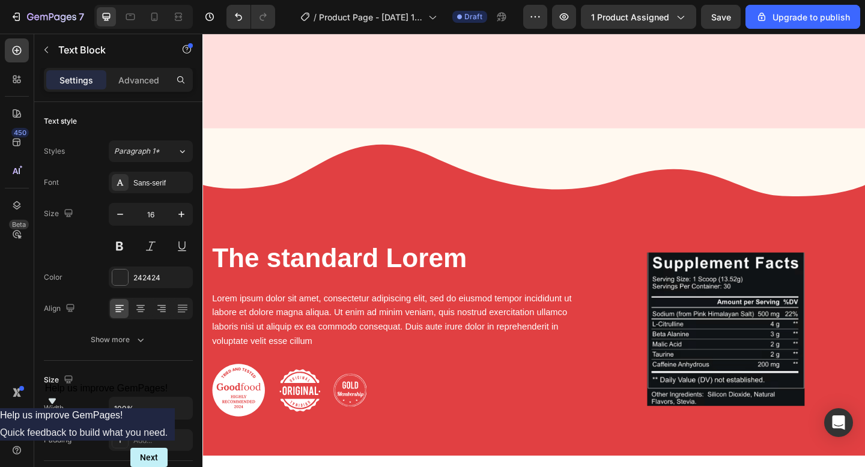
scroll to position [1543, 0]
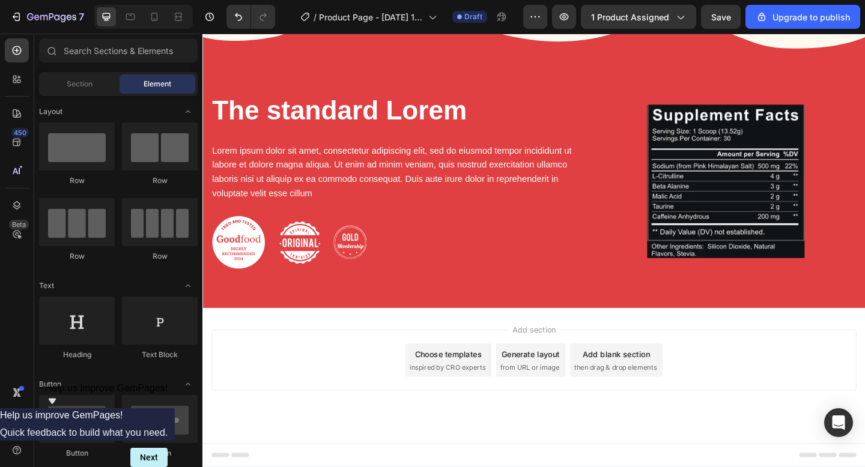
click at [445, 400] on span "inspired by CRO experts" at bounding box center [469, 397] width 82 height 11
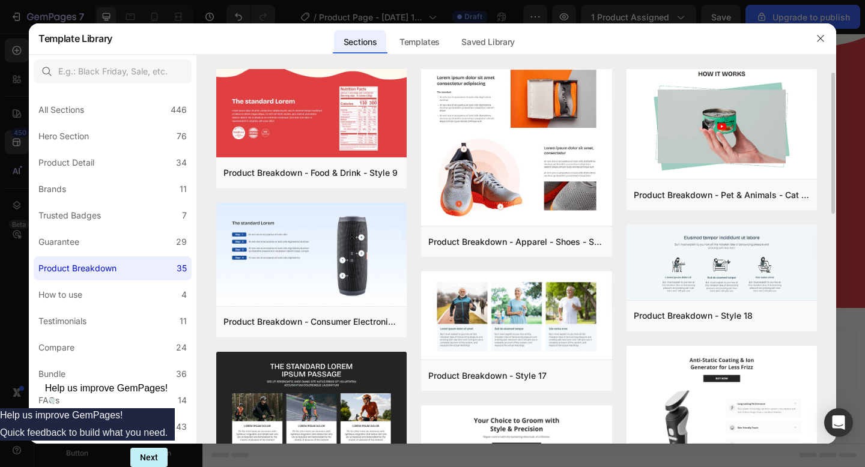
scroll to position [12, 0]
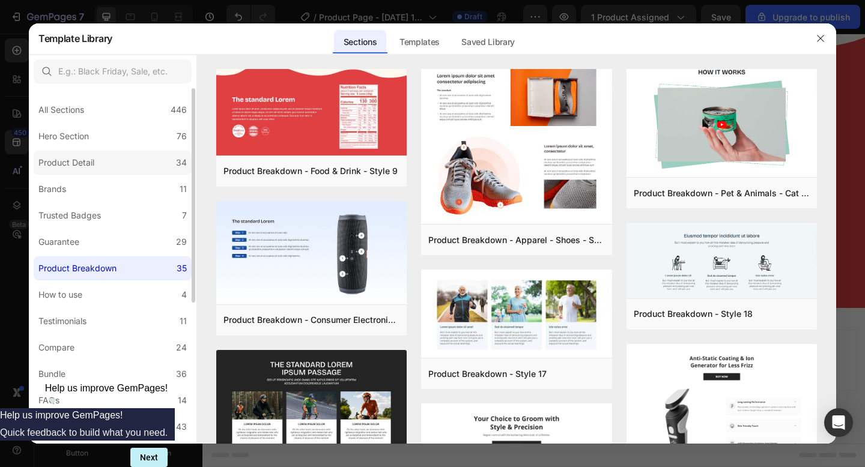
click at [129, 151] on label "Product Detail 34" at bounding box center [113, 163] width 158 height 24
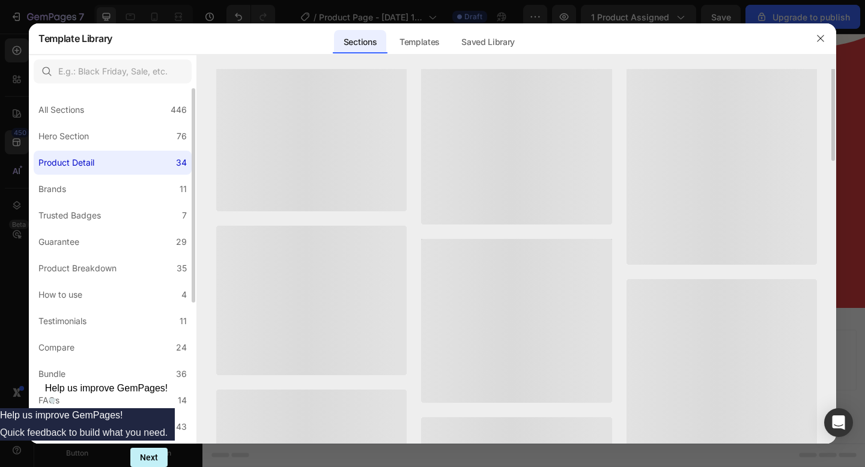
scroll to position [0, 0]
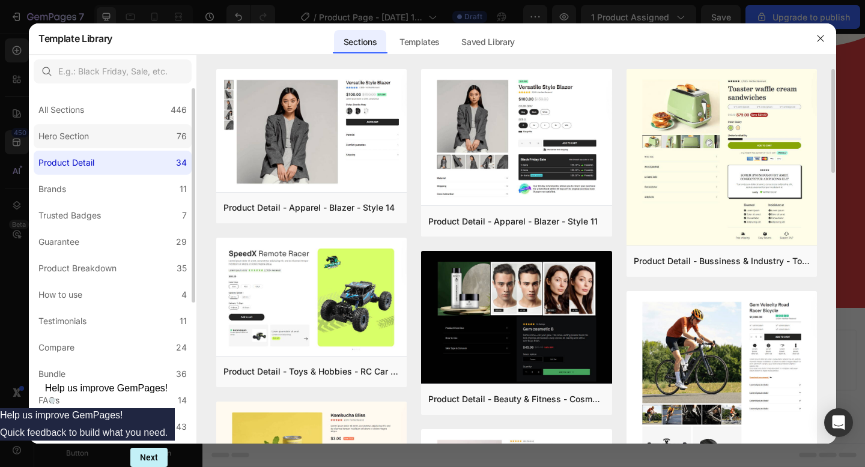
click at [134, 143] on label "Hero Section 76" at bounding box center [113, 136] width 158 height 24
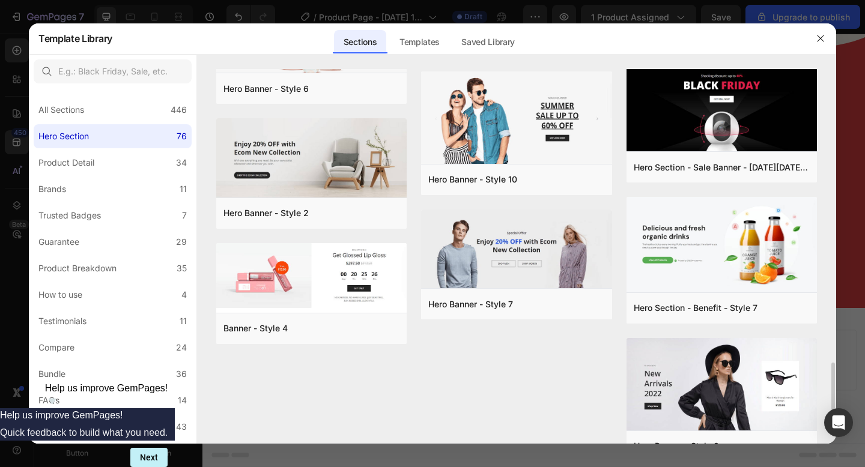
scroll to position [2013, 0]
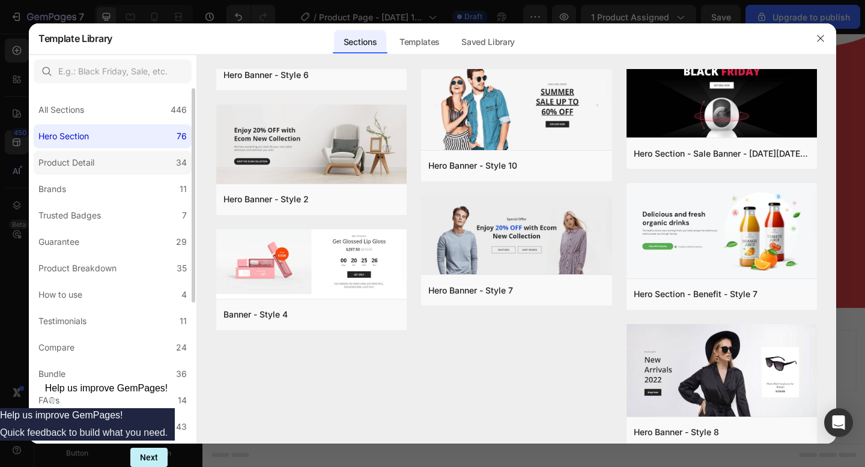
click at [121, 163] on label "Product Detail 34" at bounding box center [113, 163] width 158 height 24
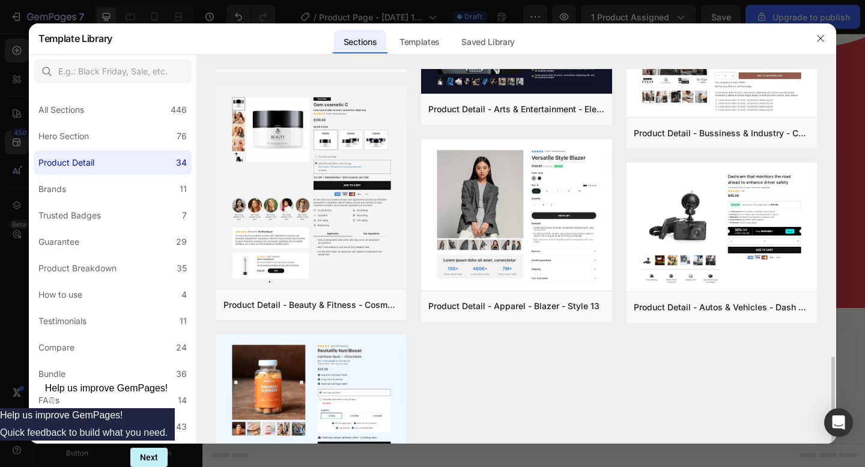
scroll to position [867, 0]
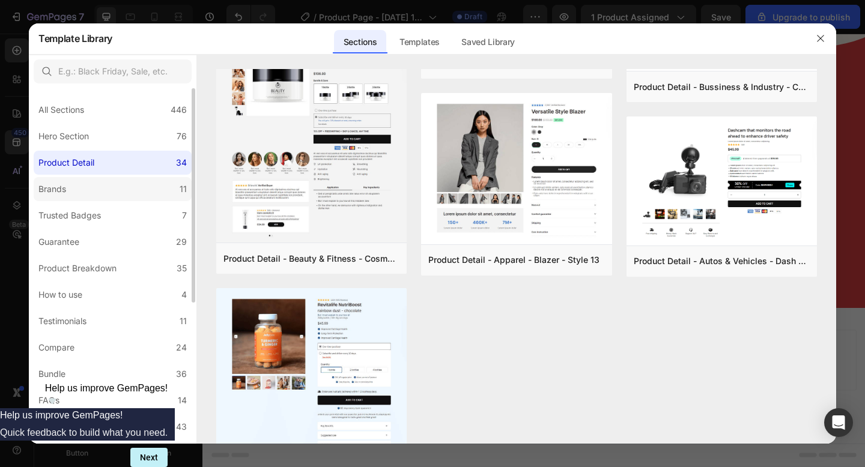
click at [77, 189] on label "Brands 11" at bounding box center [113, 189] width 158 height 24
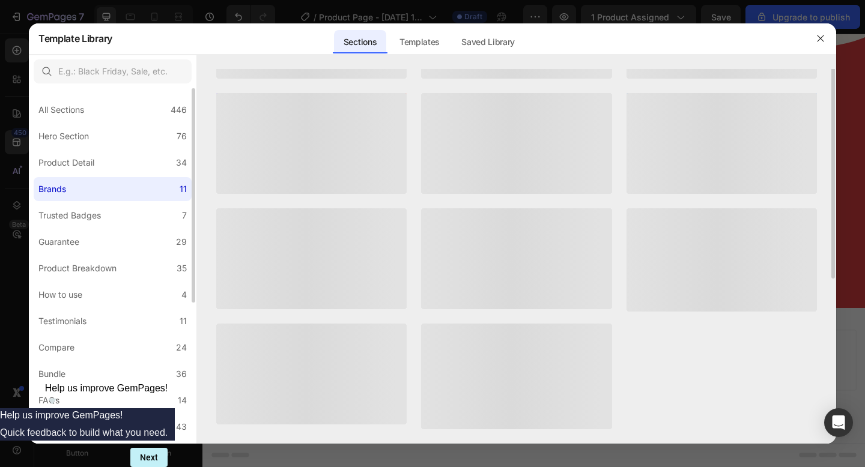
scroll to position [0, 0]
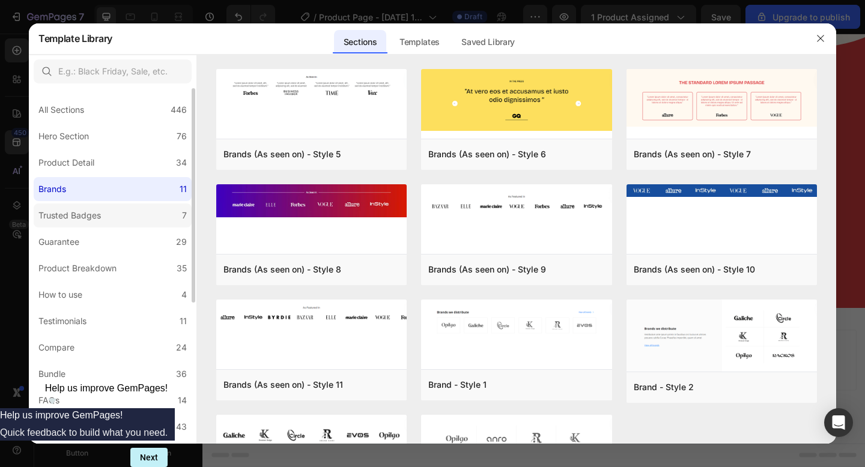
click at [90, 213] on div "Trusted Badges" at bounding box center [69, 215] width 62 height 14
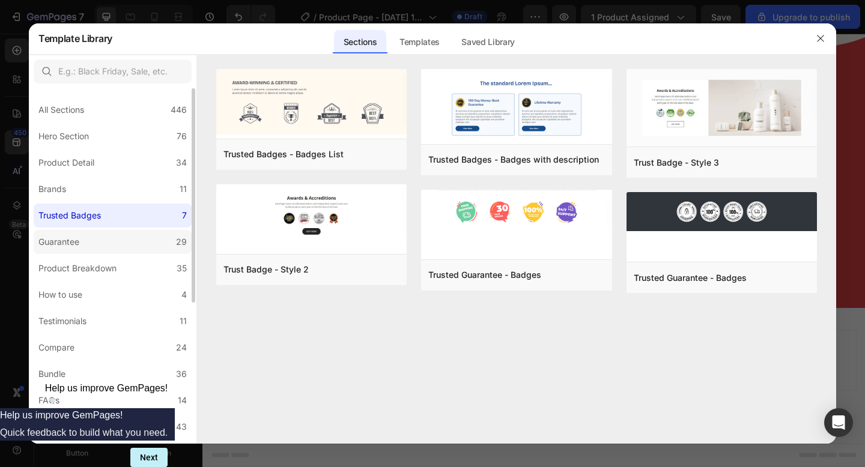
click at [90, 241] on label "Guarantee 29" at bounding box center [113, 242] width 158 height 24
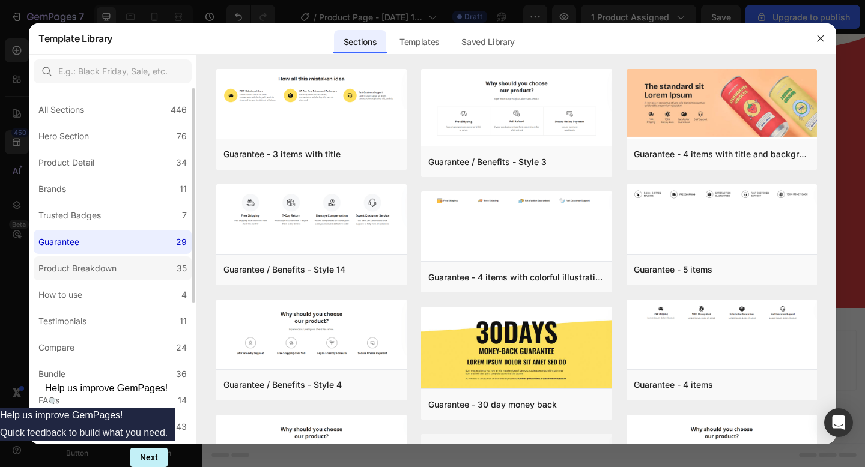
click at [85, 267] on div "Product Breakdown" at bounding box center [77, 268] width 78 height 14
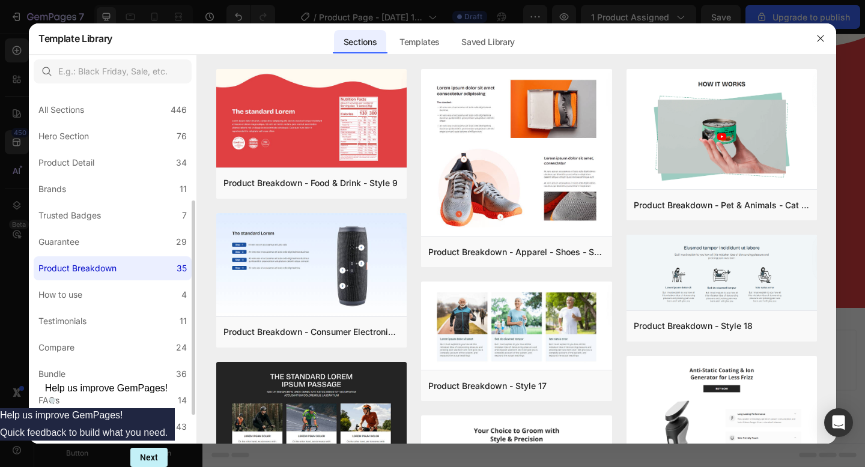
scroll to position [115, 0]
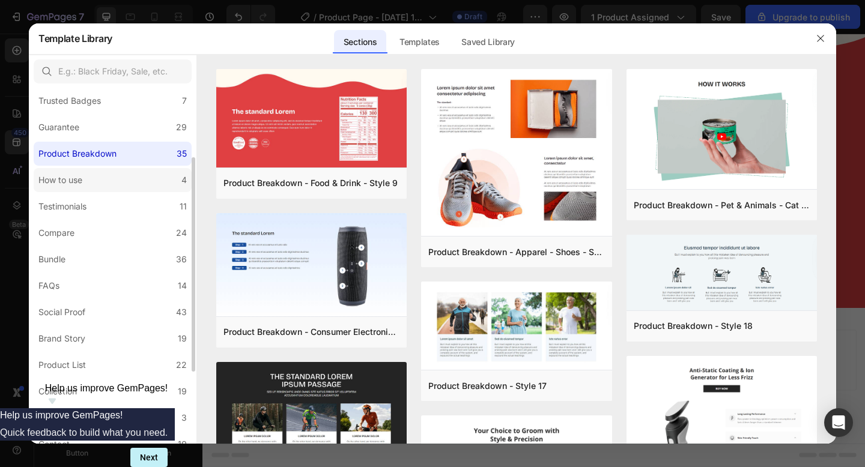
click at [89, 190] on label "How to use 4" at bounding box center [113, 180] width 158 height 24
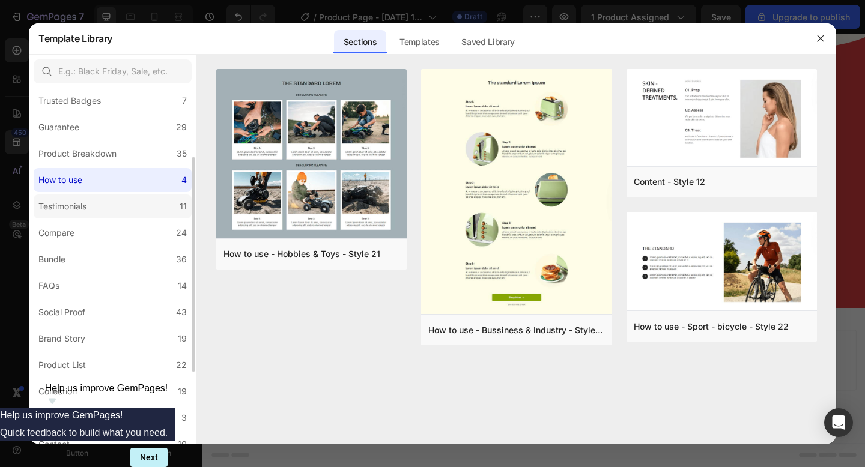
click at [76, 204] on div "Testimonials" at bounding box center [62, 206] width 48 height 14
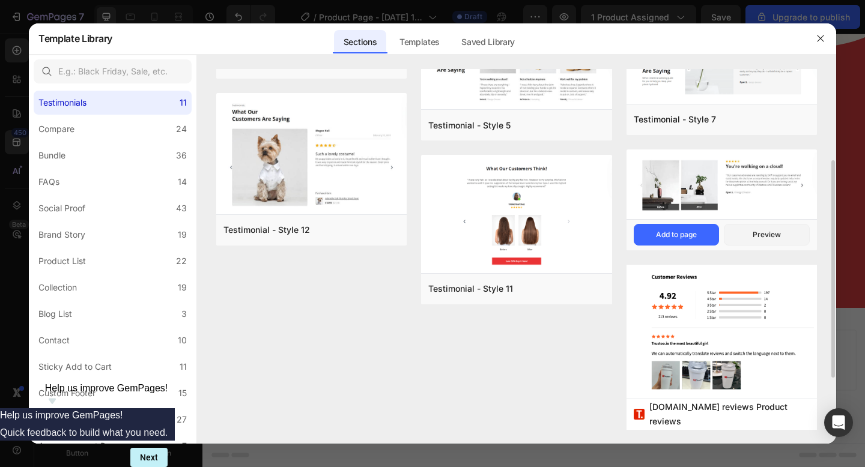
scroll to position [0, 0]
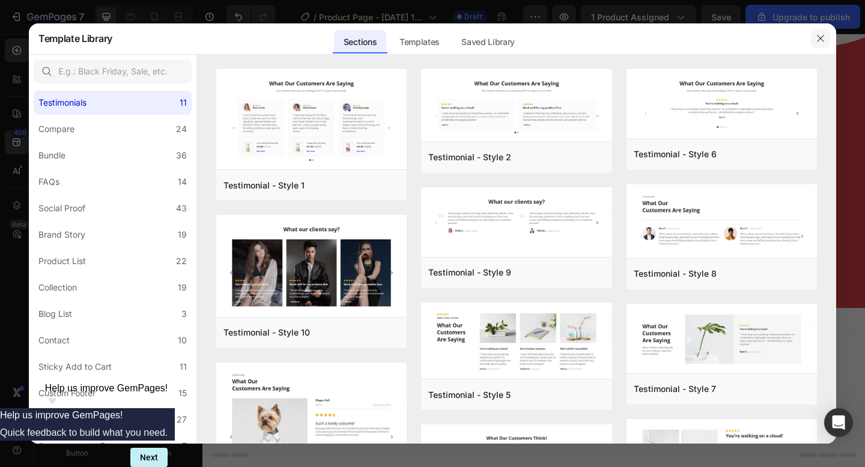
click at [816, 38] on icon "button" at bounding box center [821, 39] width 10 height 10
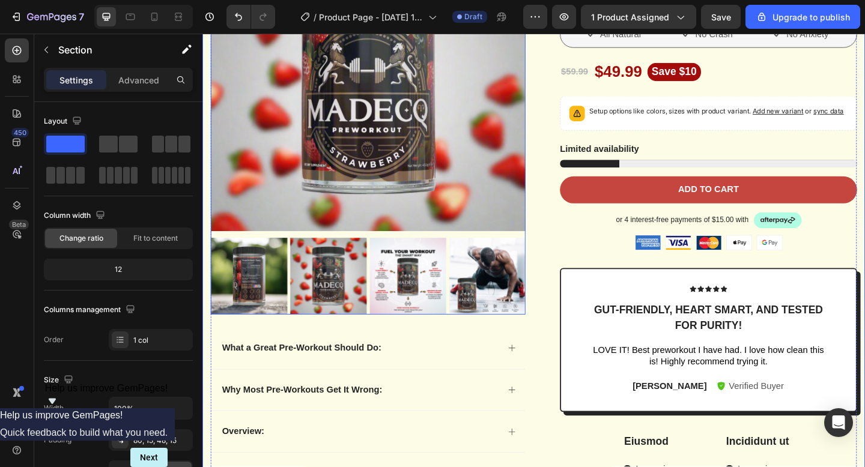
scroll to position [201, 0]
